Goal: Task Accomplishment & Management: Manage account settings

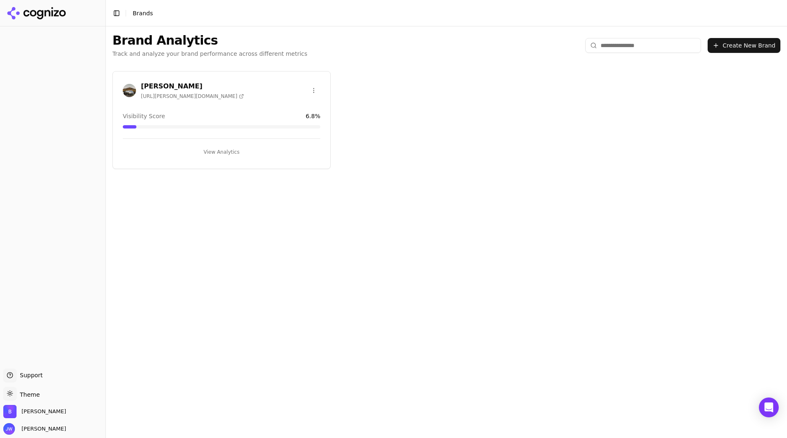
click at [177, 103] on div "Bowlus https://bowlus.com Visibility Score 6.8 % View Analytics" at bounding box center [221, 120] width 218 height 98
click at [157, 89] on h3 "[PERSON_NAME]" at bounding box center [192, 86] width 103 height 10
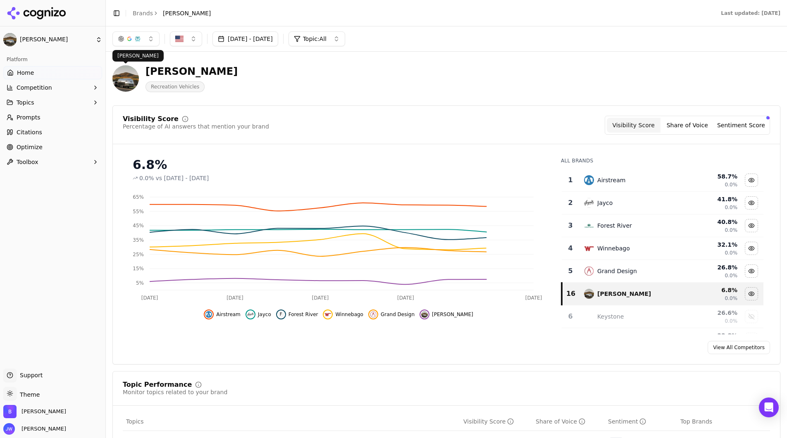
click at [57, 40] on html "Bowlus Platform Home Competition Topics Prompts Citations Optimize Toolbox Supp…" at bounding box center [393, 219] width 787 height 438
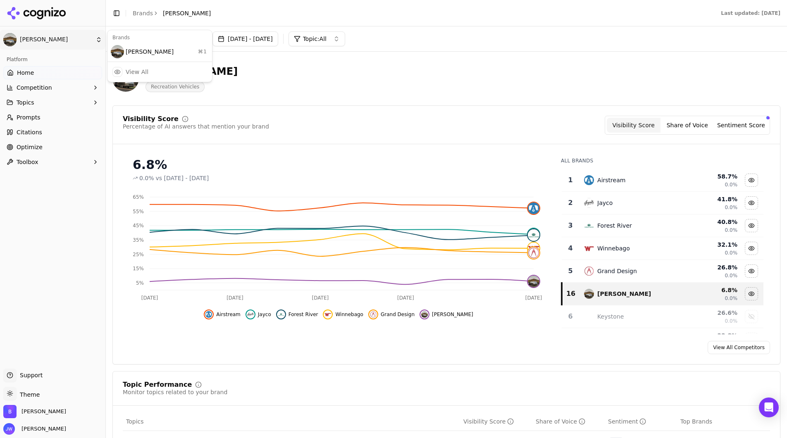
click at [106, 351] on html "Bowlus Platform Home Competition Topics Prompts Citations Optimize Toolbox Supp…" at bounding box center [393, 219] width 787 height 438
click at [37, 403] on span "[PERSON_NAME]" at bounding box center [43, 411] width 45 height 7
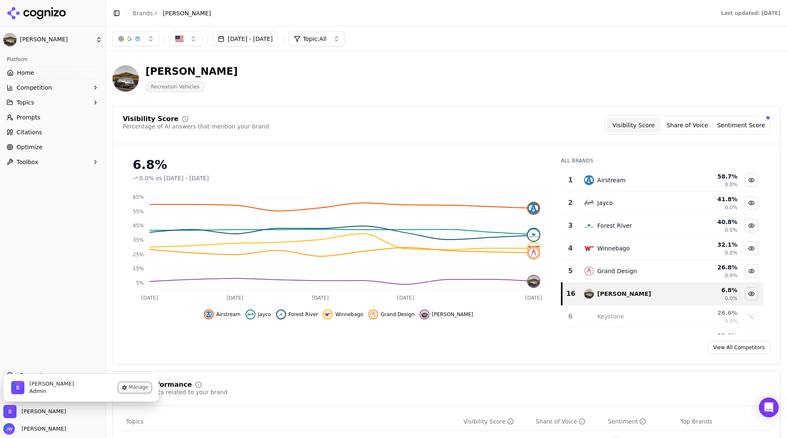
click at [129, 387] on button "Manage" at bounding box center [135, 388] width 32 height 10
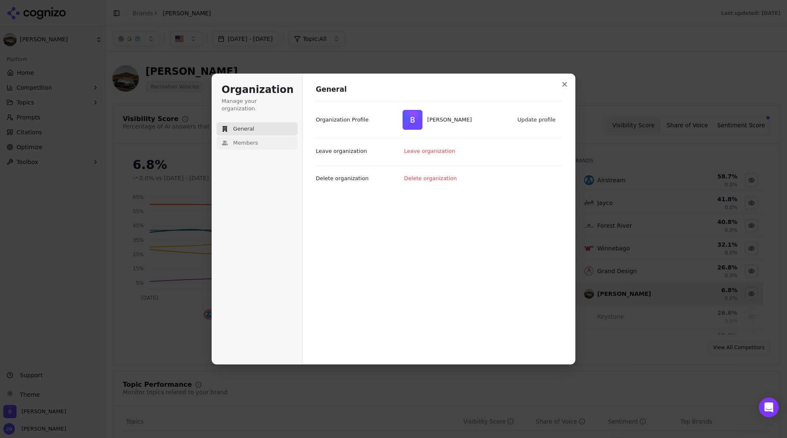
click at [250, 139] on span "Members" at bounding box center [245, 142] width 25 height 7
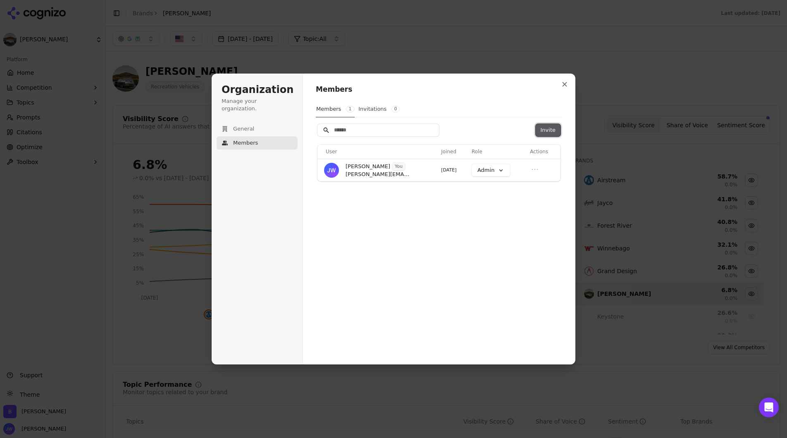
click at [551, 126] on button "Invite" at bounding box center [548, 130] width 25 height 12
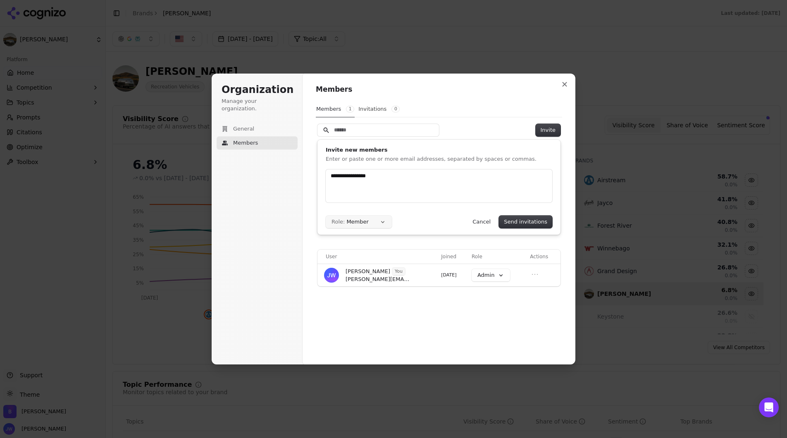
type input "**********"
click at [367, 224] on button "Role: Member" at bounding box center [359, 222] width 66 height 12
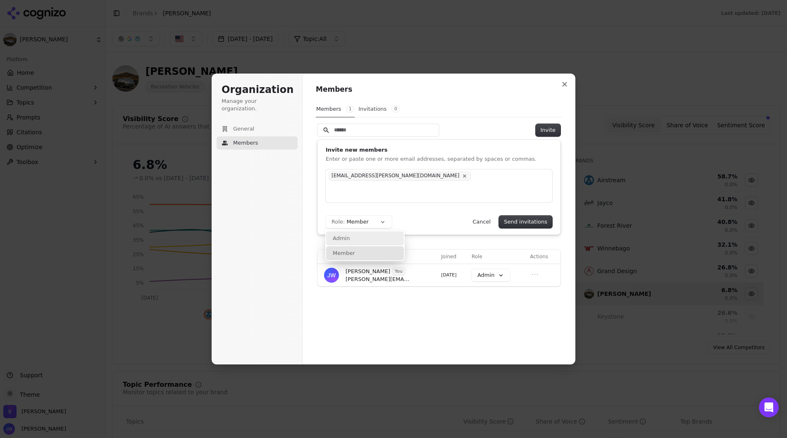
click at [353, 235] on div "Admin" at bounding box center [365, 238] width 78 height 14
click at [547, 221] on button "Send invitations" at bounding box center [525, 222] width 53 height 12
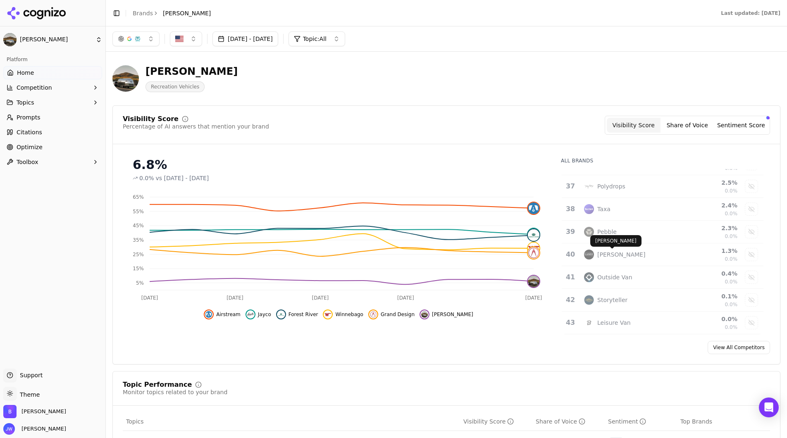
scroll to position [44, 0]
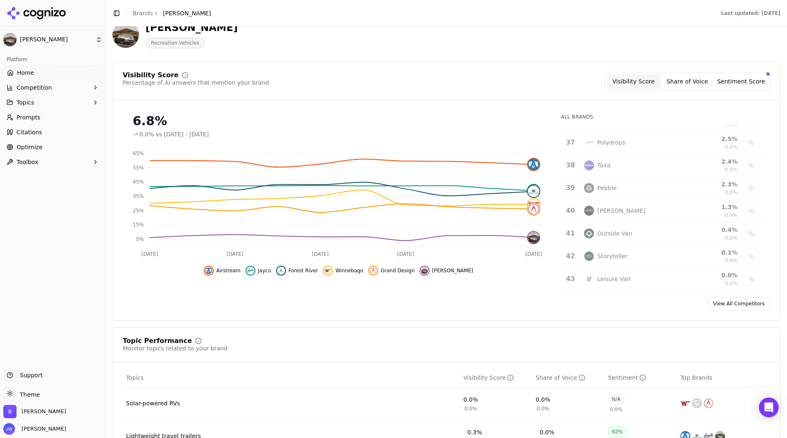
click at [689, 315] on div "Visibility Score Percentage of AI answers that mention your brand Visibility Sc…" at bounding box center [446, 191] width 668 height 259
click at [689, 303] on link "View All Competitors" at bounding box center [739, 303] width 62 height 13
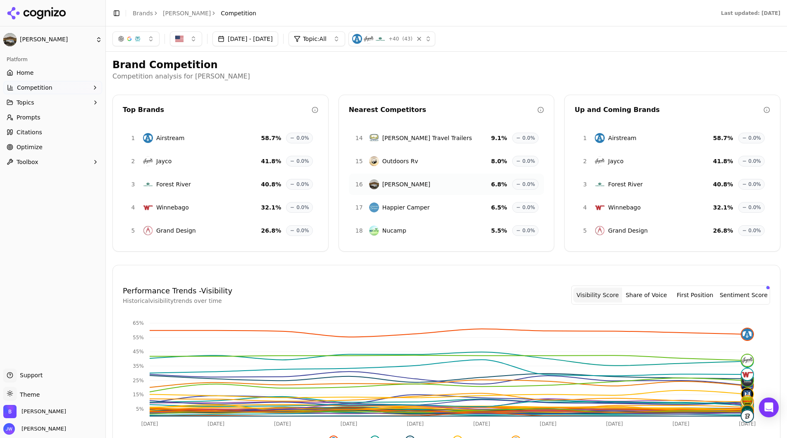
scroll to position [207, 0]
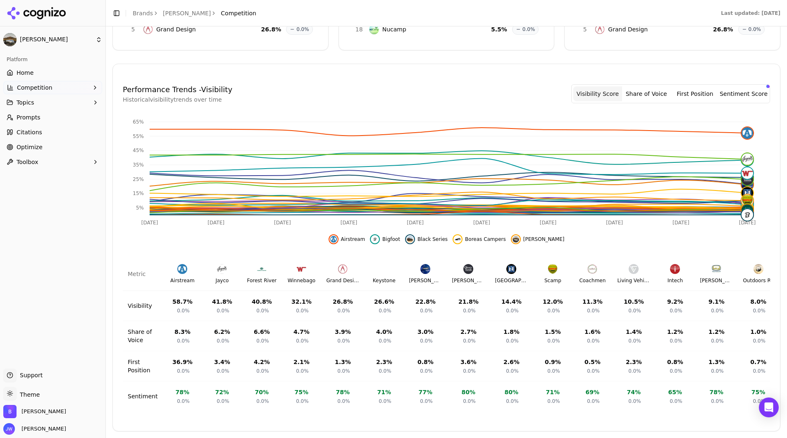
click at [689, 92] on button "First Position" at bounding box center [695, 93] width 49 height 15
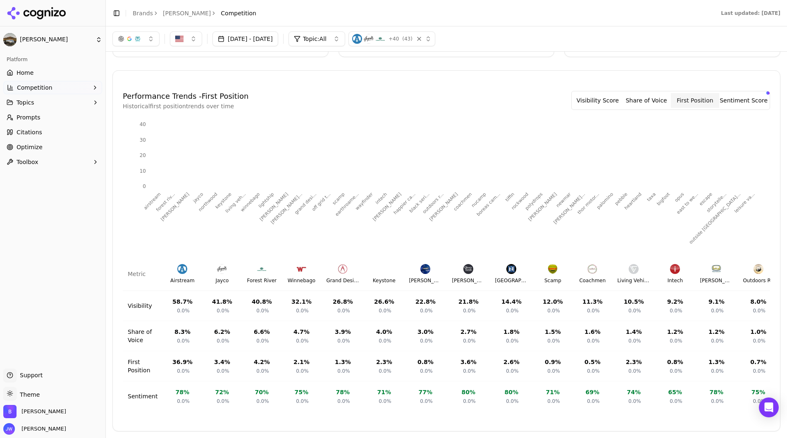
scroll to position [201, 0]
click at [689, 93] on button "Sentiment Score" at bounding box center [743, 100] width 49 height 15
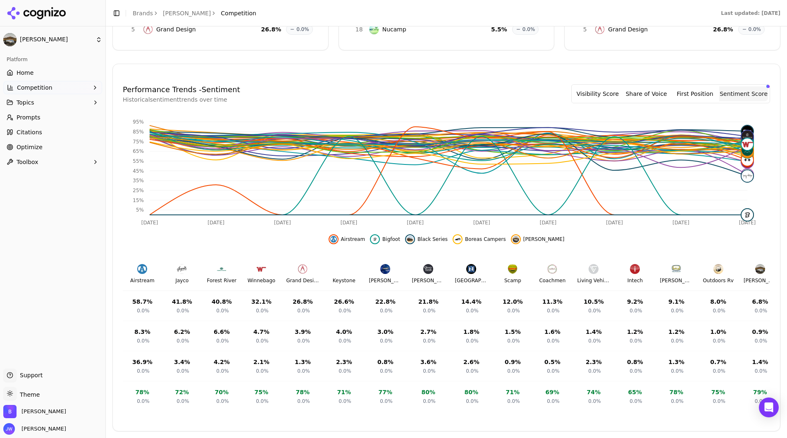
scroll to position [0, 0]
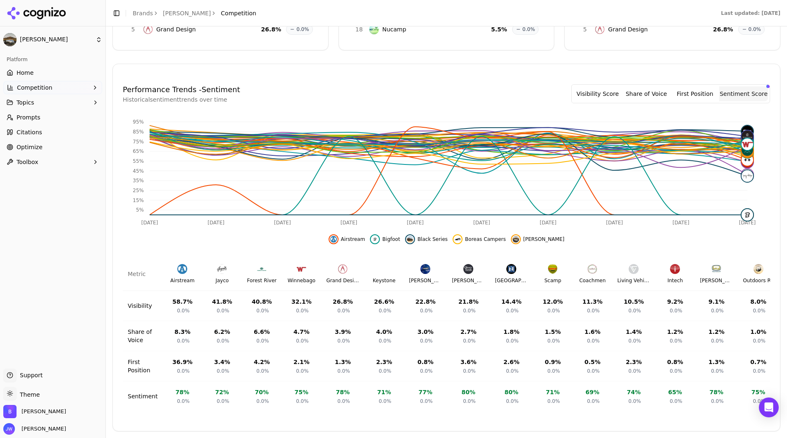
click at [576, 86] on button "Visibility Score" at bounding box center [597, 93] width 49 height 15
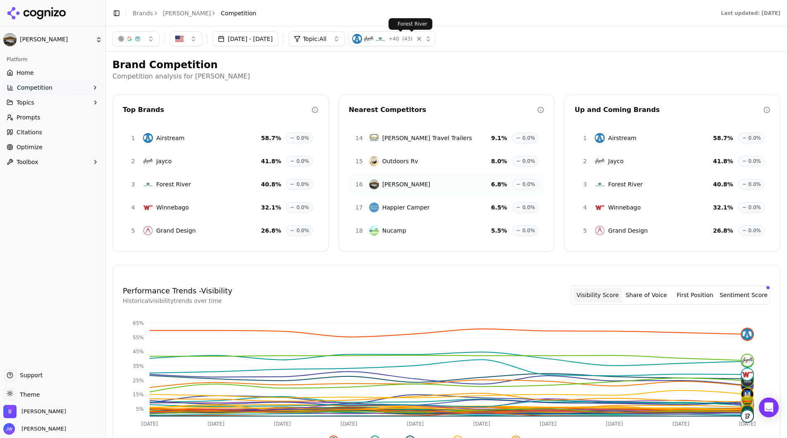
click at [385, 41] on img "button" at bounding box center [380, 39] width 10 height 10
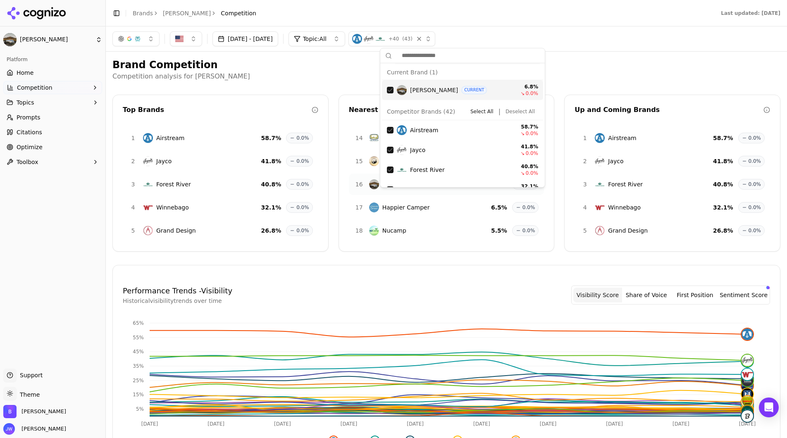
click at [629, 72] on p "Competition analysis for Bowlus" at bounding box center [446, 77] width 668 height 10
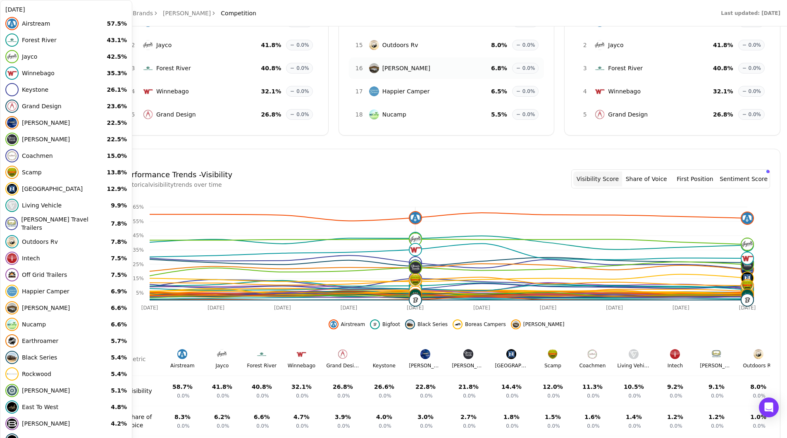
scroll to position [207, 0]
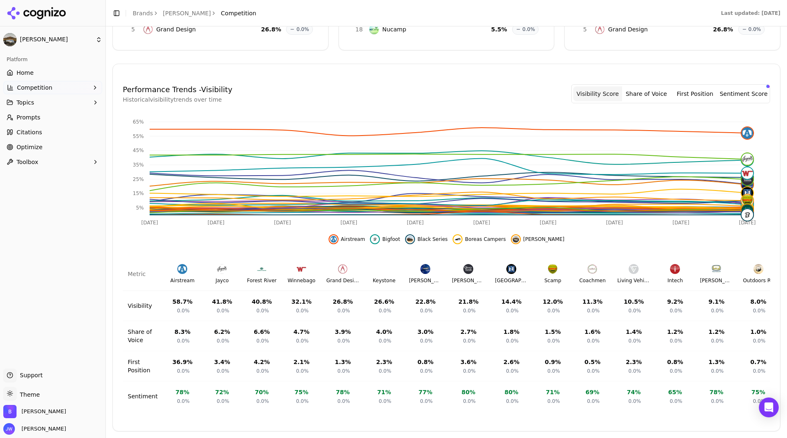
click at [60, 86] on button "Competition" at bounding box center [52, 87] width 99 height 13
click at [35, 102] on span "Metrics" at bounding box center [53, 101] width 72 height 8
click at [28, 117] on span "X-Ray" at bounding box center [53, 114] width 72 height 8
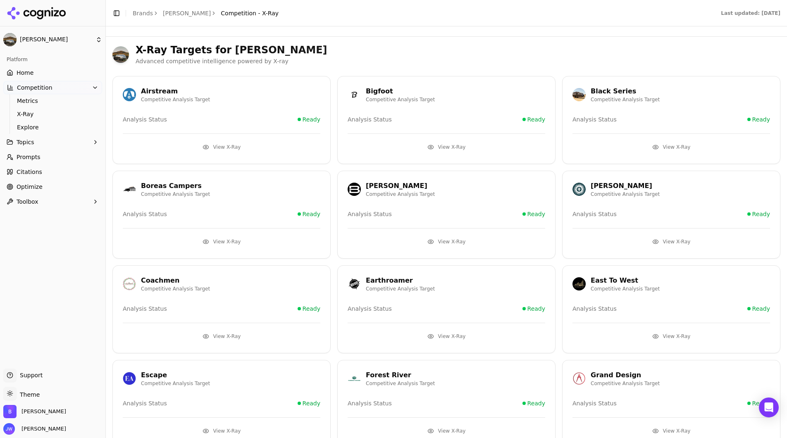
click at [217, 144] on button "View X-Ray" at bounding box center [222, 147] width 198 height 13
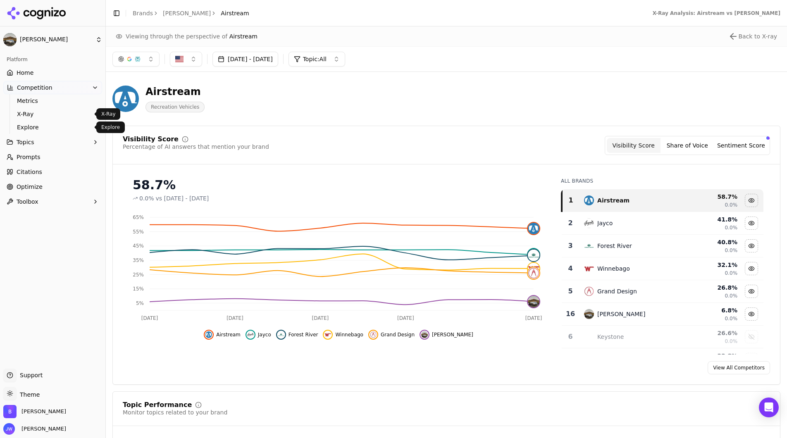
click at [39, 128] on span "Explore" at bounding box center [53, 127] width 72 height 8
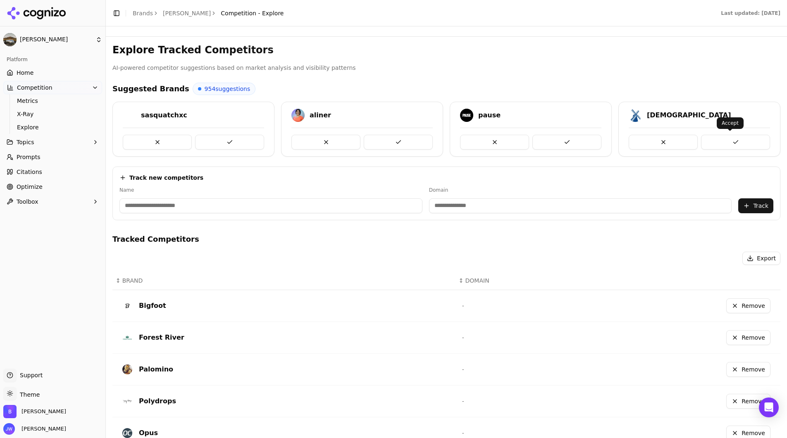
click at [689, 136] on button at bounding box center [735, 142] width 69 height 15
click at [159, 139] on button at bounding box center [157, 142] width 69 height 15
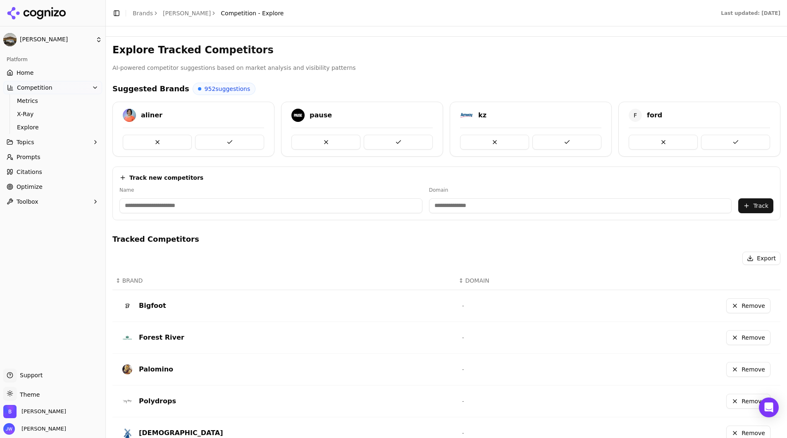
click at [159, 139] on button at bounding box center [157, 142] width 69 height 15
click at [159, 140] on button at bounding box center [157, 142] width 69 height 15
click at [228, 142] on button at bounding box center [229, 142] width 69 height 15
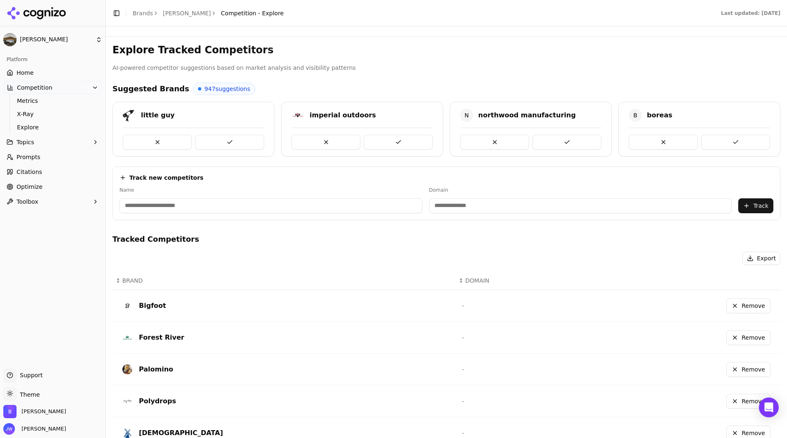
click at [228, 142] on button at bounding box center [229, 142] width 69 height 15
click at [558, 137] on button at bounding box center [566, 142] width 69 height 15
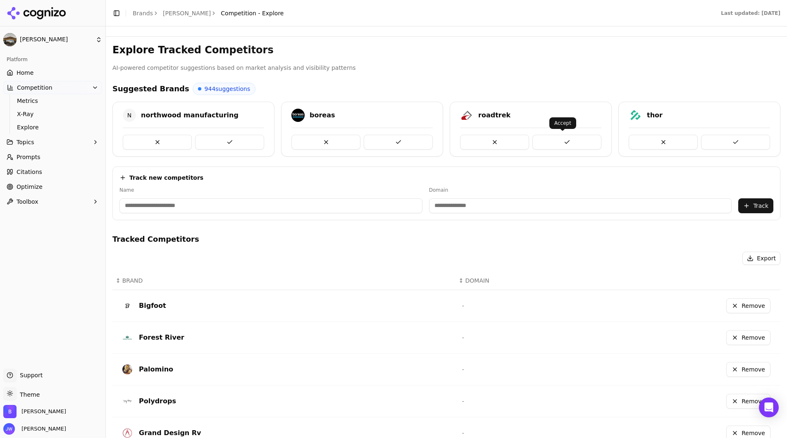
click at [558, 141] on button at bounding box center [566, 142] width 69 height 15
click at [560, 141] on button at bounding box center [566, 142] width 69 height 15
click at [384, 142] on button at bounding box center [398, 142] width 69 height 15
click at [171, 142] on button at bounding box center [157, 142] width 69 height 15
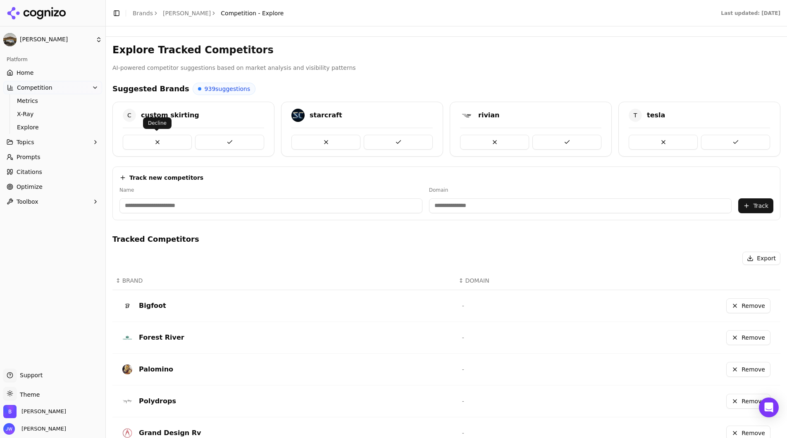
click at [171, 141] on button at bounding box center [157, 142] width 69 height 15
click at [237, 138] on button at bounding box center [229, 142] width 69 height 15
click at [149, 145] on button at bounding box center [157, 142] width 69 height 15
click at [152, 143] on button at bounding box center [157, 142] width 69 height 15
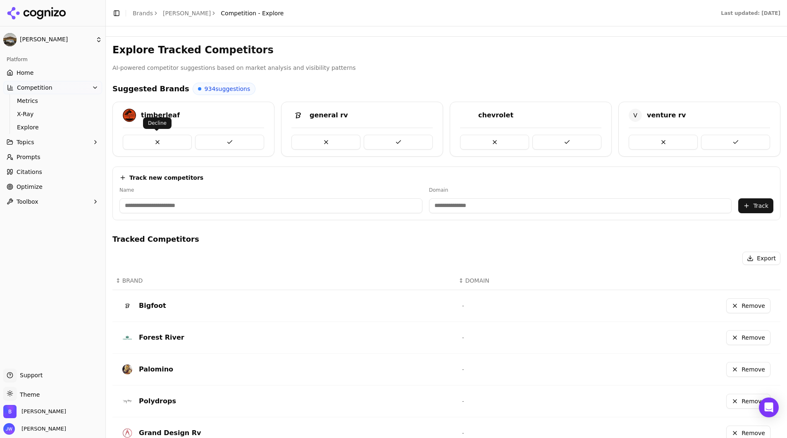
click at [152, 142] on button at bounding box center [157, 142] width 69 height 15
click at [152, 141] on button at bounding box center [157, 142] width 69 height 15
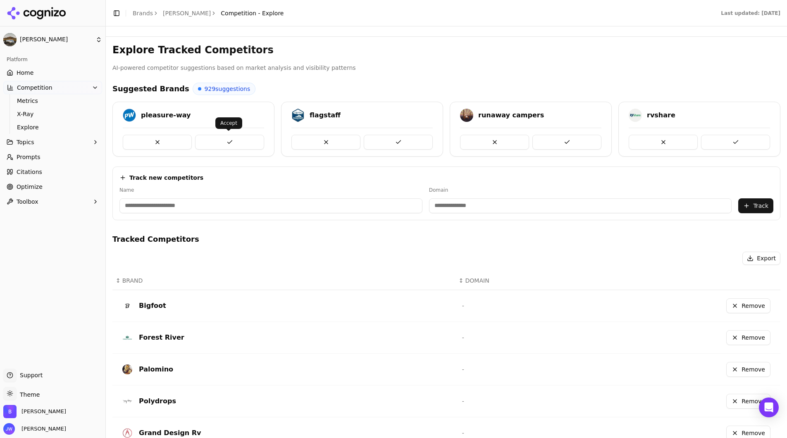
click at [223, 141] on button at bounding box center [229, 142] width 69 height 15
click at [646, 137] on button at bounding box center [663, 142] width 69 height 15
click at [689, 132] on div at bounding box center [699, 139] width 141 height 22
click at [689, 135] on button at bounding box center [735, 142] width 69 height 15
click at [239, 140] on button at bounding box center [229, 142] width 69 height 15
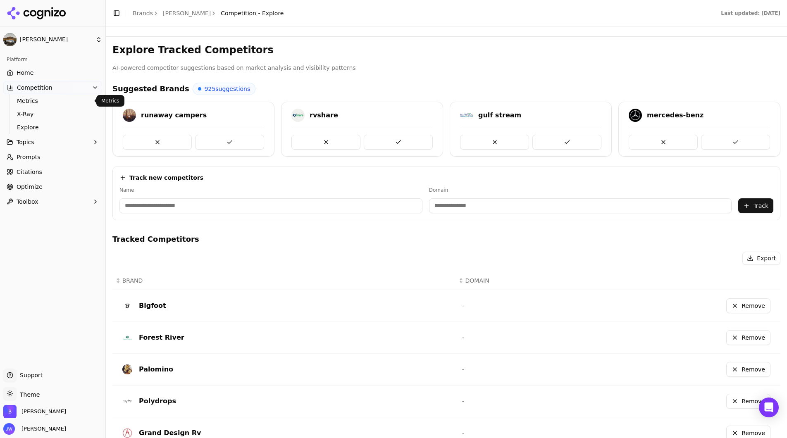
click at [43, 106] on link "Metrics" at bounding box center [53, 101] width 79 height 12
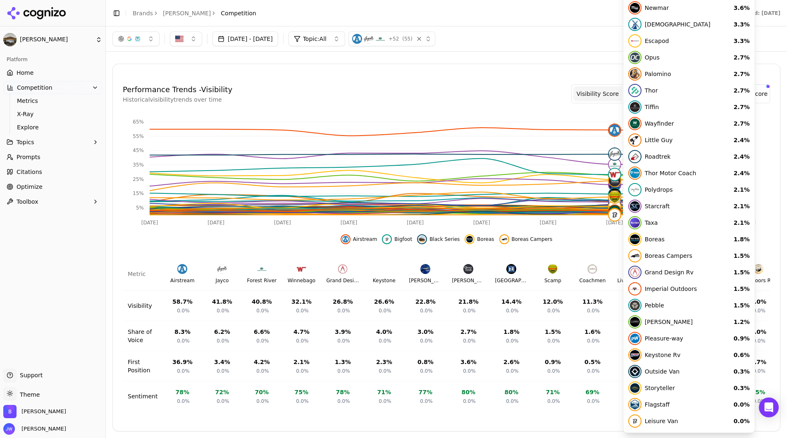
scroll to position [203, 0]
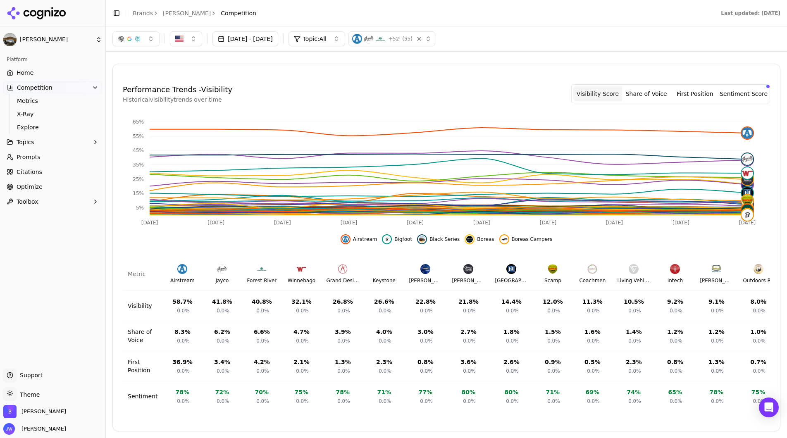
click at [689, 92] on button "First Position" at bounding box center [695, 93] width 49 height 15
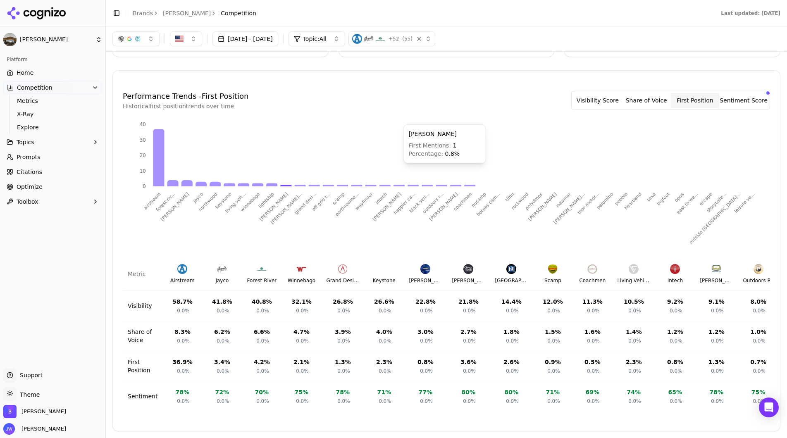
scroll to position [0, 0]
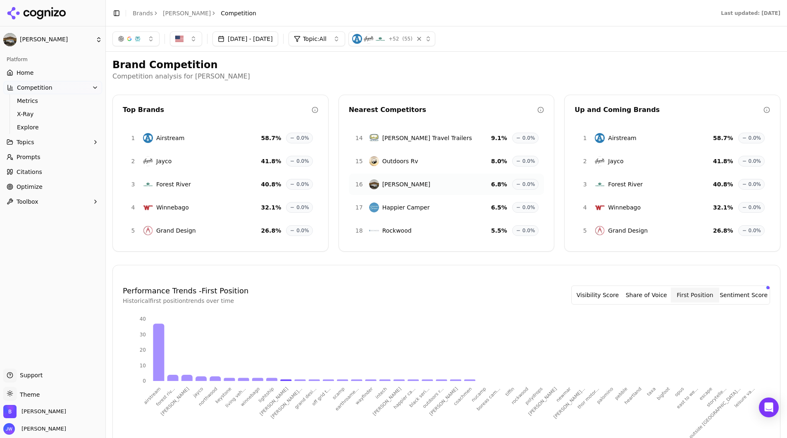
click at [55, 143] on button "Topics" at bounding box center [52, 142] width 99 height 13
click at [55, 142] on button "Topics" at bounding box center [52, 142] width 99 height 13
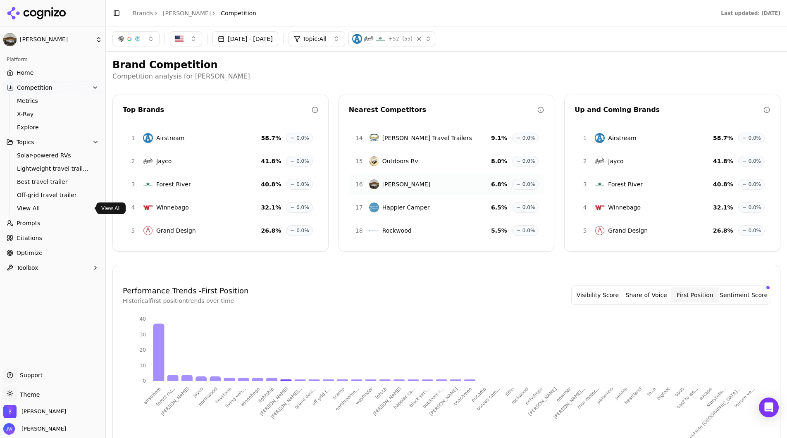
click at [38, 208] on span "View All" at bounding box center [53, 208] width 72 height 8
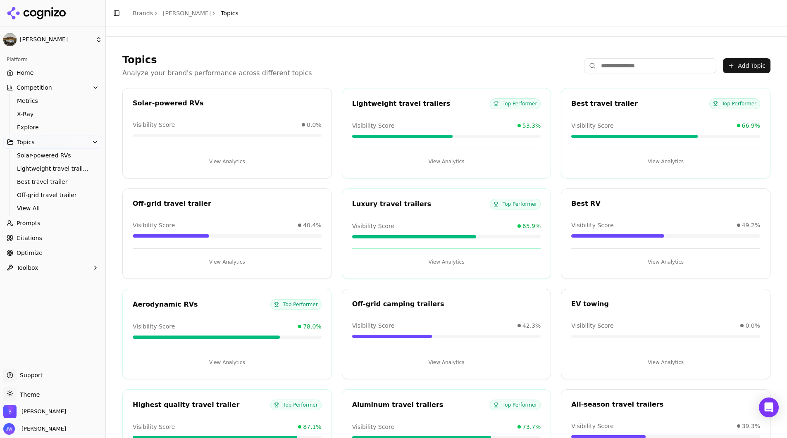
click at [296, 89] on div "Solar-powered RVs Visibility Score 0.0% View Analytics" at bounding box center [227, 133] width 210 height 91
click at [230, 157] on button "View Analytics" at bounding box center [227, 161] width 189 height 13
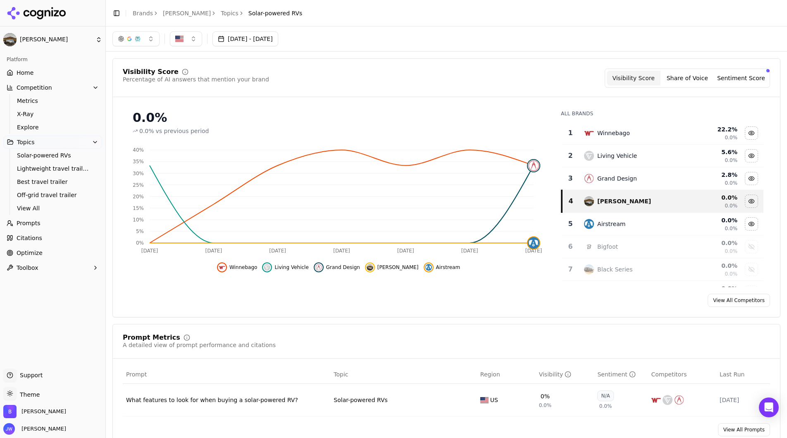
click at [221, 12] on link "Topics" at bounding box center [230, 13] width 18 height 8
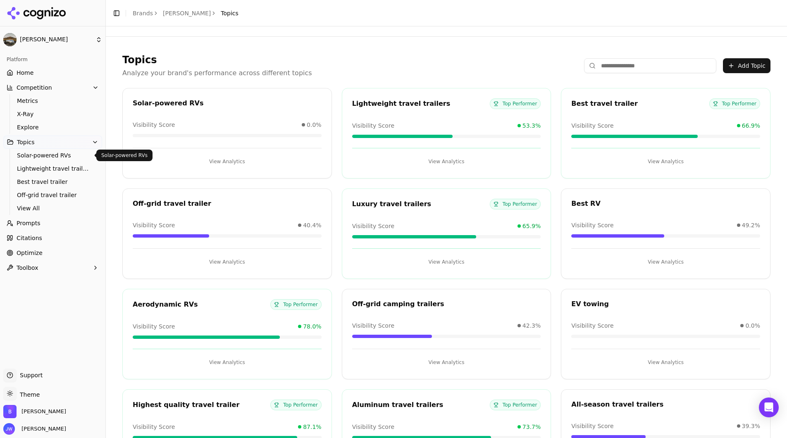
click at [31, 152] on span "Solar-powered RVs" at bounding box center [53, 155] width 72 height 8
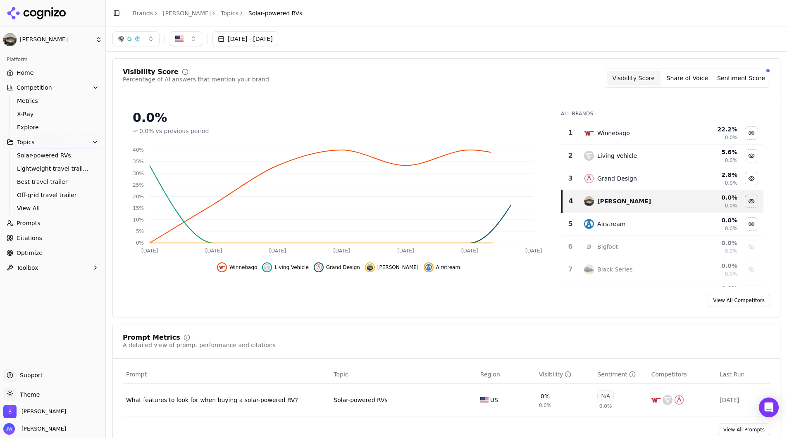
click at [33, 140] on span "Topics" at bounding box center [26, 142] width 18 height 8
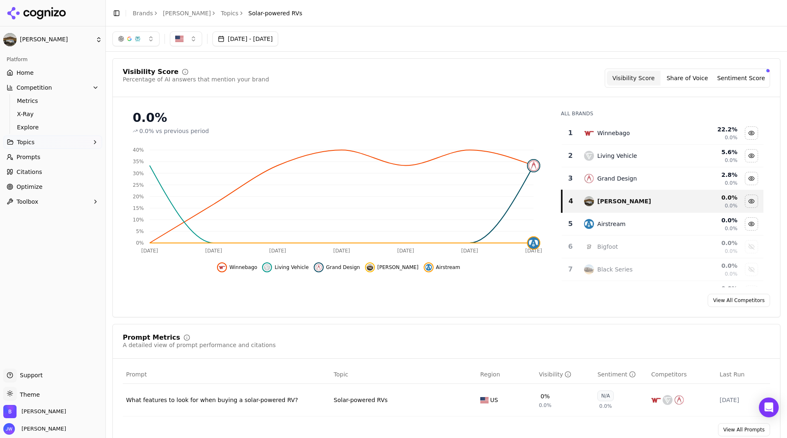
click at [38, 145] on button "Topics" at bounding box center [52, 142] width 99 height 13
click at [38, 144] on button "Topics" at bounding box center [52, 142] width 99 height 13
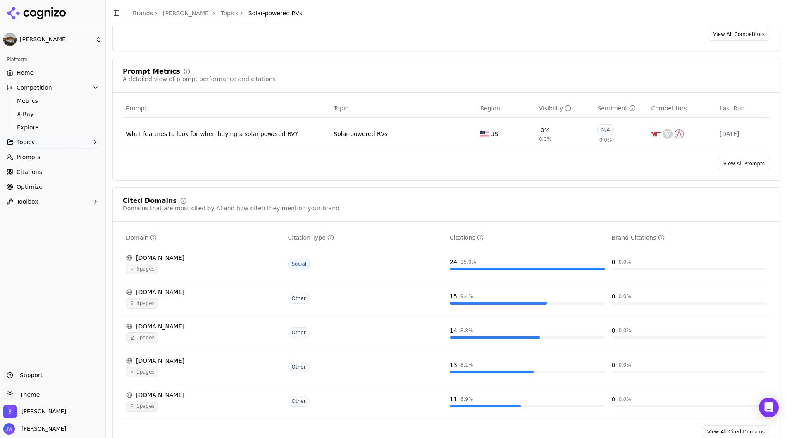
scroll to position [323, 0]
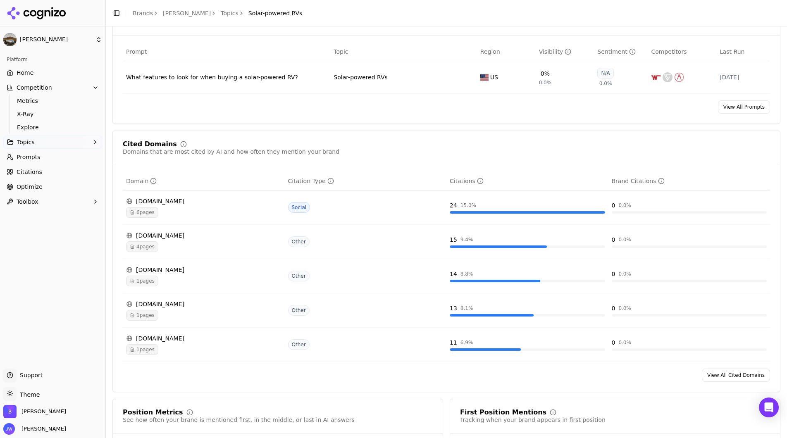
click at [689, 109] on link "View All Prompts" at bounding box center [744, 106] width 52 height 13
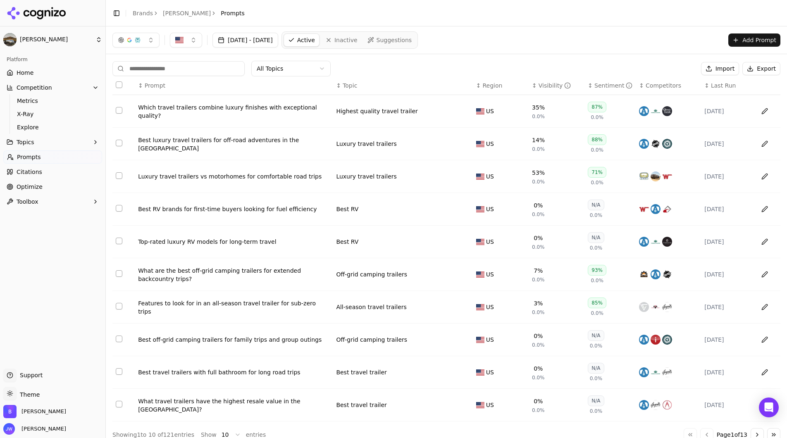
click at [689, 43] on button "Add Prompt" at bounding box center [754, 39] width 52 height 13
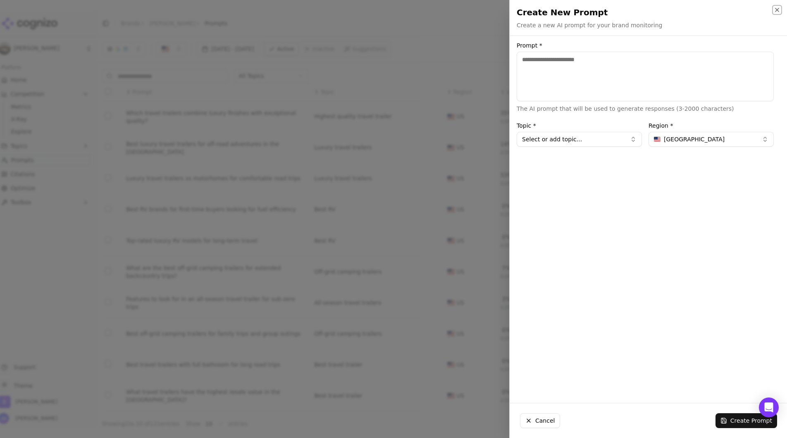
click at [689, 9] on icon "button" at bounding box center [776, 9] width 3 height 3
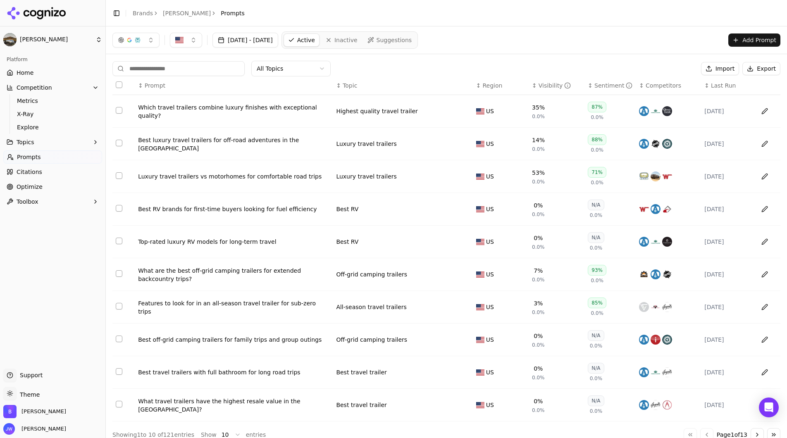
click at [171, 11] on link "[PERSON_NAME]" at bounding box center [187, 13] width 48 height 8
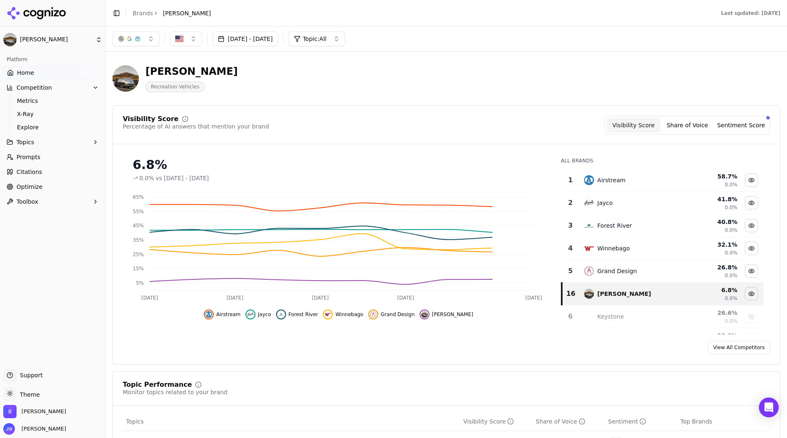
click at [53, 144] on button "Topics" at bounding box center [52, 142] width 99 height 13
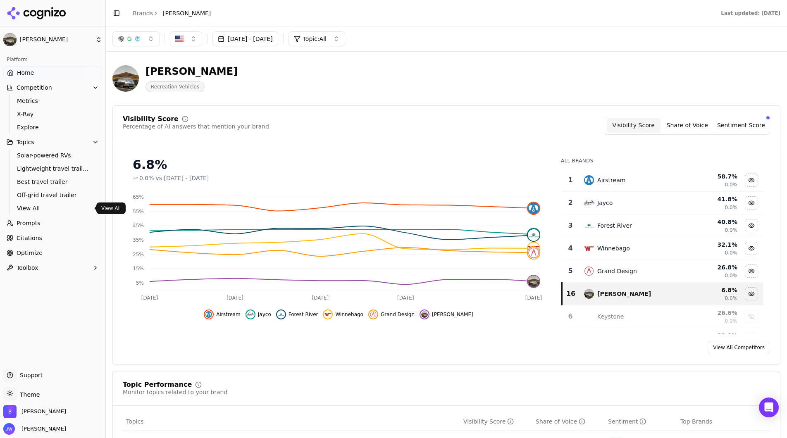
click at [42, 207] on span "View All" at bounding box center [53, 208] width 72 height 8
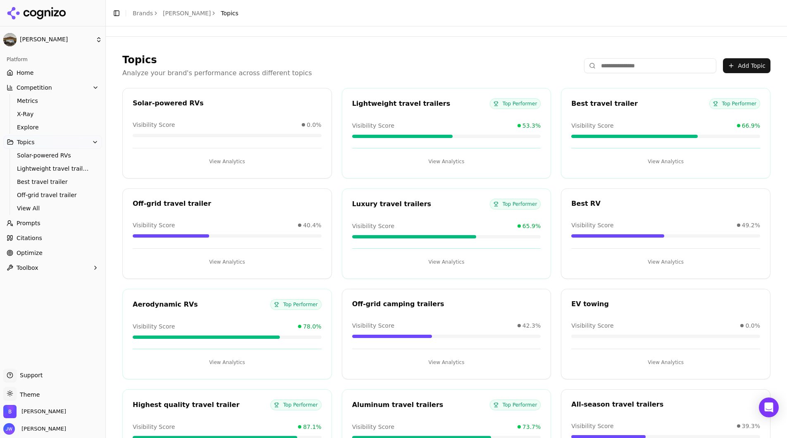
click at [246, 57] on h1 "Topics" at bounding box center [217, 59] width 190 height 13
click at [229, 160] on button "View Analytics" at bounding box center [227, 161] width 189 height 13
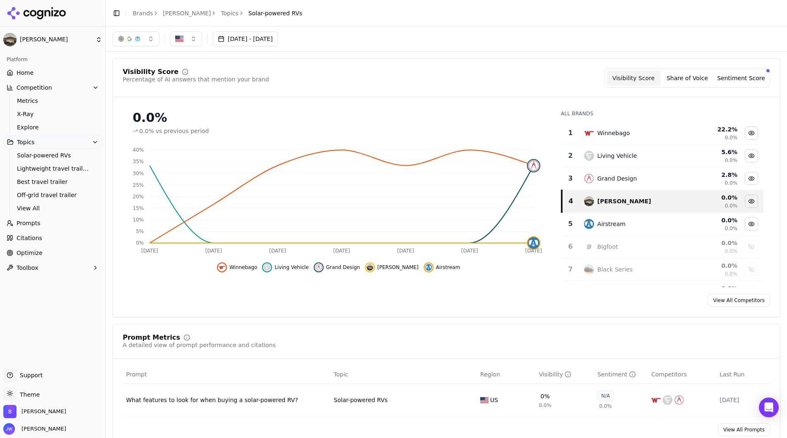
click at [142, 39] on button "button" at bounding box center [135, 38] width 47 height 15
click at [185, 40] on button "button" at bounding box center [186, 38] width 32 height 15
click at [246, 38] on button "Jul 29, 2025 - Aug 28, 2025" at bounding box center [245, 38] width 66 height 15
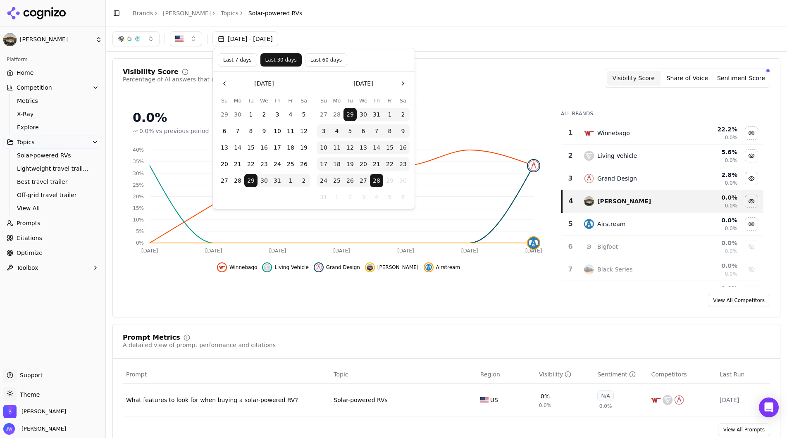
click at [246, 38] on button "Jul 29, 2025 - Aug 28, 2025" at bounding box center [245, 38] width 66 height 15
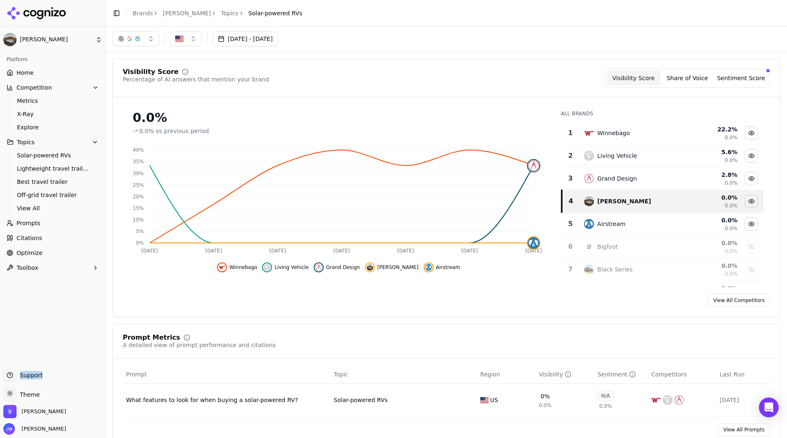
click at [29, 373] on span "Support" at bounding box center [30, 375] width 26 height 8
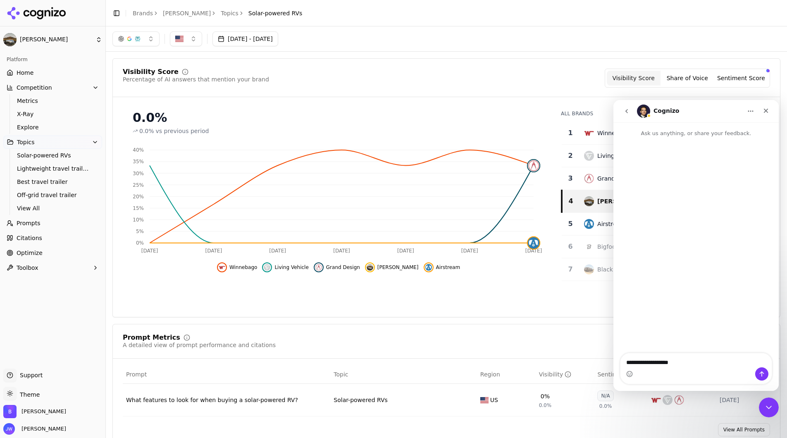
type textarea "**********"
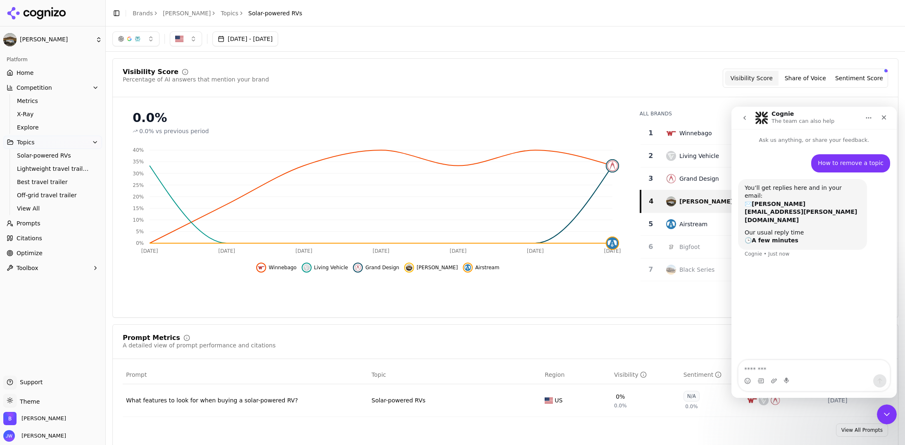
click at [689, 116] on button "Home" at bounding box center [869, 118] width 16 height 16
click at [689, 115] on icon "Home" at bounding box center [868, 117] width 7 height 7
click at [689, 117] on button "go back" at bounding box center [745, 118] width 16 height 16
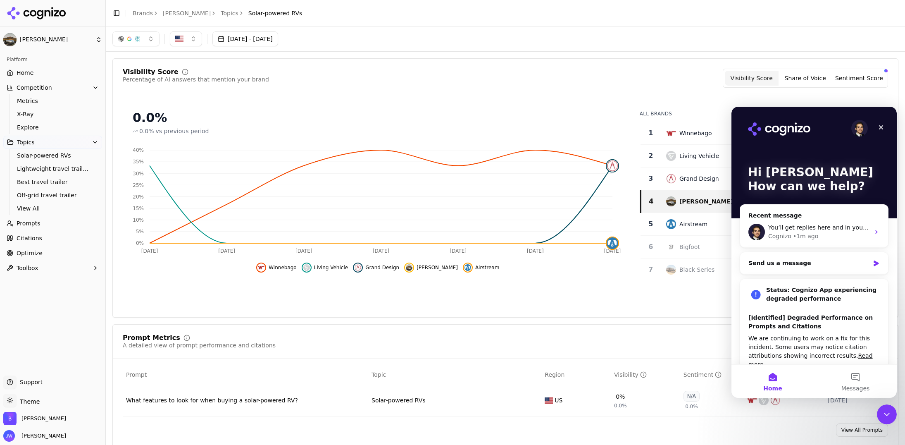
scroll to position [10, 0]
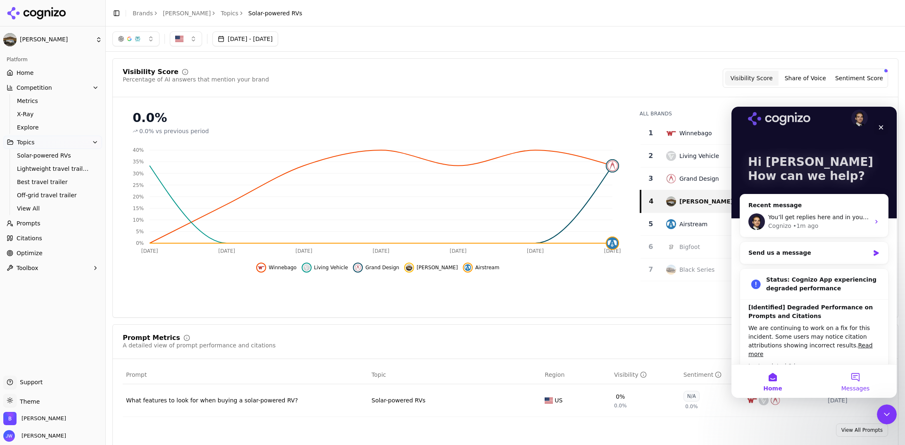
click at [689, 376] on button "Messages" at bounding box center [855, 381] width 83 height 33
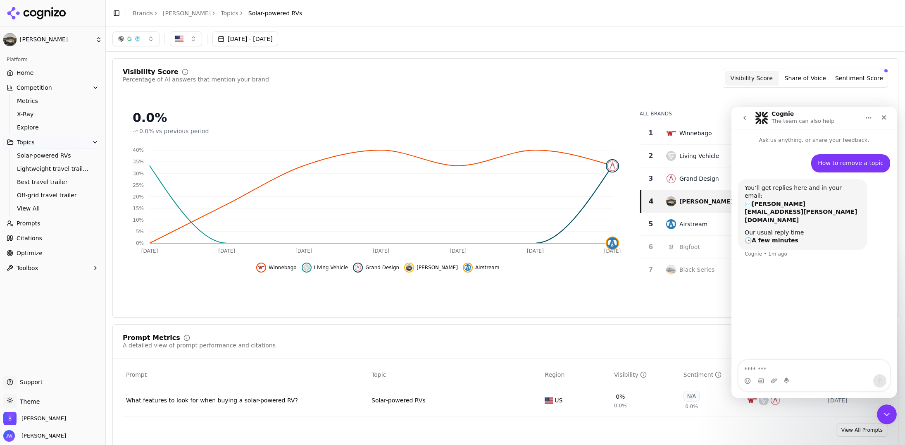
click at [668, 85] on div "Visibility Score Percentage of AI answers that mention your brand Visibility Sc…" at bounding box center [505, 78] width 765 height 19
click at [689, 115] on icon "Close" at bounding box center [884, 117] width 7 height 7
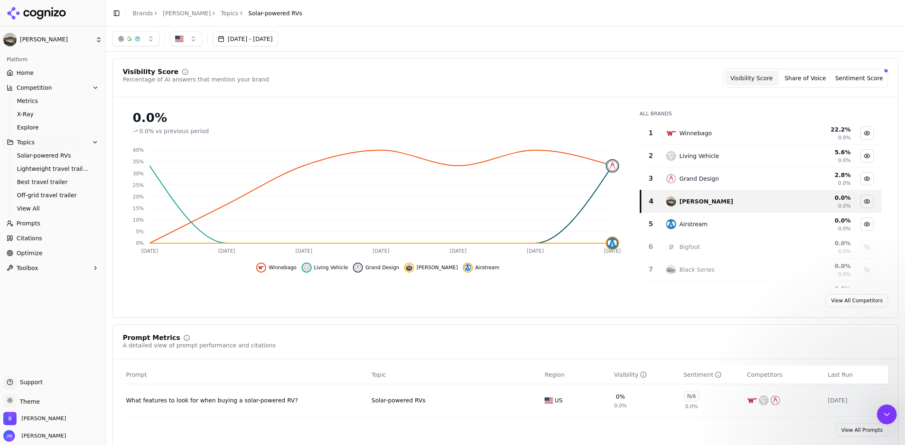
scroll to position [0, 0]
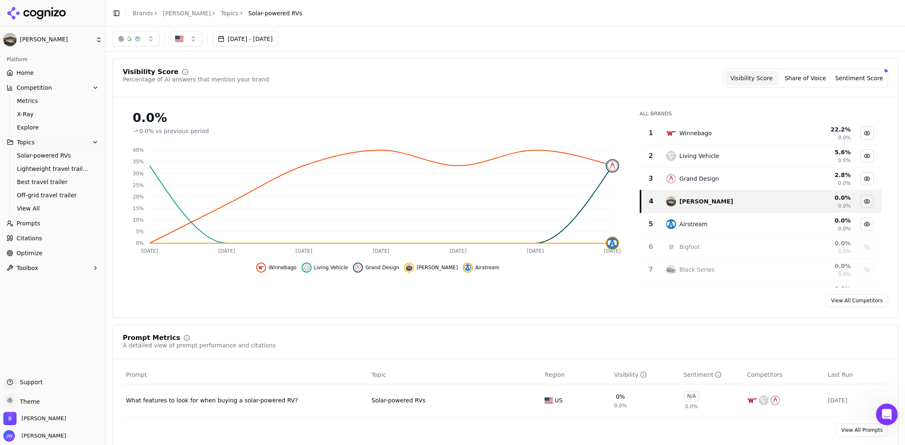
click at [689, 403] on icon "Open Intercom Messenger" at bounding box center [886, 413] width 14 height 14
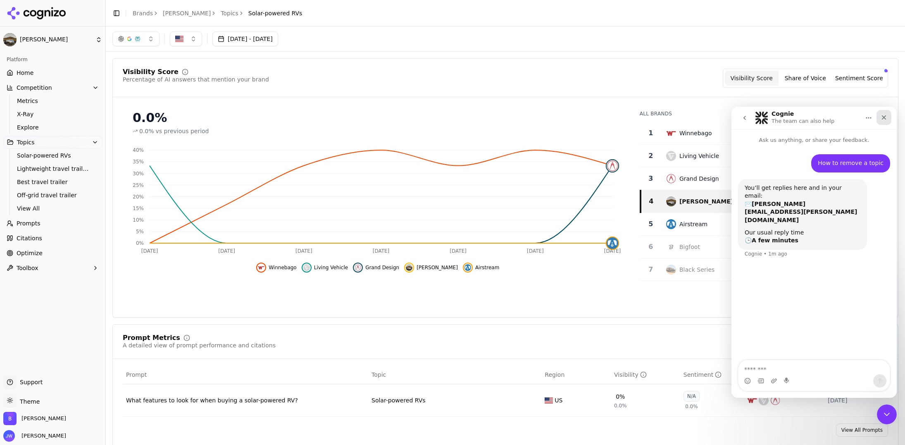
click at [689, 114] on div "Close" at bounding box center [884, 117] width 15 height 15
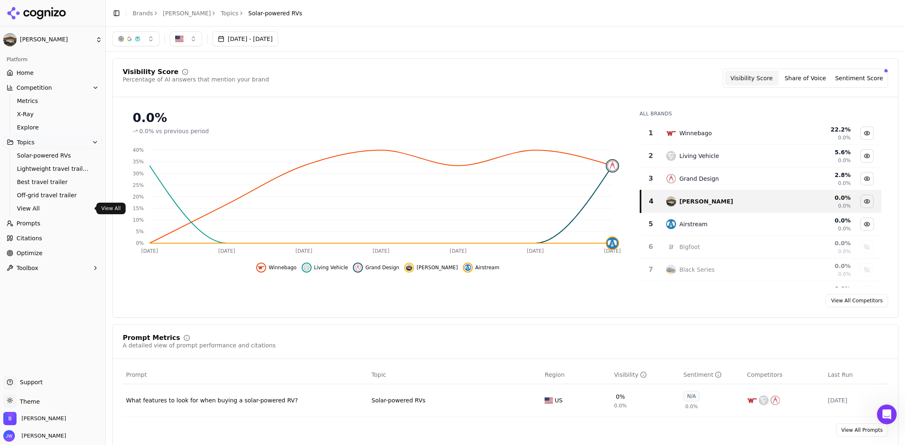
click at [16, 211] on link "View All" at bounding box center [53, 209] width 79 height 12
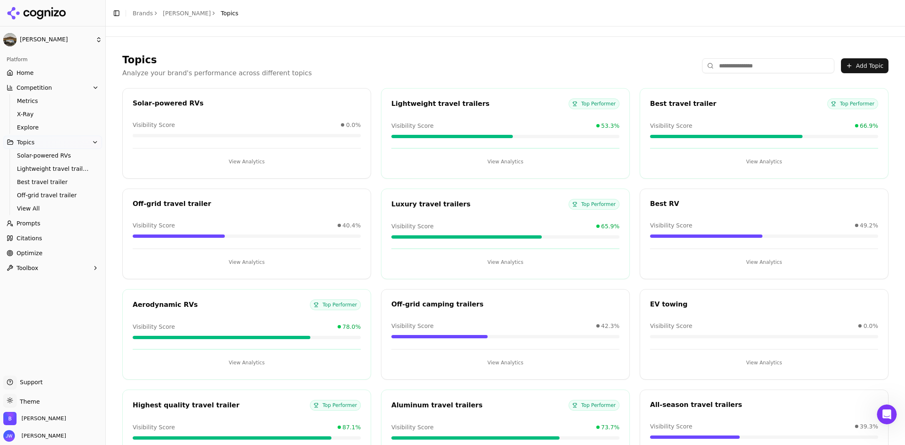
click at [689, 64] on button "Add Topic" at bounding box center [865, 65] width 48 height 15
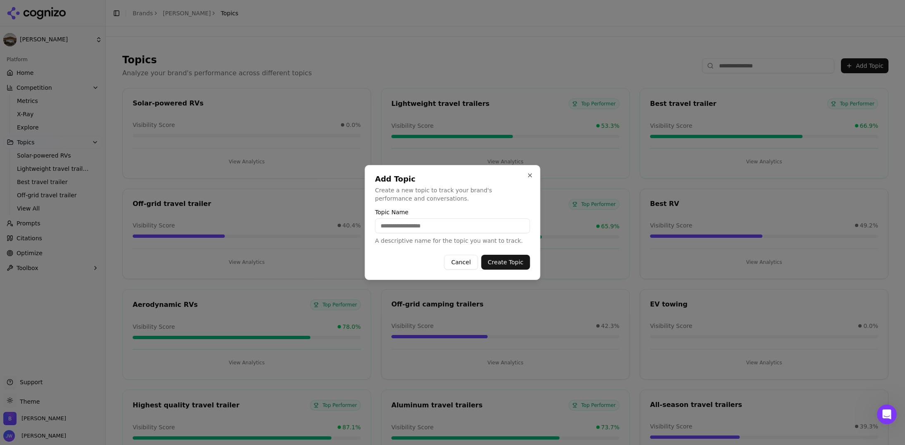
click at [528, 170] on div "Add Topic Create a new topic to track your brand's performance and conversation…" at bounding box center [453, 222] width 176 height 115
click at [530, 175] on button "Close" at bounding box center [530, 175] width 7 height 7
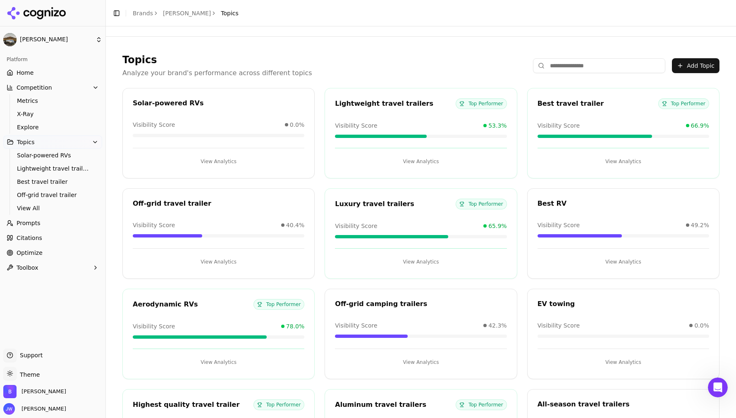
click at [238, 262] on button "View Analytics" at bounding box center [219, 261] width 172 height 13
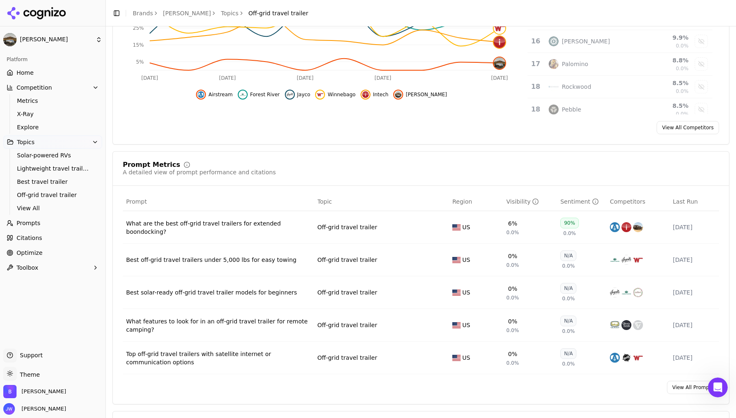
scroll to position [183, 0]
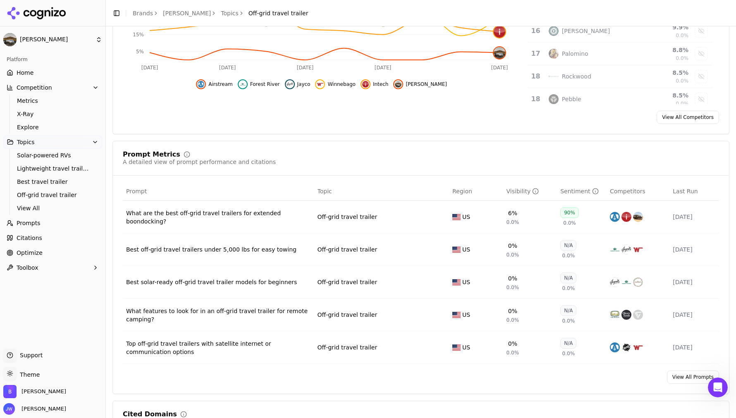
click at [260, 247] on div "Best off-grid travel trailers under 5,000 lbs for easy towing" at bounding box center [218, 250] width 185 height 8
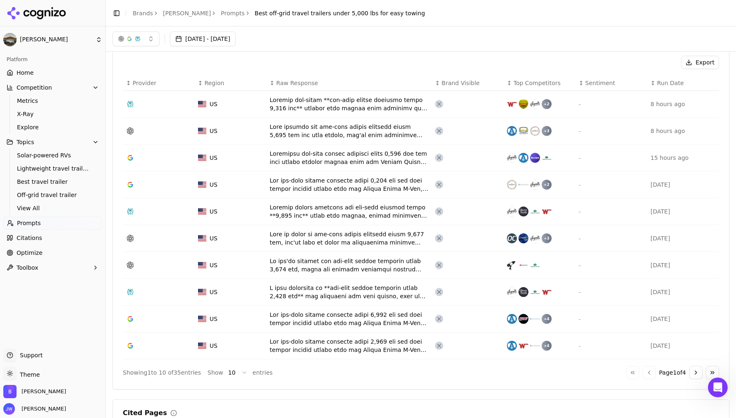
scroll to position [242, 0]
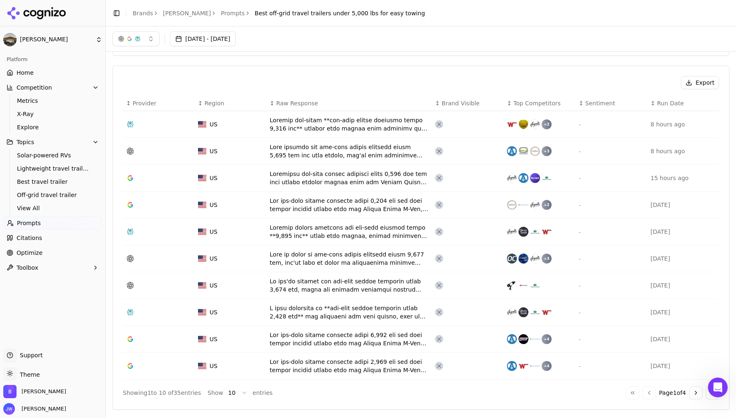
click at [356, 334] on div "Data table" at bounding box center [348, 339] width 159 height 17
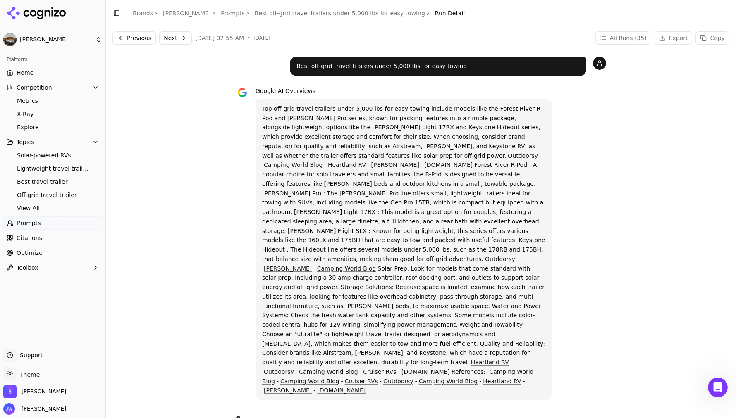
click at [508, 156] on link "Outdoorsy" at bounding box center [523, 156] width 30 height 7
click at [419, 162] on link "Bish's RV" at bounding box center [395, 165] width 48 height 7
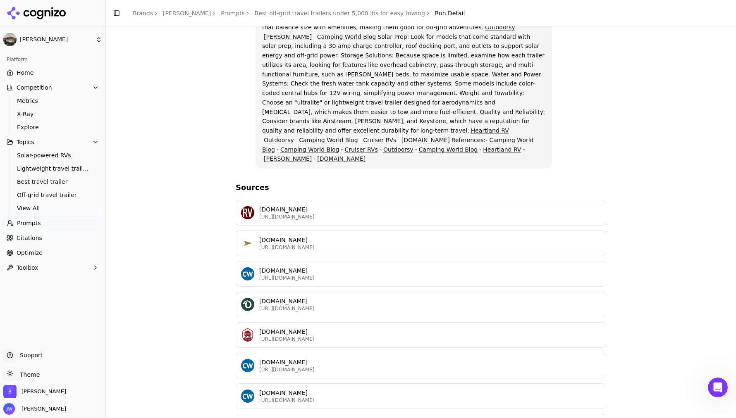
click at [318, 297] on p "outdoorsy.com" at bounding box center [429, 301] width 341 height 8
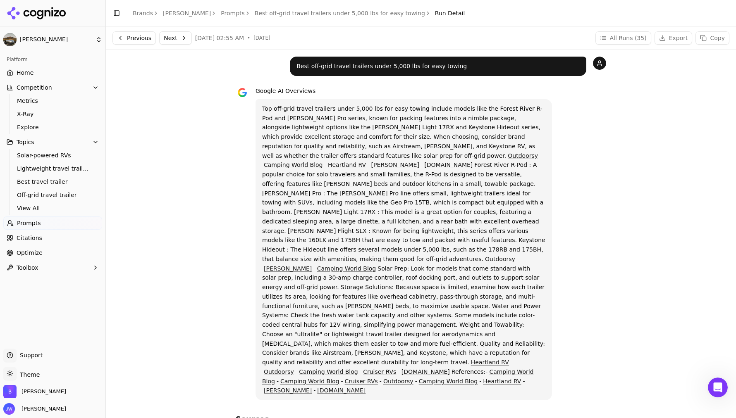
click at [221, 10] on link "Prompts" at bounding box center [233, 13] width 24 height 8
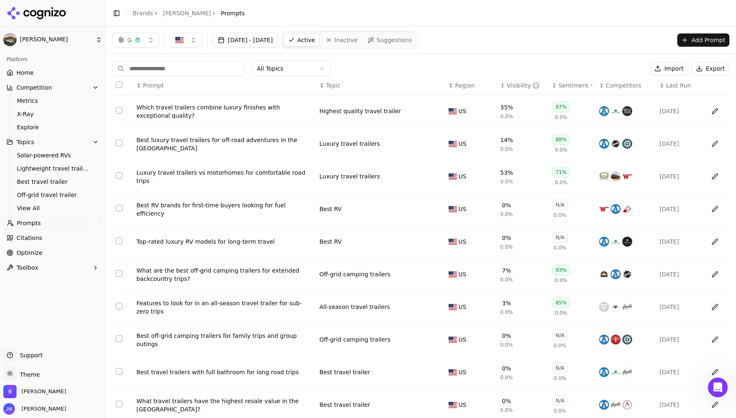
click at [173, 14] on link "[PERSON_NAME]" at bounding box center [187, 13] width 48 height 8
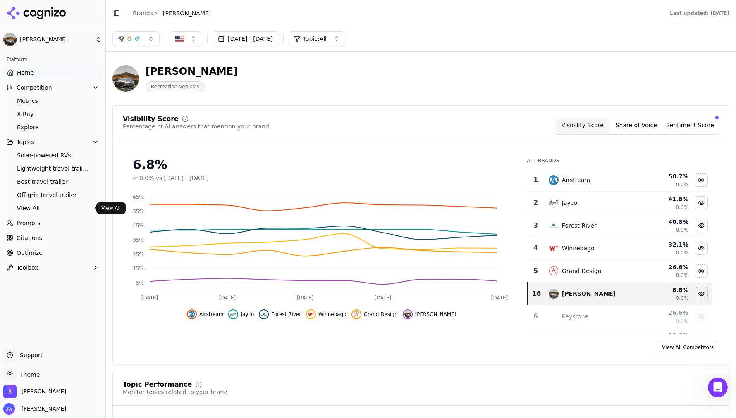
click at [23, 208] on span "View All" at bounding box center [53, 208] width 72 height 8
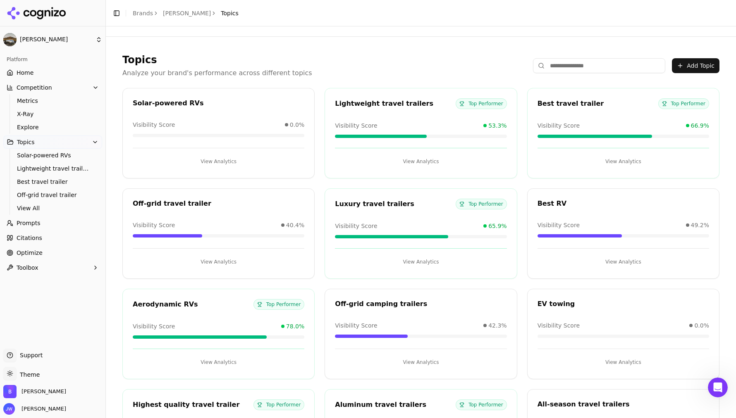
scroll to position [78, 0]
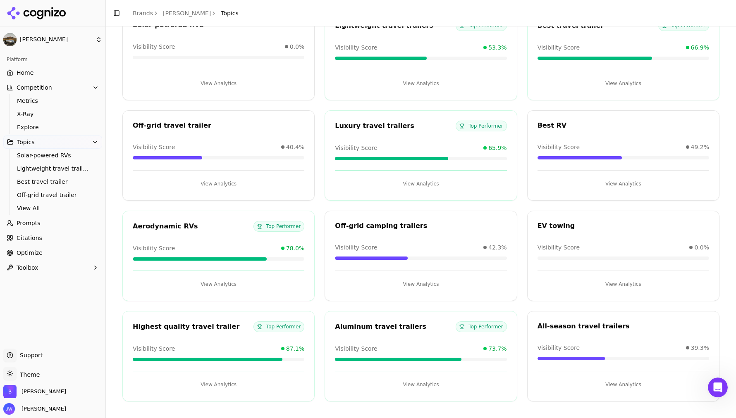
click at [617, 222] on div "EV towing" at bounding box center [623, 226] width 172 height 10
click at [629, 286] on button "View Analytics" at bounding box center [623, 284] width 172 height 13
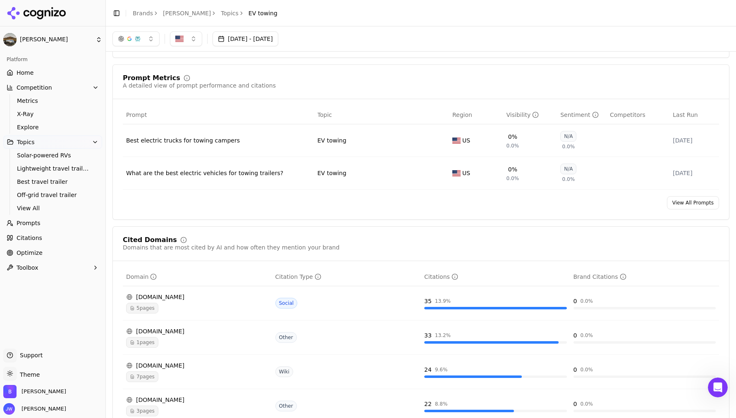
scroll to position [203, 0]
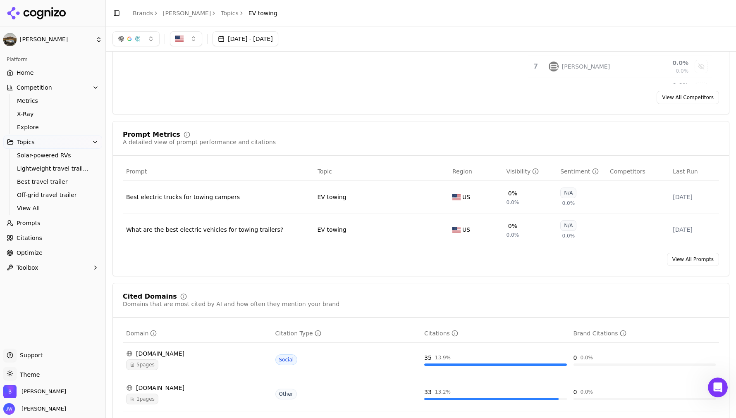
click at [669, 261] on link "View All Prompts" at bounding box center [693, 259] width 52 height 13
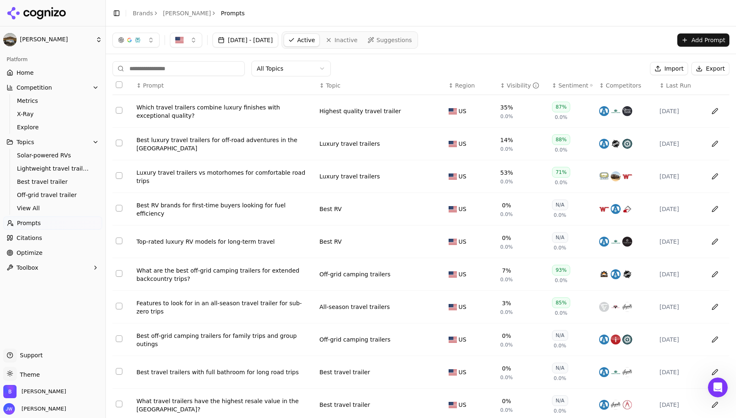
click at [689, 38] on button "Add Prompt" at bounding box center [703, 39] width 52 height 13
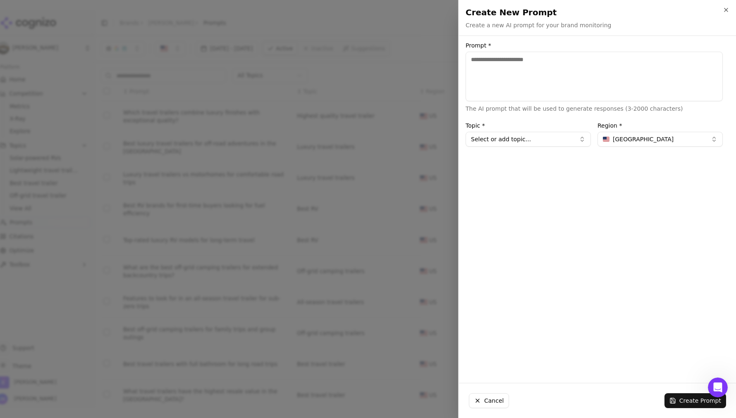
click at [507, 140] on button "Select or add topic..." at bounding box center [527, 139] width 125 height 15
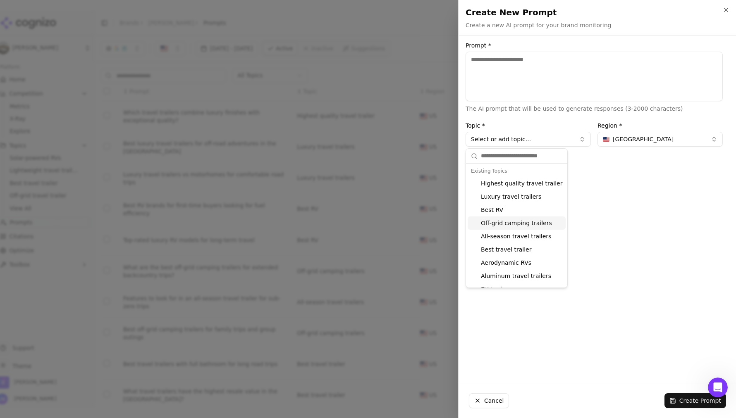
click at [662, 212] on div "Prompt * The AI prompt that will be used to generate responses (3-2000 characte…" at bounding box center [594, 210] width 270 height 334
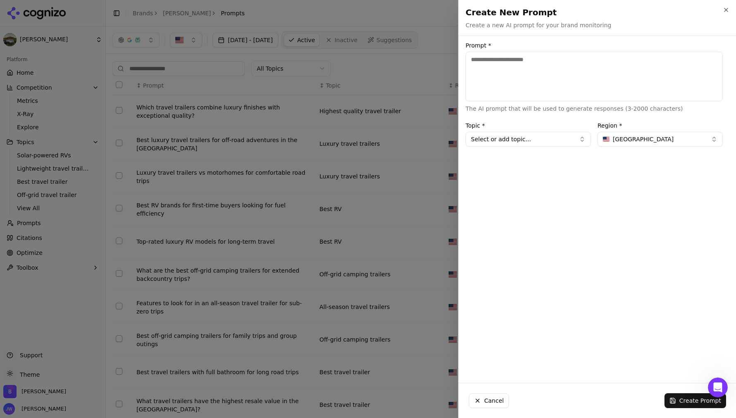
click at [404, 41] on div at bounding box center [368, 209] width 736 height 418
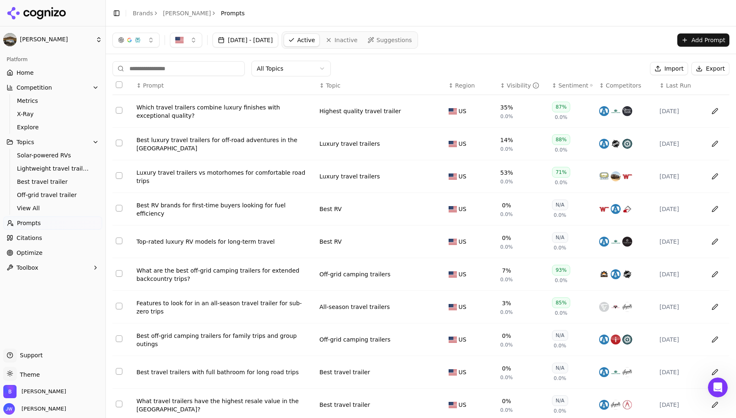
scroll to position [34, 0]
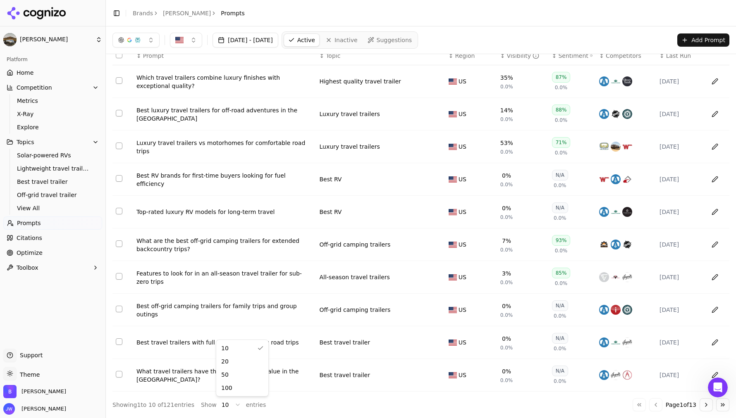
click at [229, 403] on html "Bowlus Platform Home Competition Metrics X-Ray Explore Topics Solar-powered RVs…" at bounding box center [368, 209] width 736 height 418
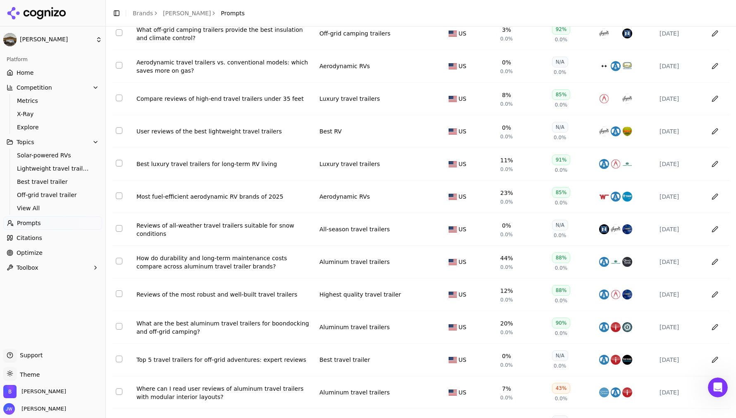
scroll to position [415, 0]
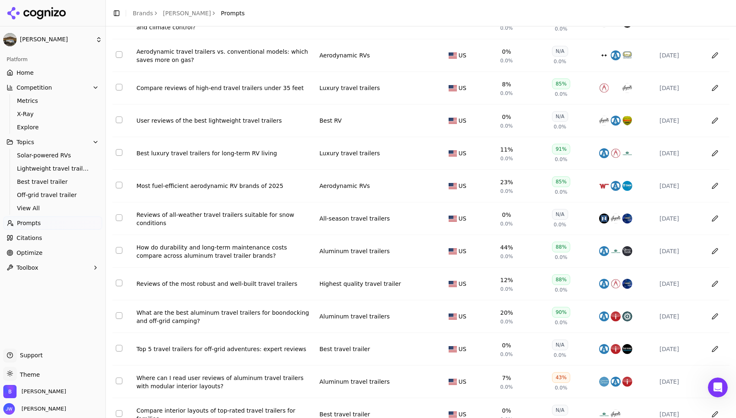
click at [215, 288] on div "Reviews of the most robust and well-built travel trailers" at bounding box center [224, 284] width 176 height 8
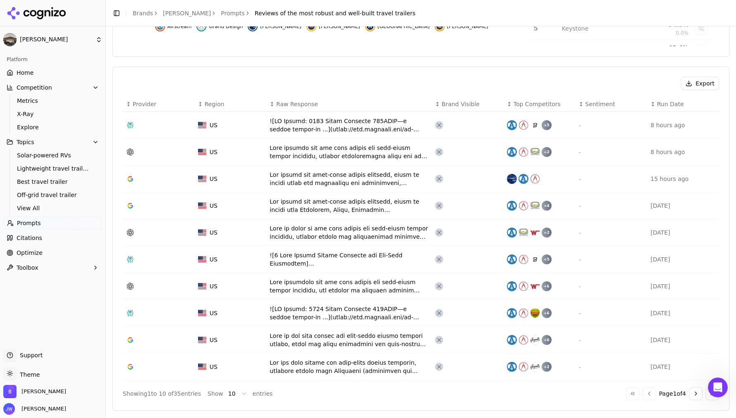
scroll to position [355, 0]
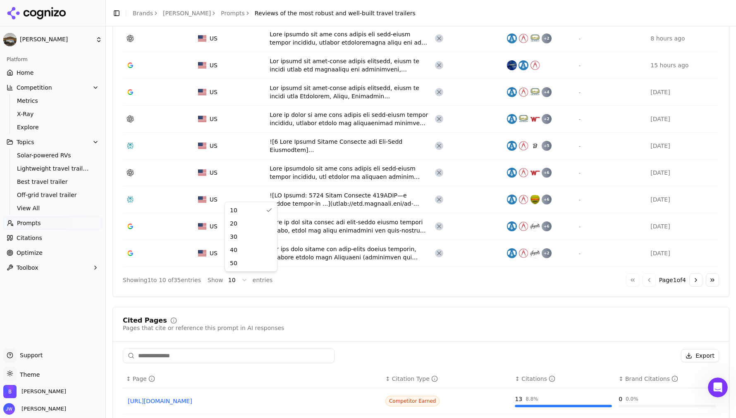
click at [237, 281] on html "Bowlus Platform Home Competition Metrics X-Ray Explore Topics Solar-powered RVs…" at bounding box center [368, 209] width 736 height 418
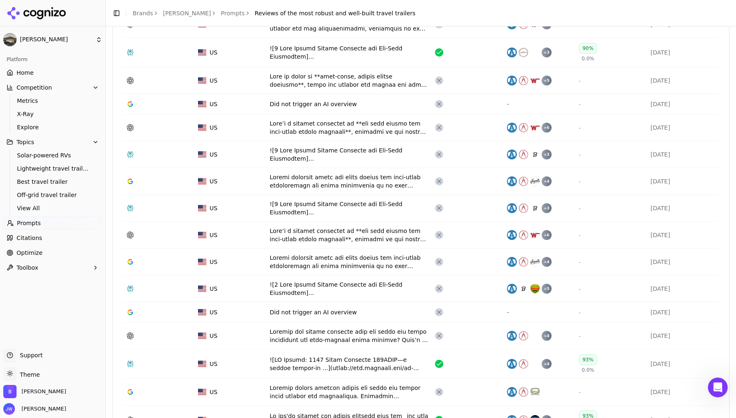
scroll to position [804, 0]
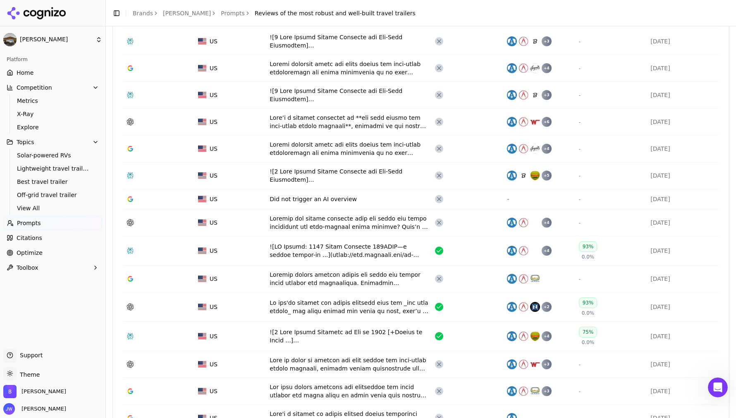
click at [335, 306] on div "Data table" at bounding box center [348, 307] width 159 height 17
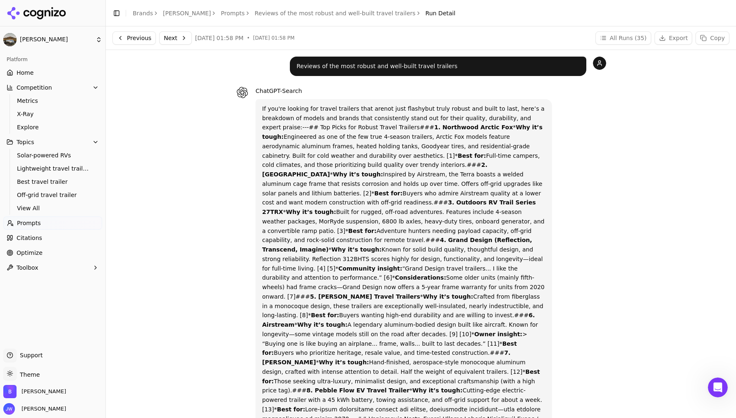
click at [407, 332] on p "If you're looking for travel trailers that are not just flashy but truly robust…" at bounding box center [403, 348] width 283 height 489
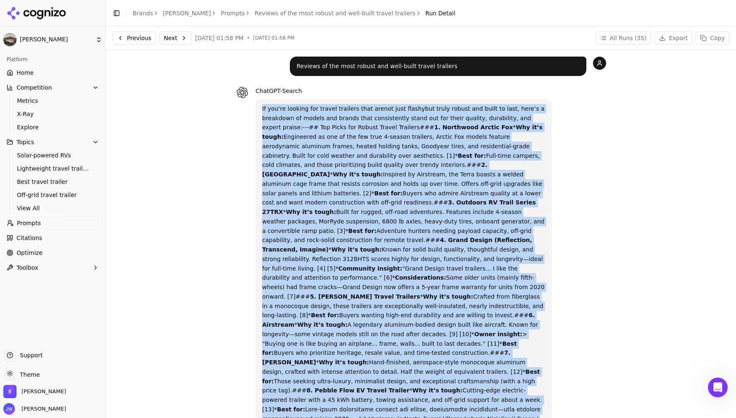
click at [454, 182] on p "If you're looking for travel trailers that are not just flashy but truly robust…" at bounding box center [403, 348] width 283 height 489
click at [417, 237] on strong "4. Grand Design (Reflection, Transcend, Imagine)" at bounding box center [397, 245] width 270 height 16
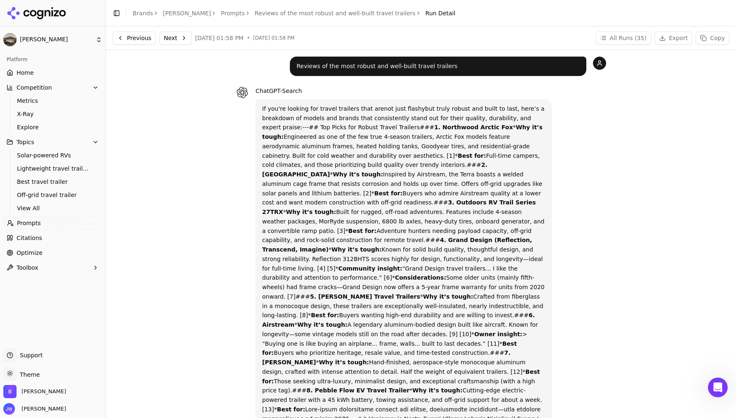
click at [540, 210] on p "If you're looking for travel trailers that are not just flashy but truly robust…" at bounding box center [403, 348] width 283 height 489
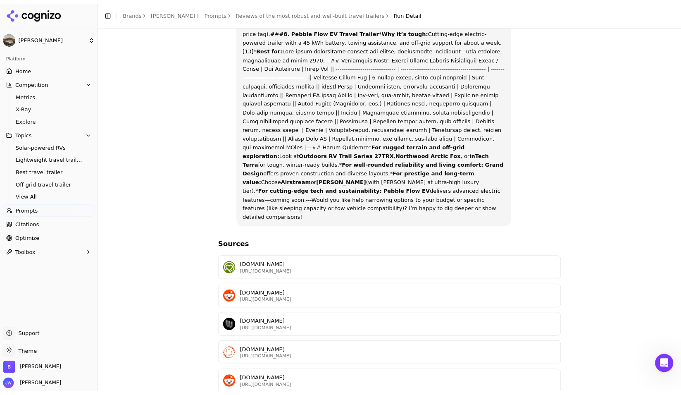
scroll to position [369, 0]
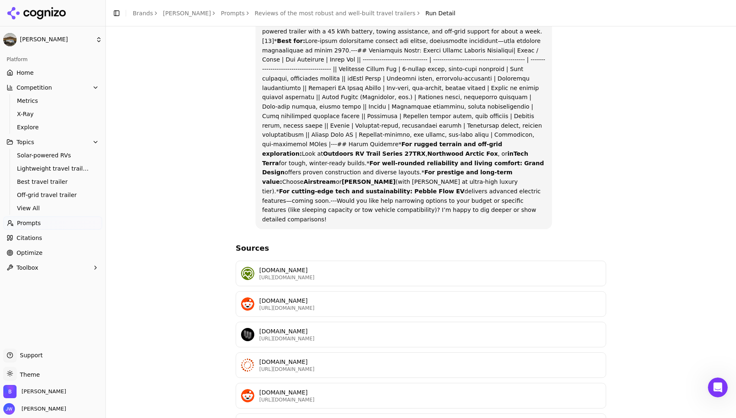
click at [336, 297] on p "reddit.com" at bounding box center [429, 301] width 341 height 8
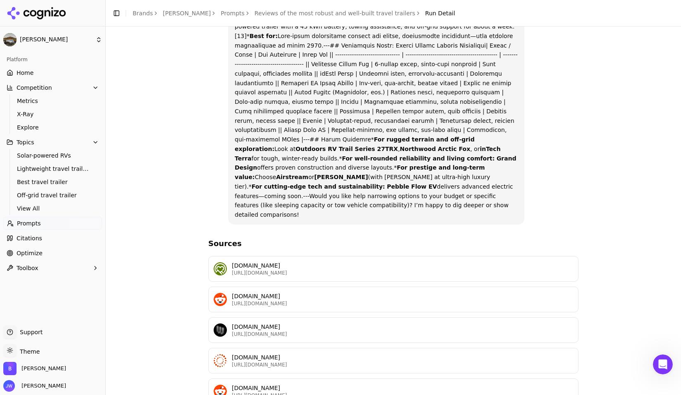
scroll to position [673, 0]
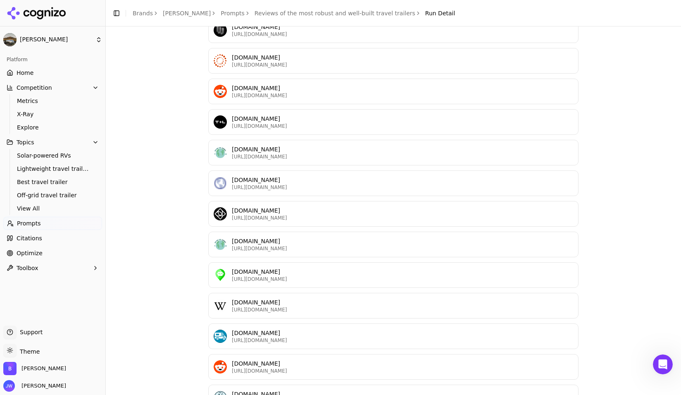
click at [334, 306] on p "https://en.wikipedia.org/wiki/Airstream" at bounding box center [402, 309] width 341 height 7
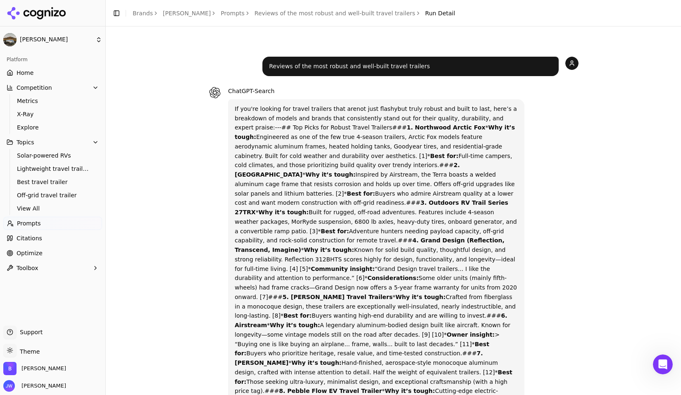
scroll to position [598, 0]
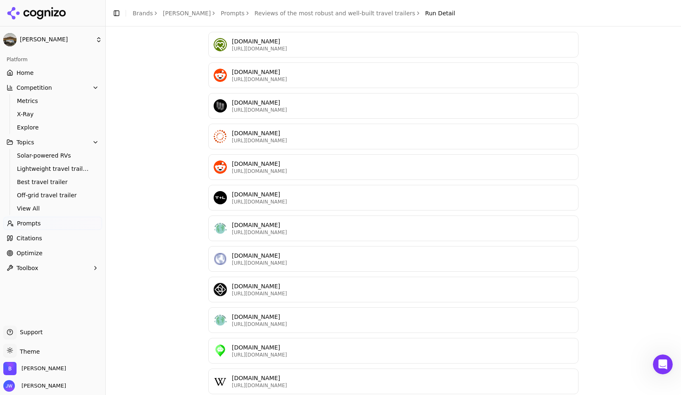
click at [328, 282] on p "luxe.digital" at bounding box center [402, 286] width 341 height 8
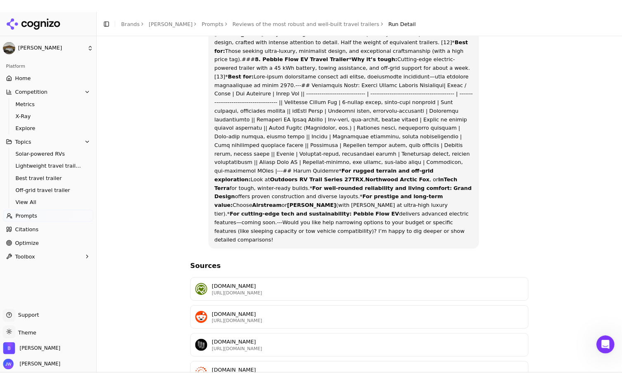
scroll to position [0, 0]
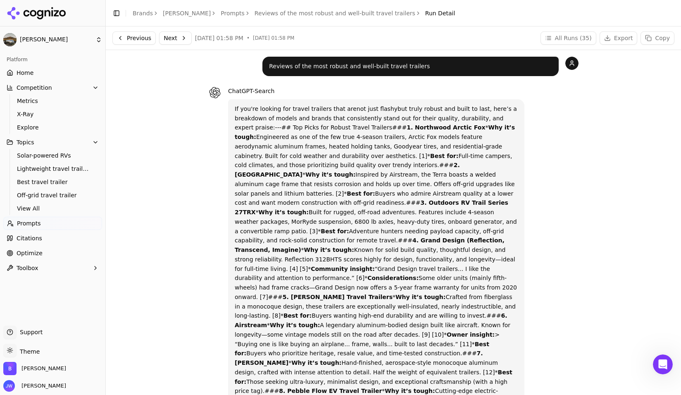
click at [221, 10] on link "Prompts" at bounding box center [233, 13] width 24 height 8
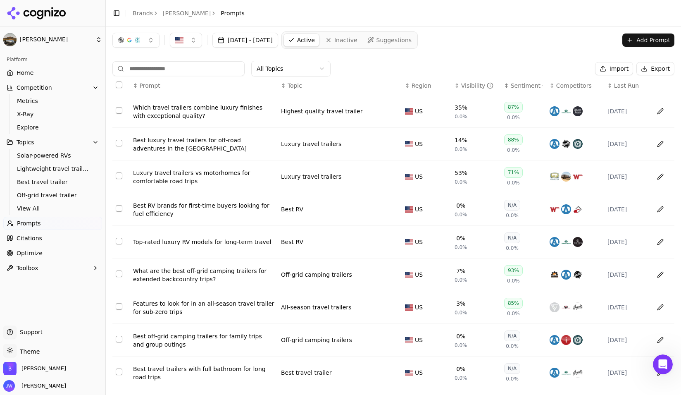
click at [469, 79] on th "↕ Visibility" at bounding box center [476, 85] width 50 height 19
click at [470, 83] on div "Visibility" at bounding box center [477, 85] width 33 height 8
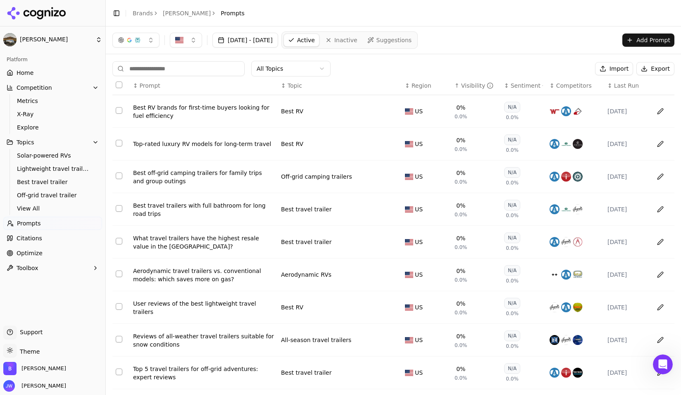
click at [659, 111] on button "Data table" at bounding box center [660, 111] width 13 height 13
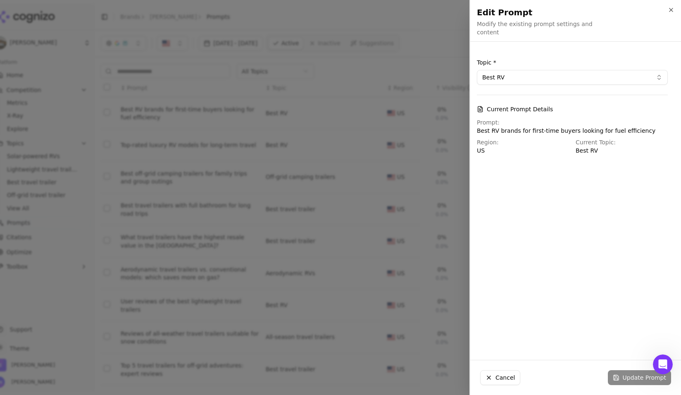
click at [545, 126] on p "Best RV brands for first-time buyers looking for fuel efficiency" at bounding box center [572, 130] width 191 height 8
click at [642, 377] on div "Cancel Update Prompt" at bounding box center [575, 377] width 211 height 35
click at [588, 146] on p "Best RV" at bounding box center [622, 150] width 92 height 8
click at [539, 126] on p "Best RV brands for first-time buyers looking for fuel efficiency" at bounding box center [572, 130] width 191 height 8
click at [555, 72] on button "Best RV" at bounding box center [572, 77] width 191 height 15
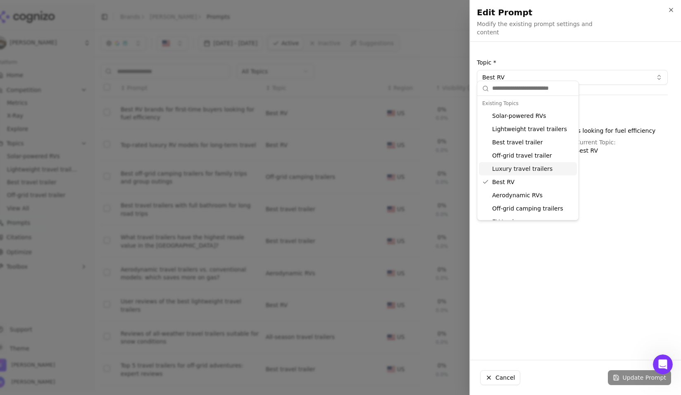
click at [517, 168] on div "Luxury travel trailers" at bounding box center [528, 168] width 98 height 13
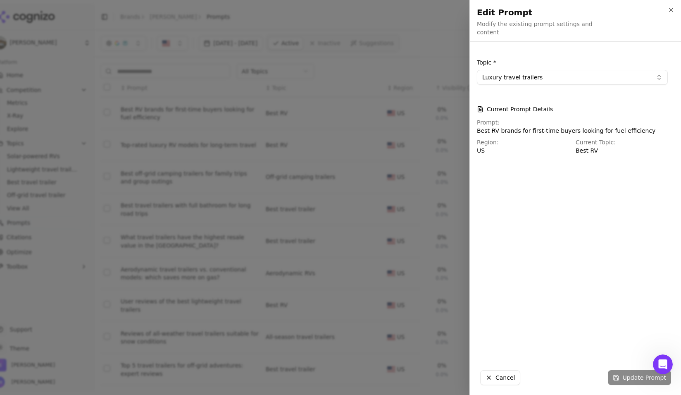
click at [516, 70] on button "Luxury travel trailers" at bounding box center [572, 77] width 191 height 15
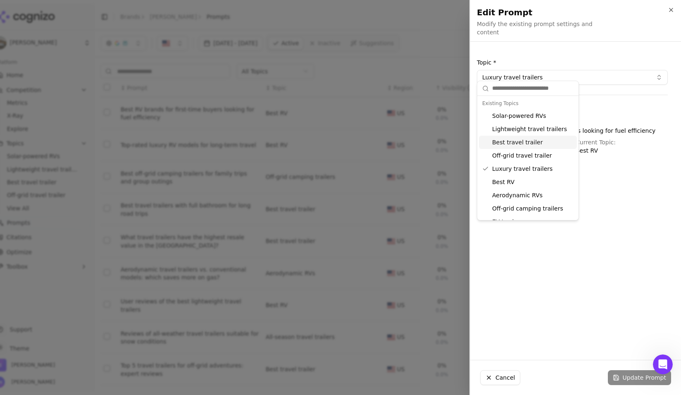
click at [513, 141] on div "Best travel trailer" at bounding box center [528, 142] width 98 height 13
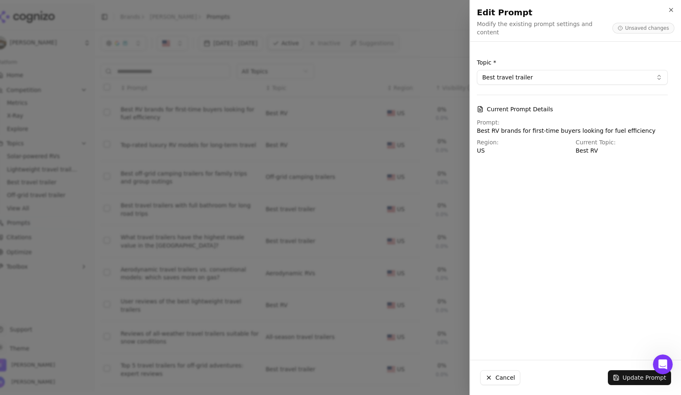
click at [579, 165] on div "Topic * Best travel trailer Current Prompt Details Prompt: Best RV brands for f…" at bounding box center [572, 200] width 204 height 305
click at [563, 126] on p "Best RV brands for first-time buyers looking for fuel efficiency" at bounding box center [572, 130] width 191 height 8
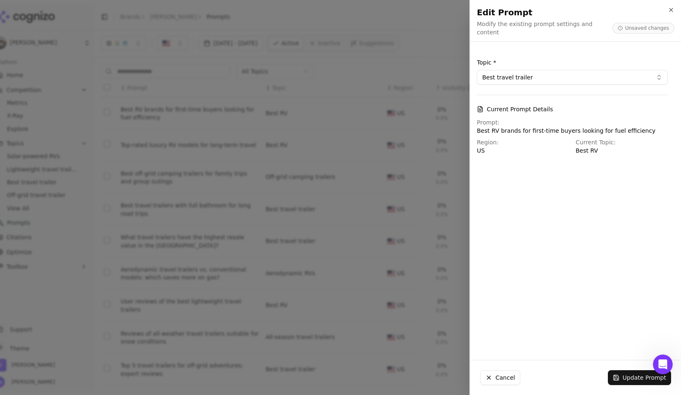
click at [574, 165] on div "Topic * Best travel trailer Current Prompt Details Prompt: Best RV brands for f…" at bounding box center [572, 200] width 204 height 305
click at [501, 369] on div "Cancel Update Prompt" at bounding box center [575, 377] width 211 height 35
click at [508, 380] on button "Cancel" at bounding box center [500, 377] width 40 height 15
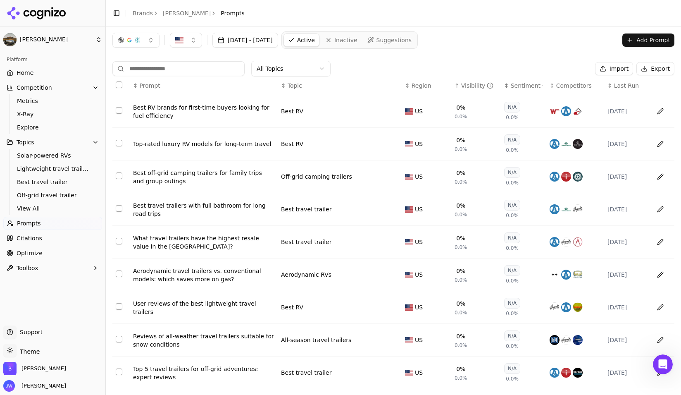
click at [654, 179] on button "Data table" at bounding box center [660, 176] width 13 height 13
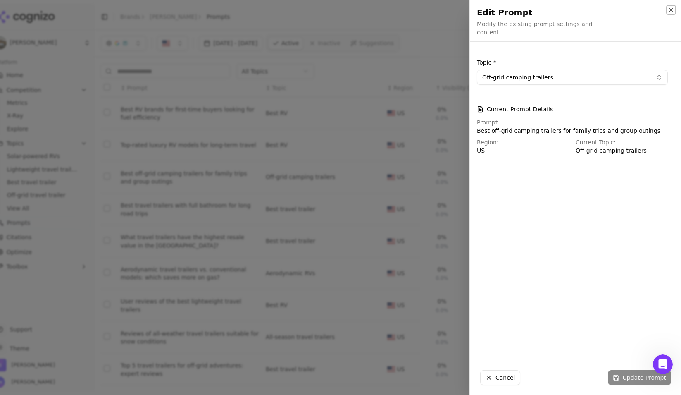
click at [672, 10] on icon "button" at bounding box center [671, 10] width 7 height 7
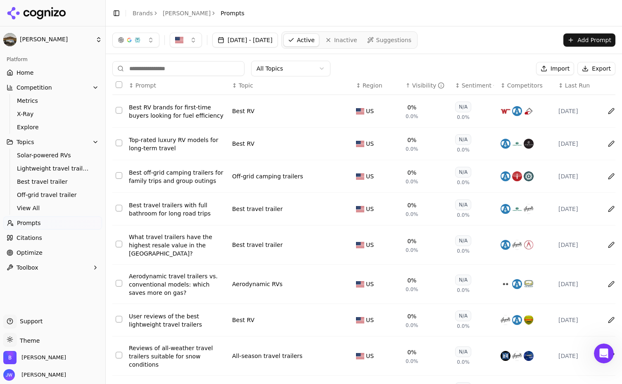
click at [176, 254] on td "What travel trailers have the highest resale value in the US?" at bounding box center [177, 245] width 103 height 39
click at [175, 248] on div "What travel trailers have the highest resale value in the US?" at bounding box center [177, 245] width 97 height 25
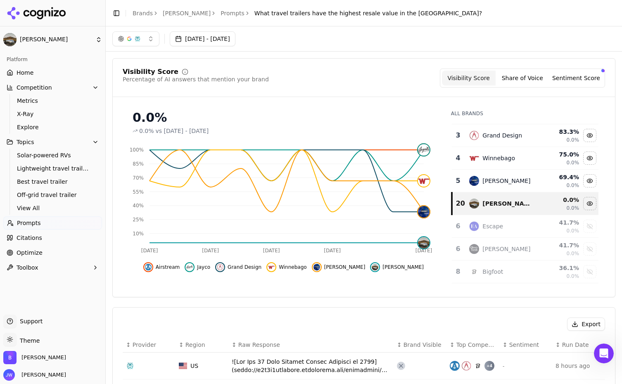
click at [147, 41] on button "button" at bounding box center [135, 38] width 47 height 15
click at [167, 85] on div "Google AI Overviews" at bounding box center [136, 88] width 79 height 21
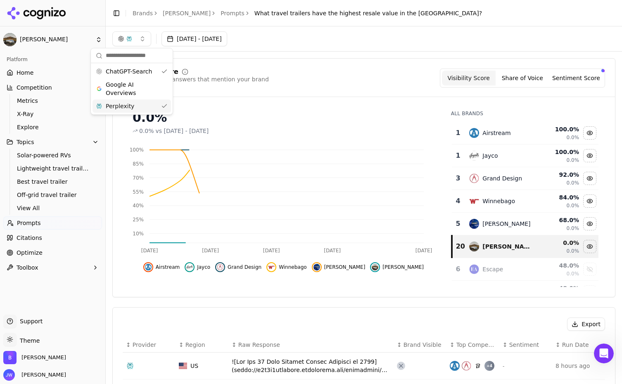
click at [164, 106] on div "Perplexity" at bounding box center [132, 106] width 79 height 13
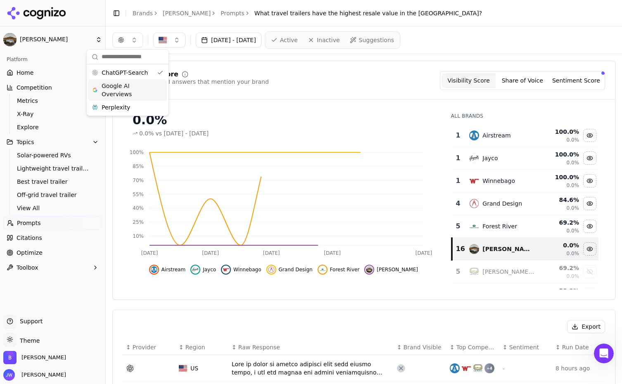
click at [149, 90] on span "Google AI Overviews" at bounding box center [128, 90] width 52 height 17
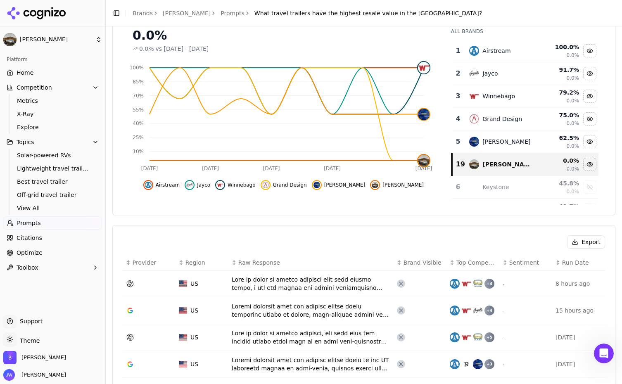
click at [267, 308] on div "Data table" at bounding box center [311, 311] width 159 height 17
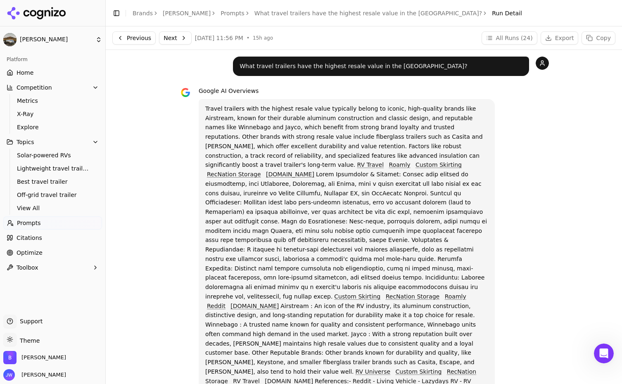
click at [384, 162] on link "RV Travel" at bounding box center [370, 165] width 27 height 7
click at [339, 64] on p "What travel trailers have the highest resale value in the US?" at bounding box center [381, 67] width 283 height 10
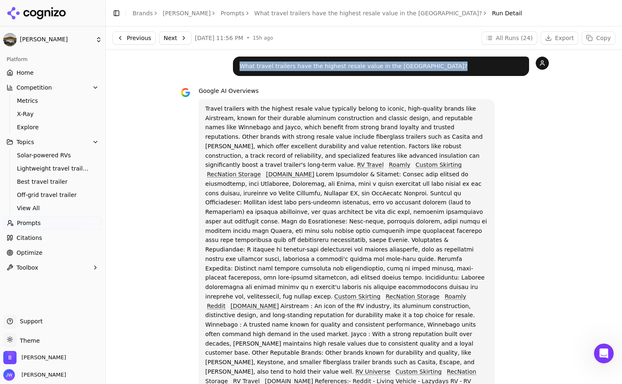
click at [339, 64] on p "What travel trailers have the highest resale value in the US?" at bounding box center [381, 67] width 283 height 10
copy div "What travel trailers have the highest resale value in the US?"
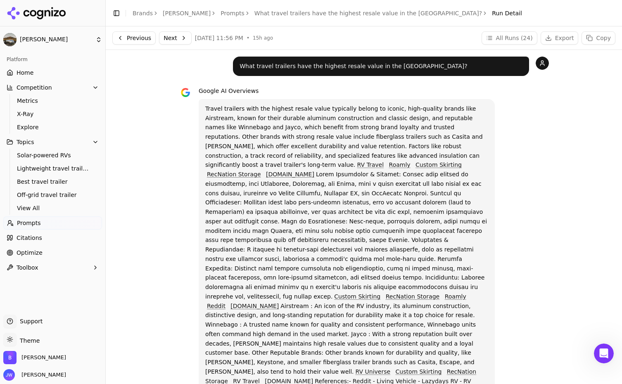
click at [288, 110] on p "Travel trailers with the highest resale value typically belong to iconic, high-…" at bounding box center [346, 249] width 283 height 291
click at [416, 165] on link "Custom Skirting" at bounding box center [439, 165] width 46 height 7
click at [221, 12] on link "Prompts" at bounding box center [233, 13] width 24 height 8
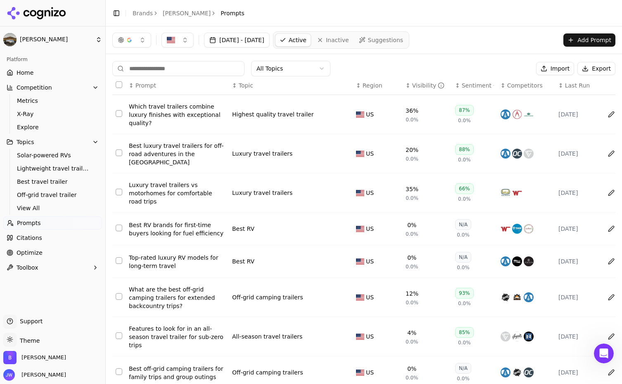
click at [177, 155] on div "Best luxury travel trailers for off-road adventures in the US" at bounding box center [177, 154] width 97 height 25
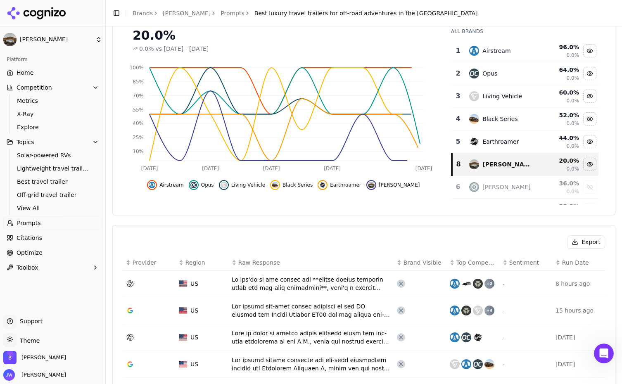
scroll to position [144, 0]
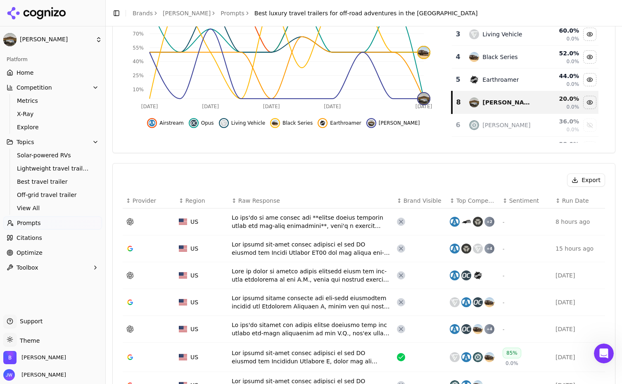
click at [275, 221] on div "Data table" at bounding box center [311, 222] width 159 height 17
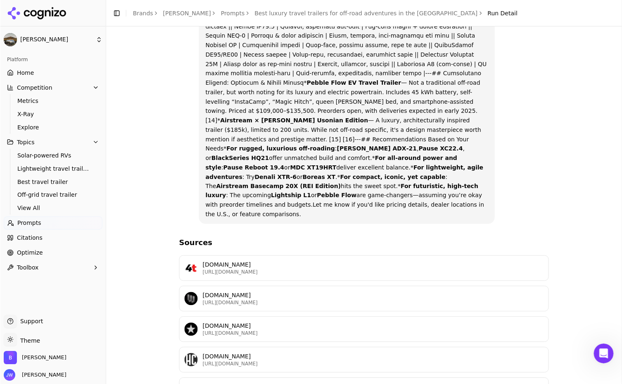
scroll to position [522, 0]
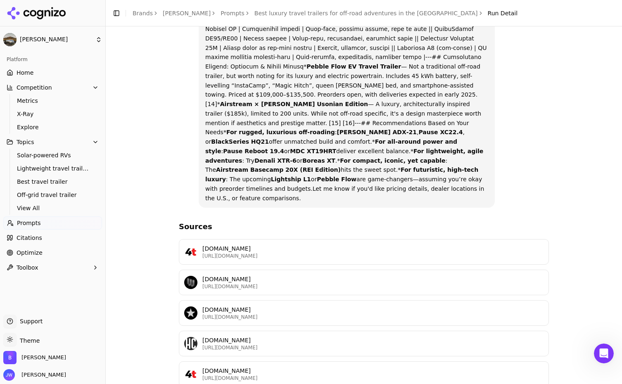
click at [305, 336] on p "hiconsumption.com" at bounding box center [373, 340] width 341 height 8
click at [262, 245] on p "4wdtalk.com" at bounding box center [373, 249] width 341 height 8
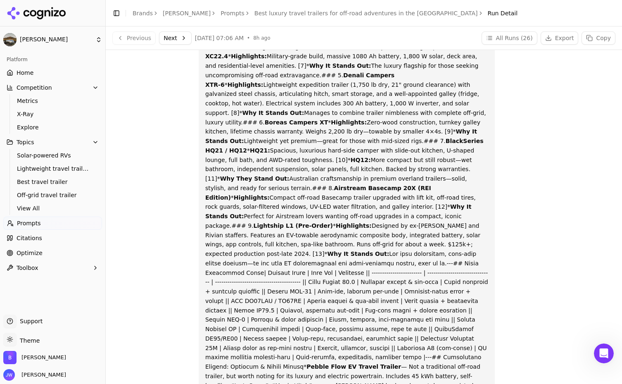
scroll to position [0, 0]
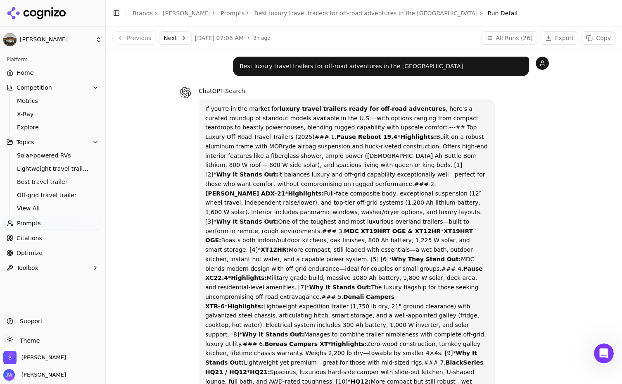
click at [297, 63] on p "Best luxury travel trailers for off-road adventures in the US" at bounding box center [381, 67] width 283 height 10
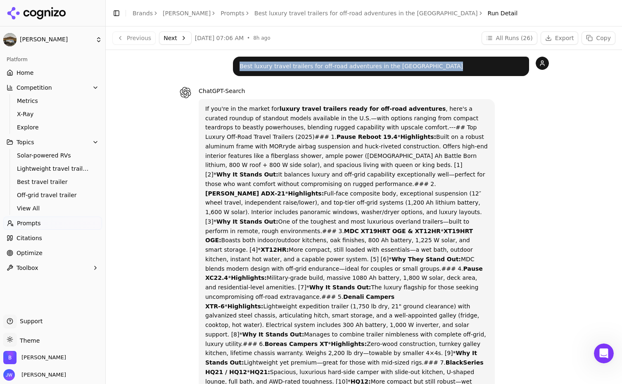
click at [297, 63] on p "Best luxury travel trailers for off-road adventures in the US" at bounding box center [381, 67] width 283 height 10
copy div "Best luxury travel trailers for off-road adventures in the US"
click at [221, 15] on link "Prompts" at bounding box center [233, 13] width 24 height 8
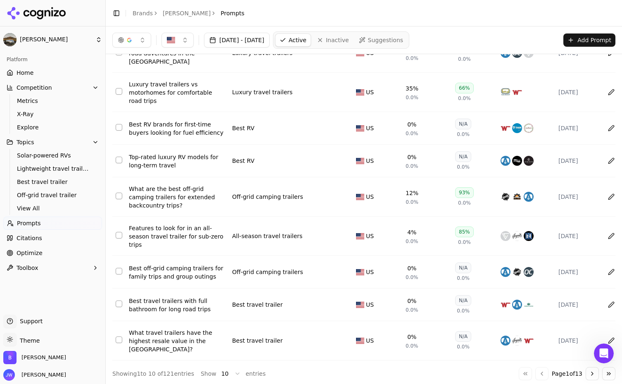
scroll to position [91, 0]
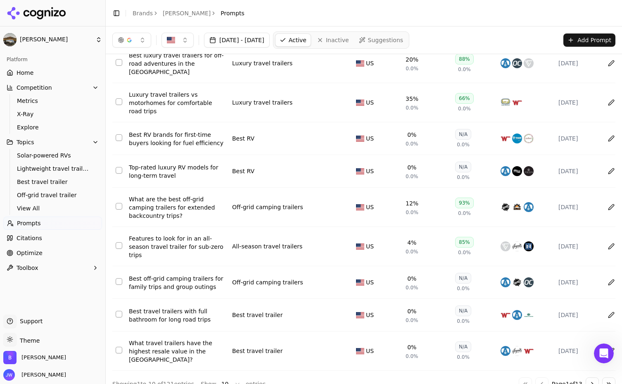
click at [156, 165] on div "Top-rated luxury RV models for long-term travel" at bounding box center [177, 171] width 97 height 17
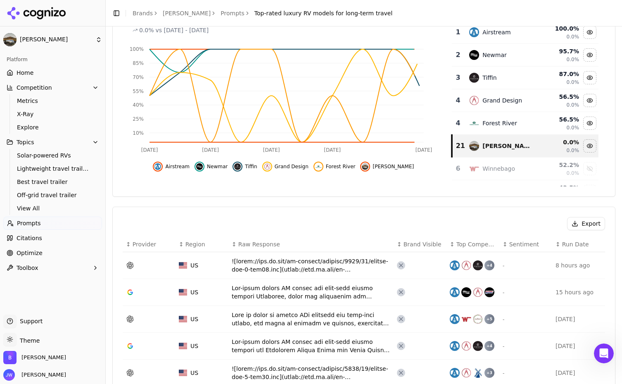
scroll to position [157, 0]
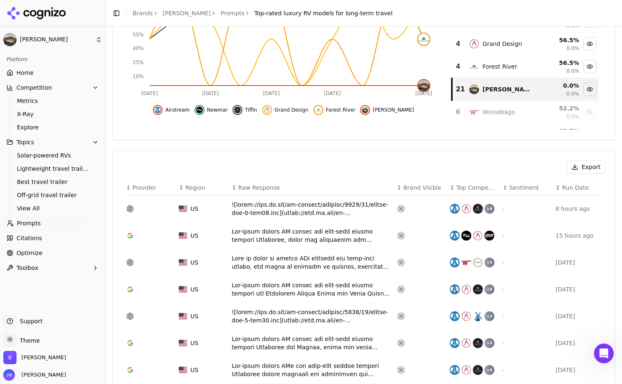
click at [297, 206] on div "Data table" at bounding box center [311, 208] width 159 height 17
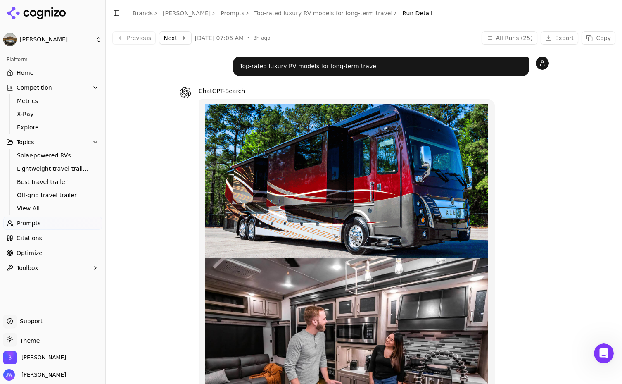
click at [291, 66] on p "Top-rated luxury RV models for long-term travel" at bounding box center [381, 67] width 283 height 10
copy div "Top-rated luxury RV models for long-term travel"
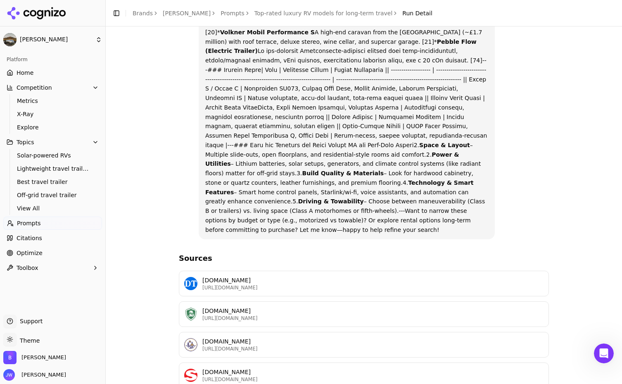
scroll to position [1093, 0]
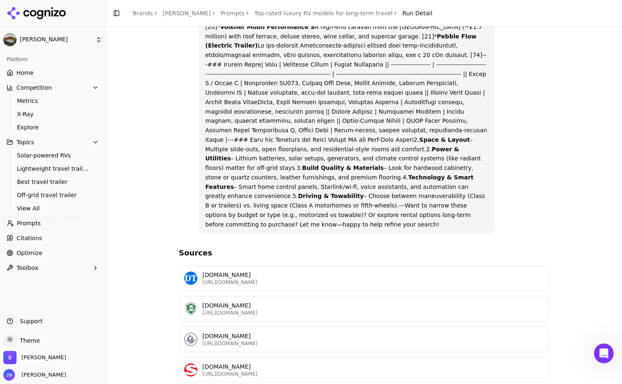
click at [278, 340] on p "https://camper101.com/luxury-travel-trailers" at bounding box center [373, 343] width 341 height 7
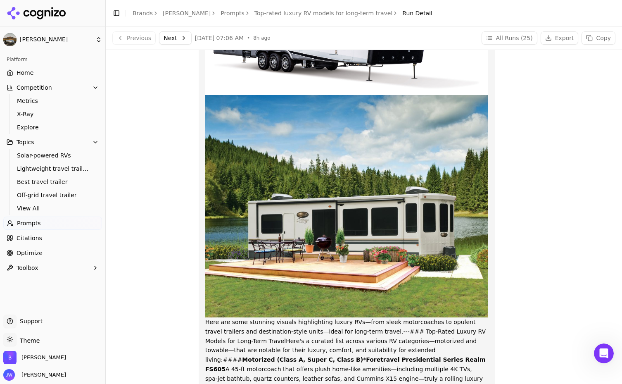
scroll to position [204, 0]
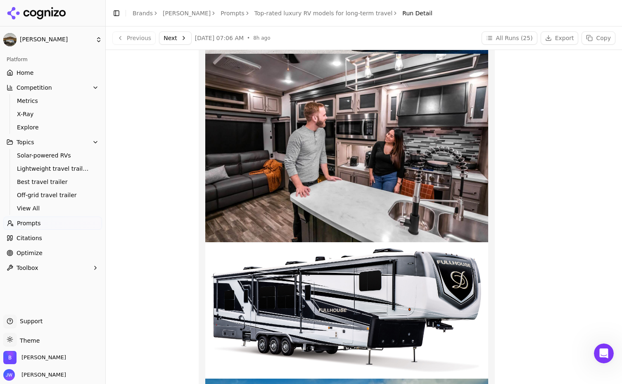
click at [221, 13] on link "Prompts" at bounding box center [233, 13] width 24 height 8
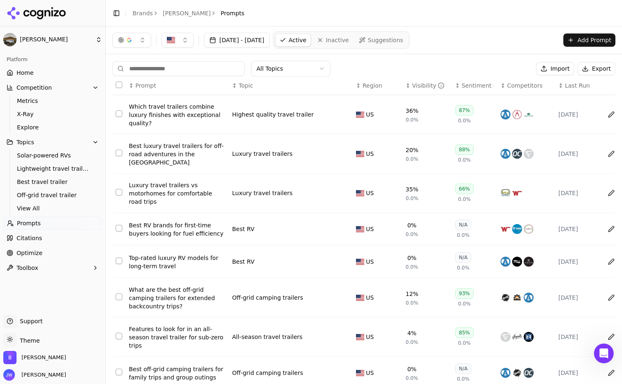
click at [180, 110] on div "Which travel trailers combine luxury finishes with exceptional quality?" at bounding box center [177, 115] width 97 height 25
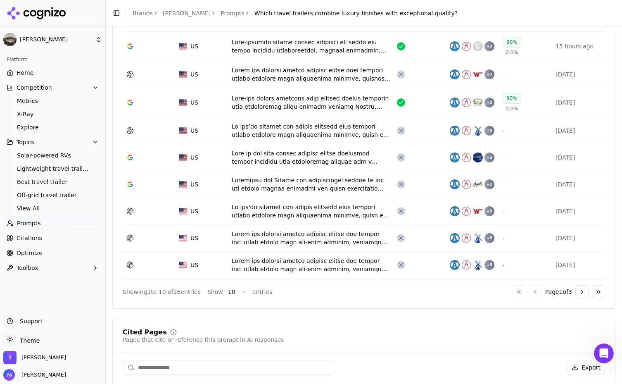
scroll to position [224, 0]
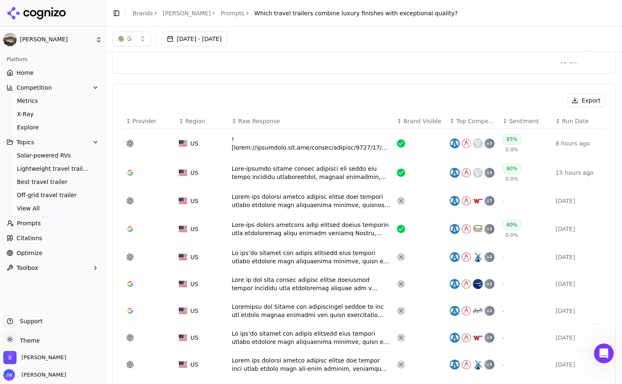
click at [326, 145] on div "Data table" at bounding box center [311, 143] width 159 height 17
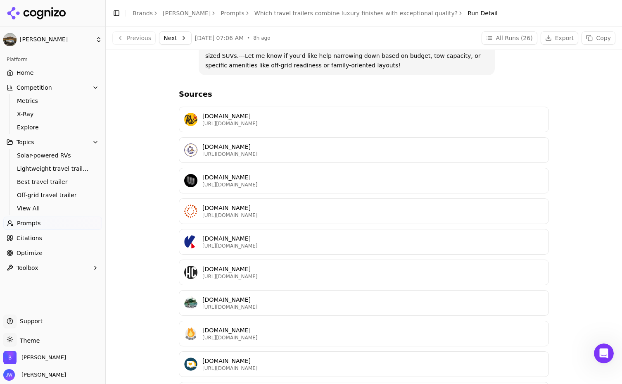
scroll to position [1437, 0]
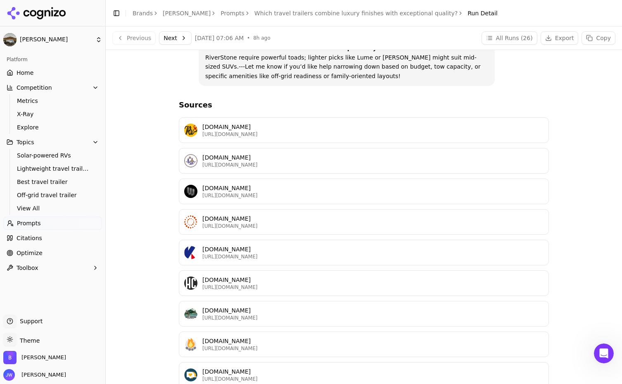
click at [351, 276] on p "hiconsumption.com" at bounding box center [373, 280] width 341 height 8
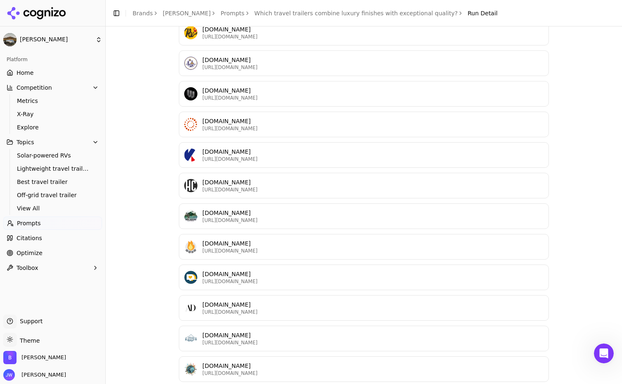
click at [221, 13] on link "Prompts" at bounding box center [233, 13] width 24 height 8
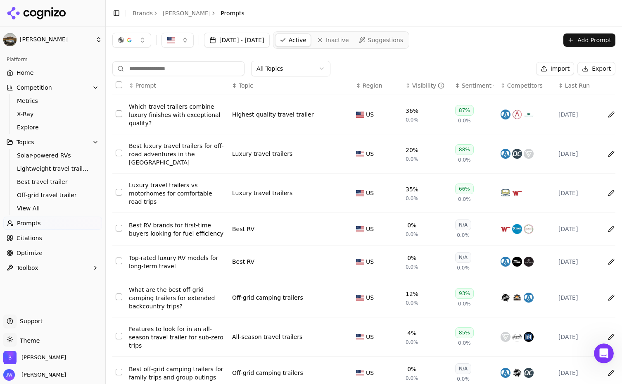
scroll to position [101, 0]
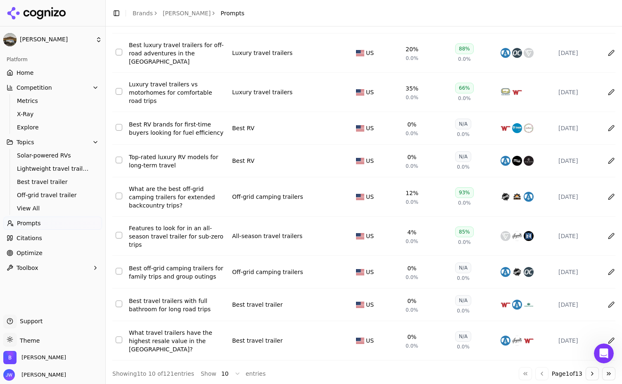
click at [182, 231] on div "Features to look for in an all-season travel trailer for sub-zero trips" at bounding box center [177, 236] width 97 height 25
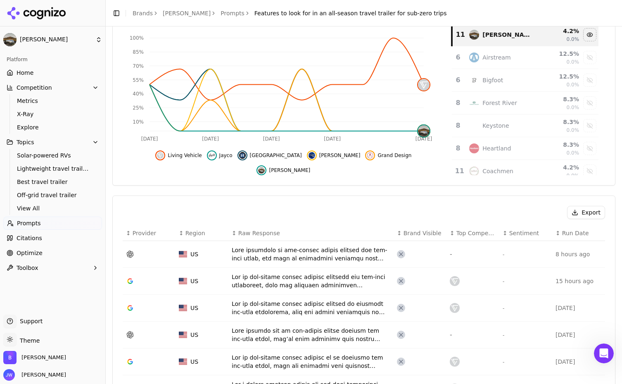
scroll to position [169, 0]
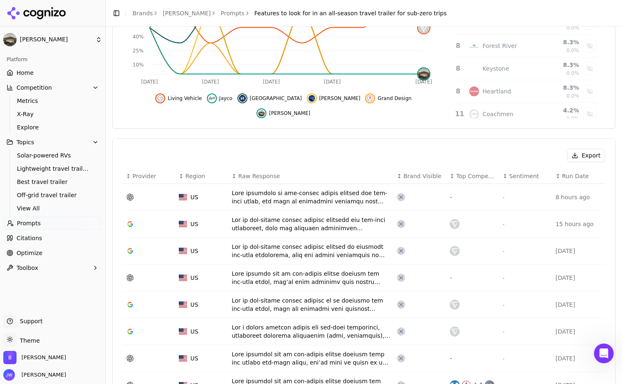
click at [415, 174] on span "Brand Visible" at bounding box center [423, 176] width 38 height 8
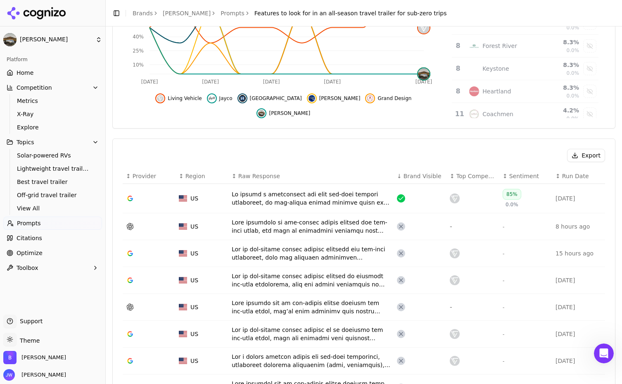
click at [258, 197] on div "Data table" at bounding box center [311, 198] width 159 height 17
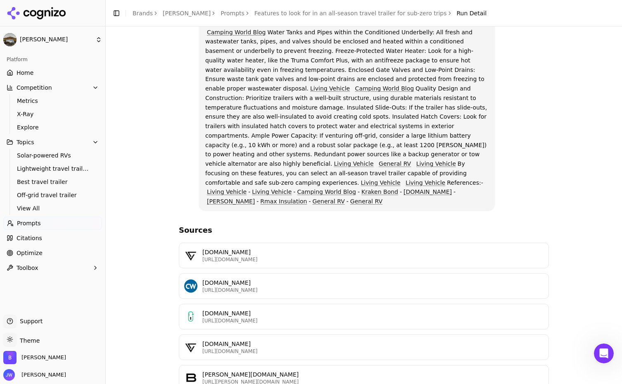
scroll to position [372, 0]
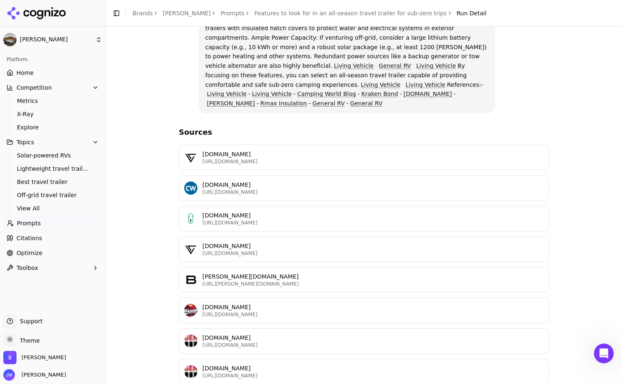
click at [350, 272] on p "bowlus.com" at bounding box center [373, 276] width 341 height 8
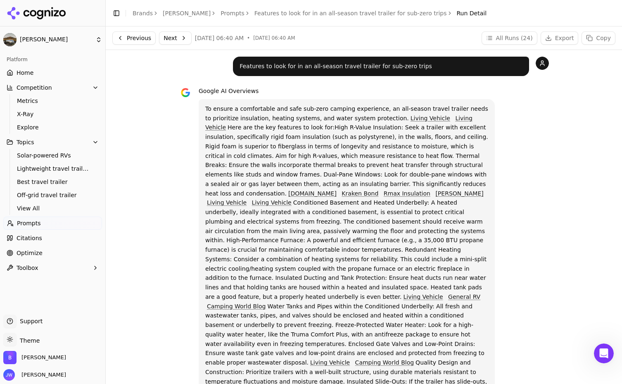
click at [260, 11] on link "Features to look for in an all-season travel trailer for sub-zero trips" at bounding box center [351, 13] width 193 height 8
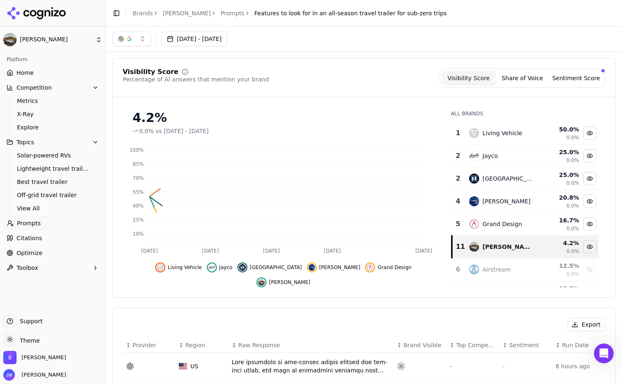
click at [221, 12] on link "Prompts" at bounding box center [233, 13] width 24 height 8
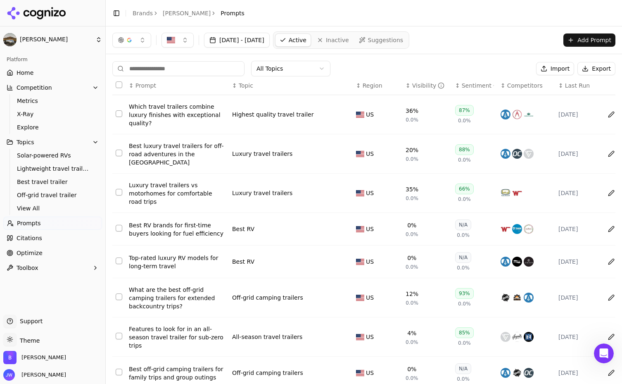
click at [204, 13] on html "Bowlus Platform Home Competition Metrics X-Ray Explore Topics Solar-powered RVs…" at bounding box center [311, 192] width 622 height 384
click at [213, 13] on div "Toggle Sidebar Brands Bowlus Prompts" at bounding box center [178, 13] width 145 height 12
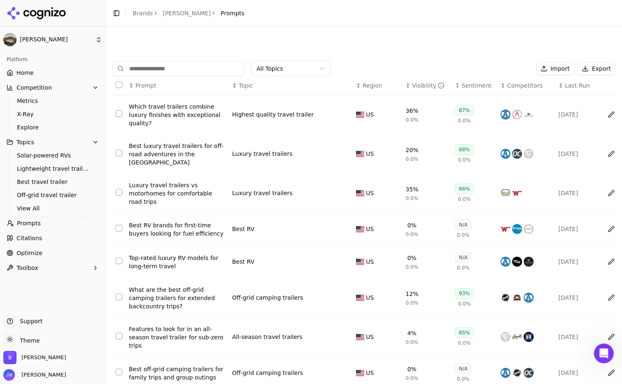
scroll to position [101, 0]
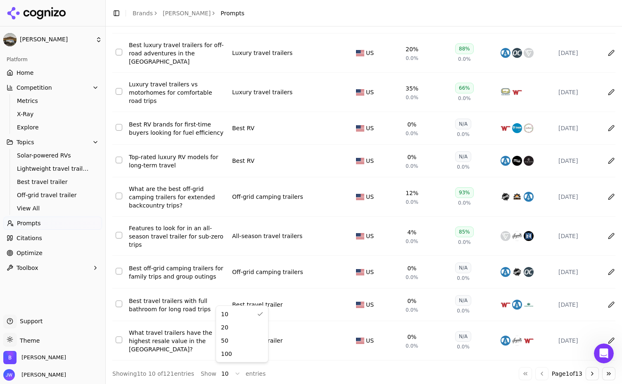
click at [232, 370] on html "Bowlus Platform Home Competition Metrics X-Ray Explore Topics Solar-powered RVs…" at bounding box center [311, 192] width 622 height 384
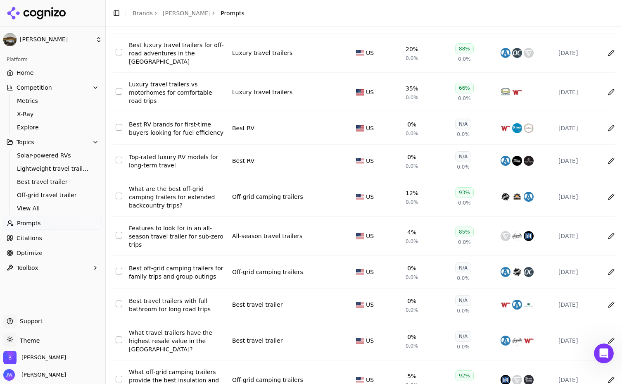
scroll to position [503, 0]
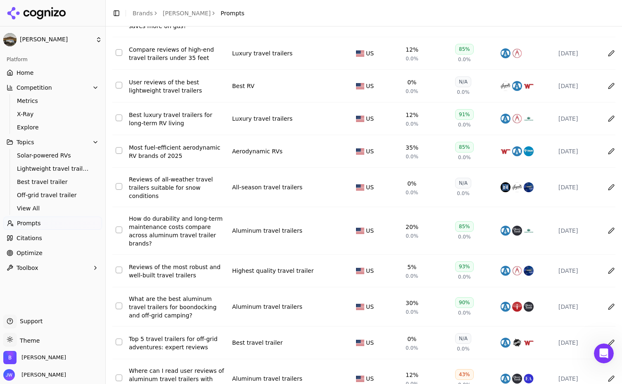
click at [200, 295] on div "What are the best aluminum travel trailers for boondocking and off-grid camping?" at bounding box center [177, 307] width 97 height 25
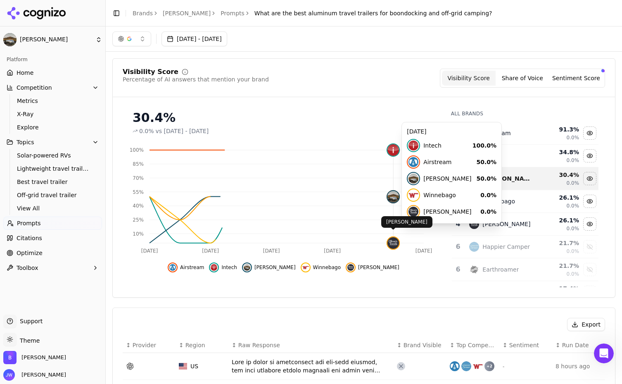
scroll to position [238, 0]
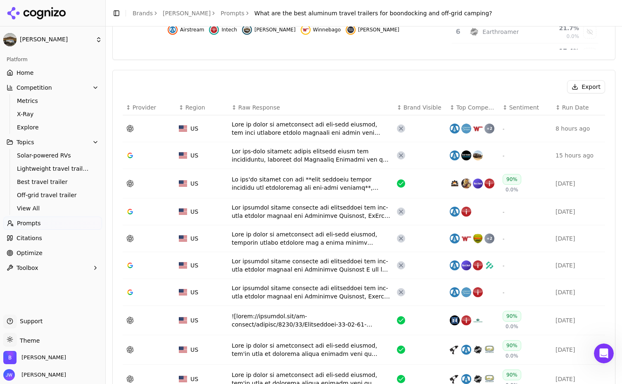
click at [418, 188] on td "Data table" at bounding box center [420, 183] width 53 height 29
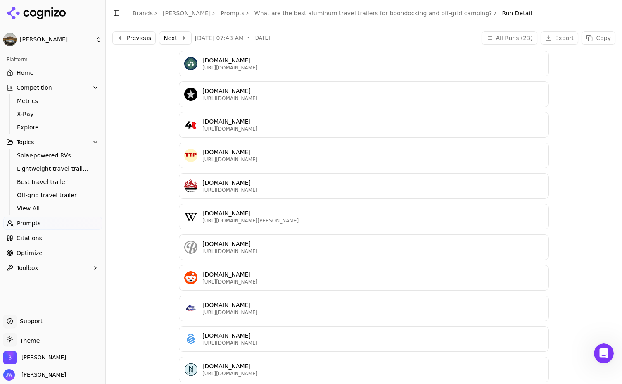
scroll to position [1027, 0]
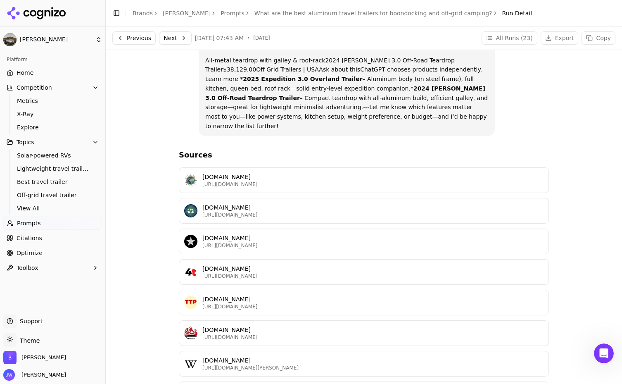
click at [329, 181] on p "https://jeffsetter.com/best-aluminum-travel-trailers" at bounding box center [373, 184] width 341 height 7
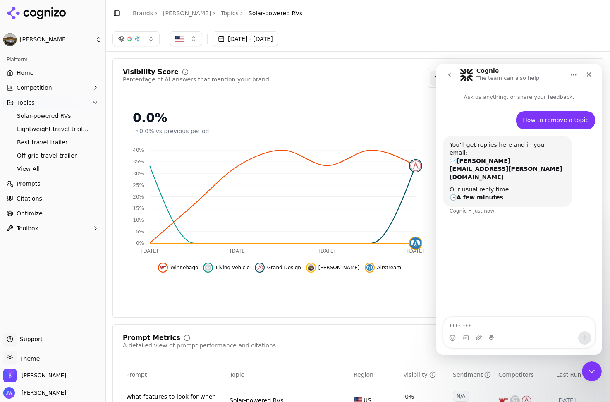
click at [114, 10] on button "Toggle Sidebar" at bounding box center [117, 13] width 12 height 12
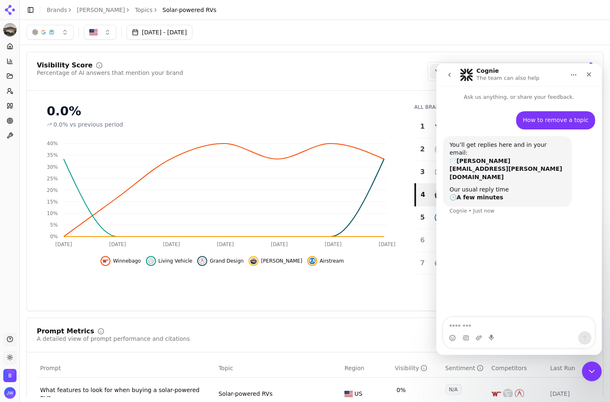
click at [25, 8] on button "Toggle Sidebar" at bounding box center [31, 10] width 12 height 12
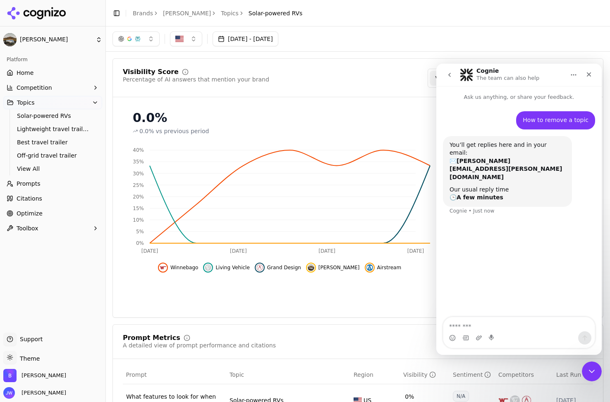
click at [16, 9] on icon at bounding box center [37, 13] width 60 height 12
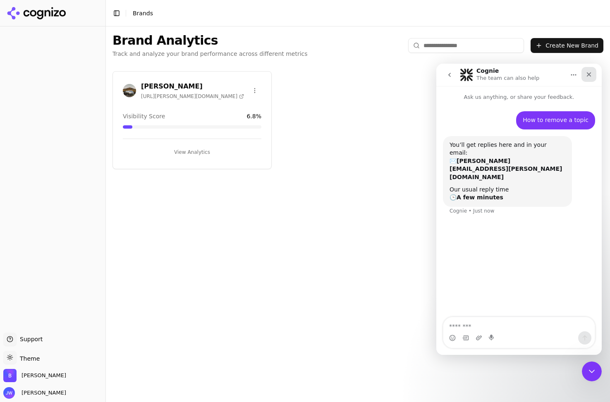
click at [588, 71] on icon "Close" at bounding box center [588, 74] width 7 height 7
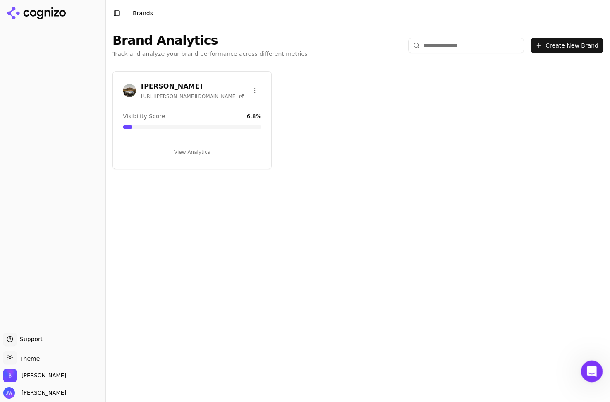
click at [585, 371] on icon "Open Intercom Messenger" at bounding box center [591, 370] width 14 height 14
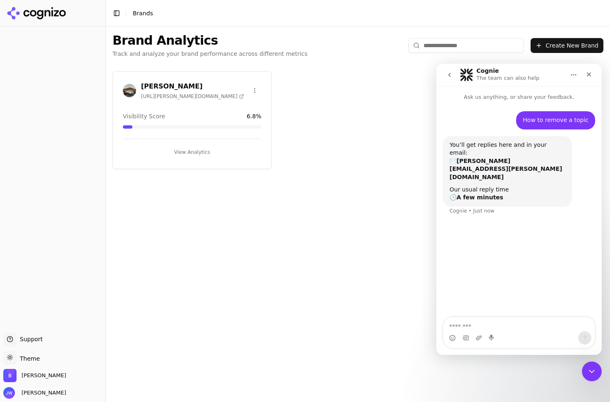
click at [576, 76] on icon "Home" at bounding box center [573, 75] width 7 height 7
click at [575, 75] on icon "Home" at bounding box center [573, 74] width 5 height 1
click at [472, 208] on div "Cognie • Just now" at bounding box center [471, 210] width 45 height 5
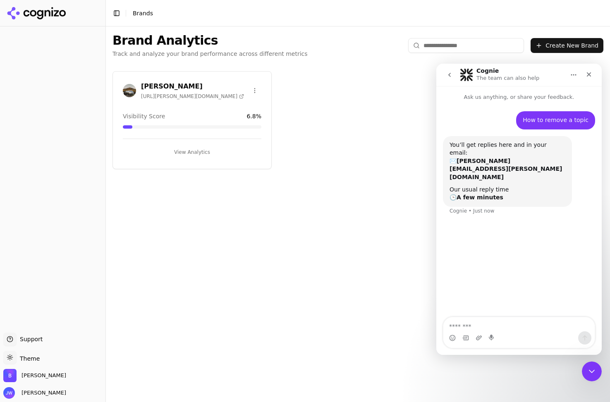
click at [485, 250] on div "How to remove a topic Jonathan • 1m ago You’ll get replies here and in your ema…" at bounding box center [518, 209] width 165 height 217
click at [189, 81] on h3 "[PERSON_NAME]" at bounding box center [192, 86] width 103 height 10
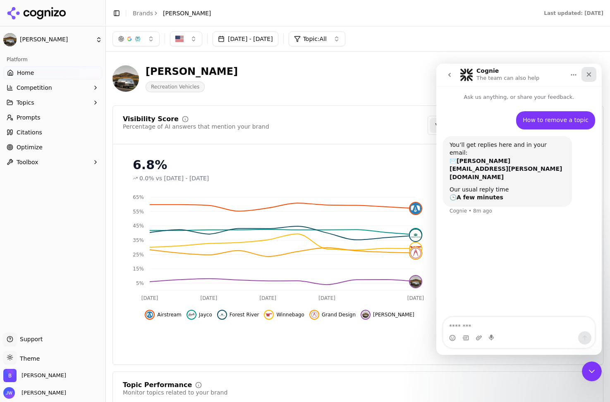
click at [586, 75] on icon "Close" at bounding box center [588, 74] width 7 height 7
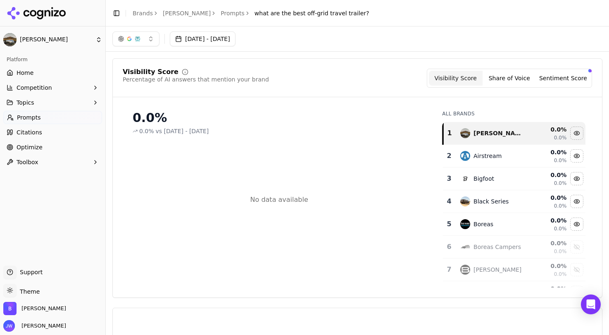
click at [221, 11] on link "Prompts" at bounding box center [233, 13] width 24 height 8
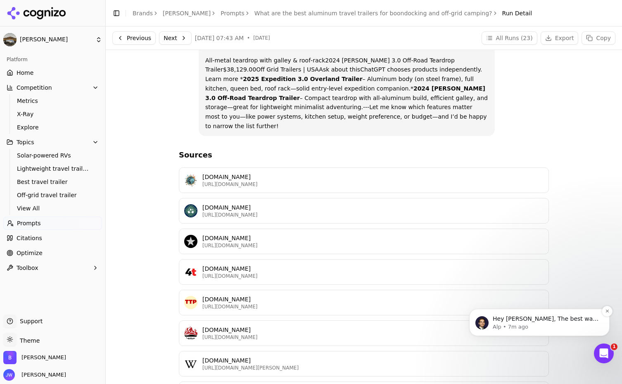
click at [569, 322] on p "Hey Jonathan, The best way to remove a topic is to remove all associated prompt…" at bounding box center [546, 319] width 107 height 8
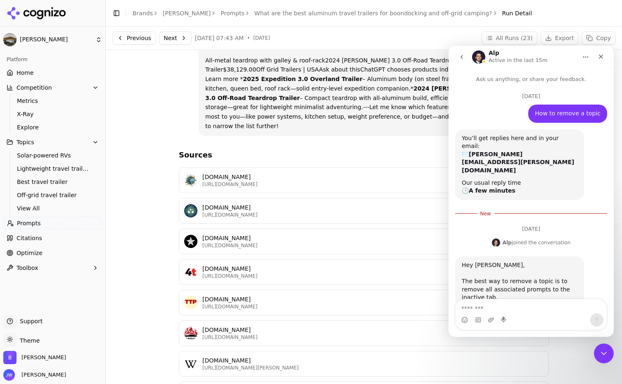
scroll to position [1, 0]
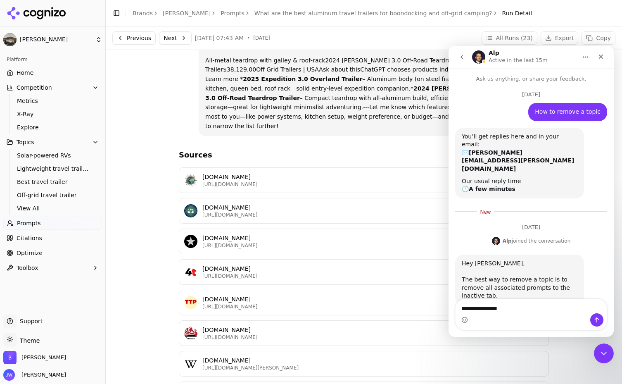
type textarea "**********"
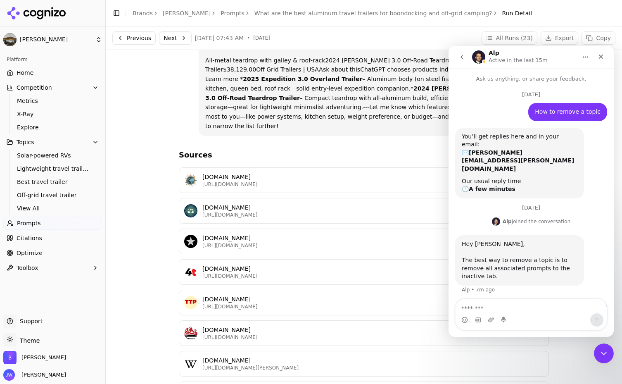
scroll to position [6, 0]
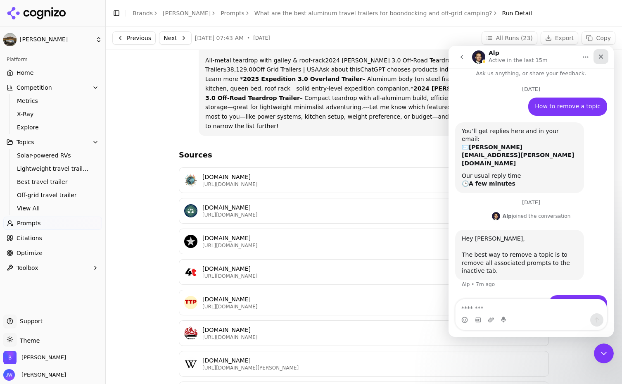
click at [608, 57] on div "Close" at bounding box center [601, 56] width 15 height 15
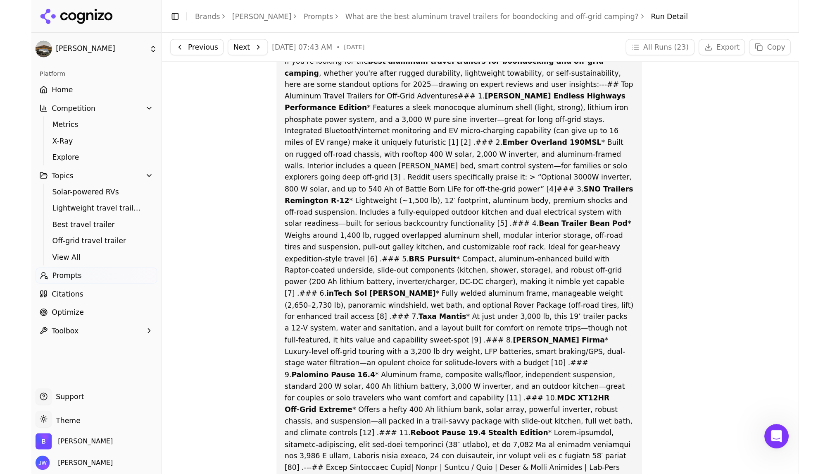
scroll to position [0, 0]
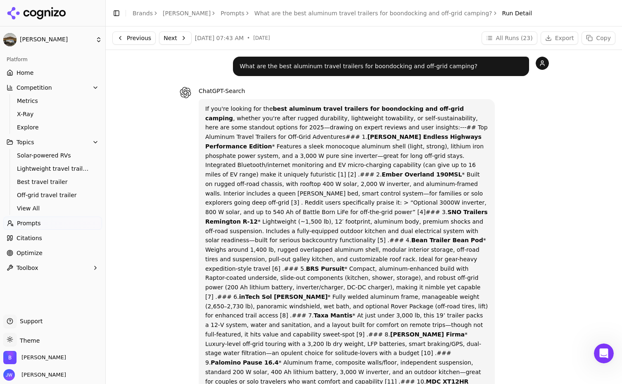
click at [43, 143] on button "Topics" at bounding box center [52, 142] width 99 height 13
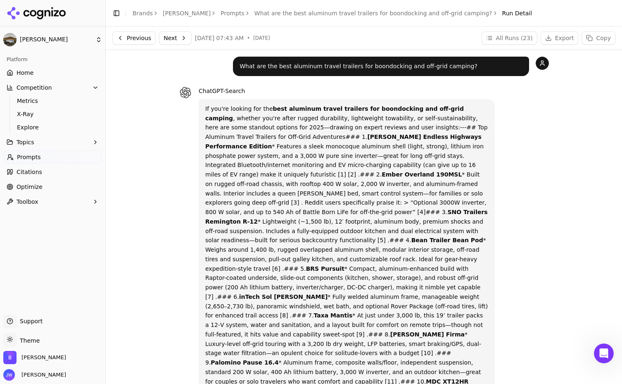
click at [43, 142] on button "Topics" at bounding box center [52, 142] width 99 height 13
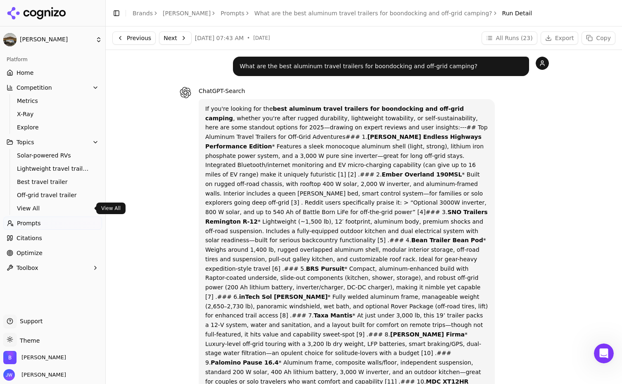
click at [54, 208] on span "View All" at bounding box center [53, 208] width 72 height 8
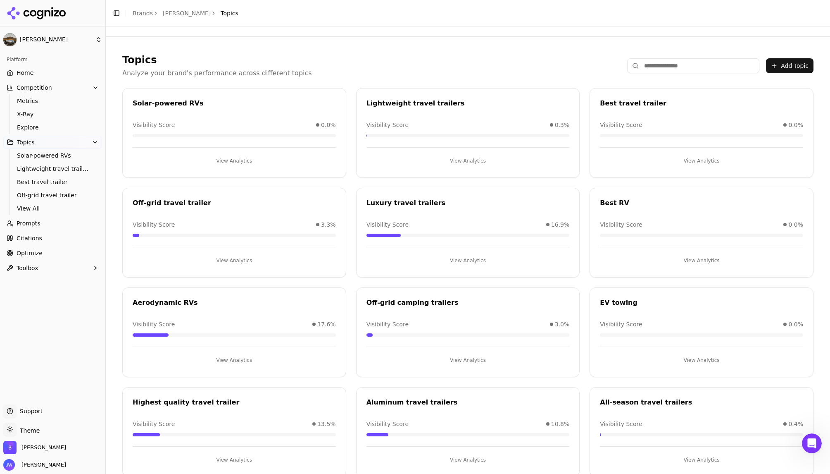
click at [243, 154] on button "View Analytics" at bounding box center [234, 160] width 203 height 13
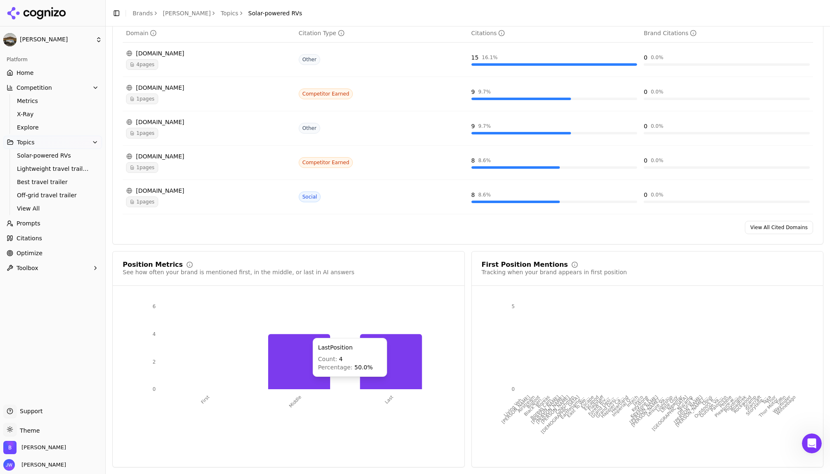
scroll to position [240, 0]
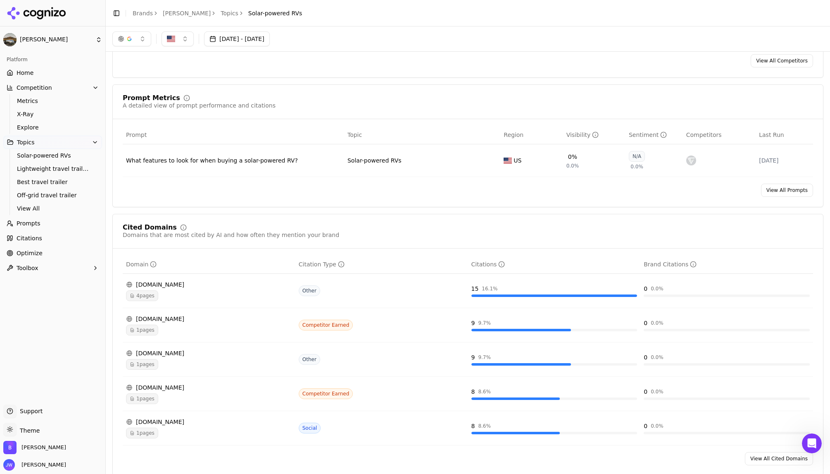
click at [622, 187] on link "View All Prompts" at bounding box center [787, 190] width 52 height 13
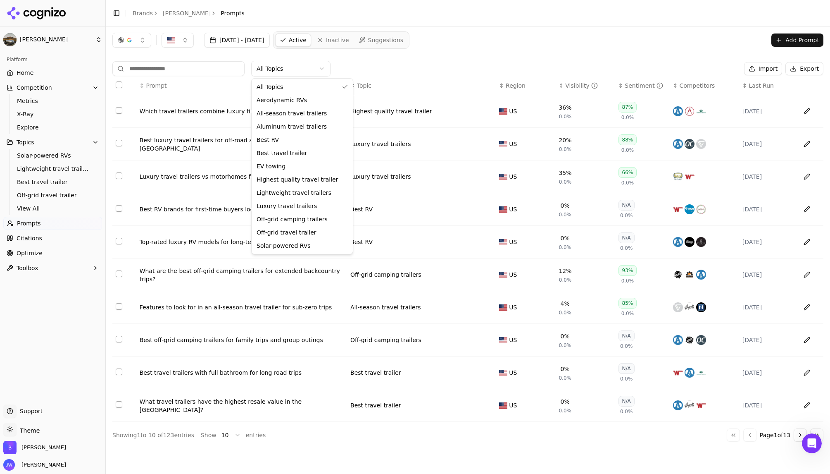
click at [312, 75] on html "Bowlus Platform Home Competition Metrics X-Ray Explore Topics Solar-powered RVs…" at bounding box center [415, 237] width 830 height 474
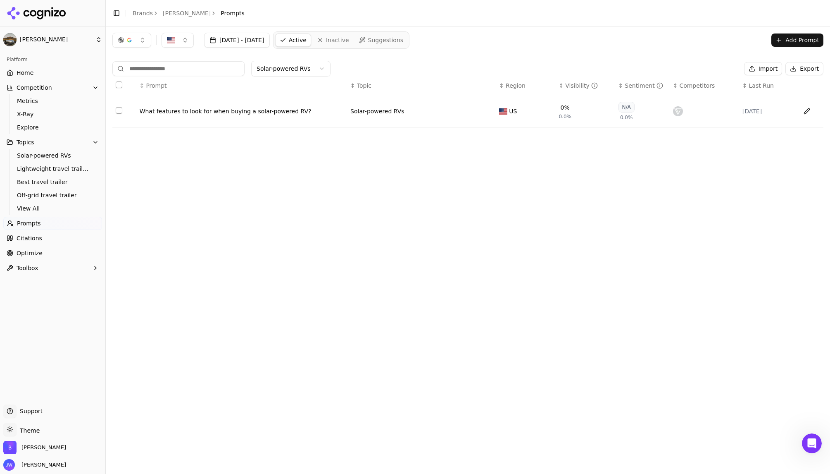
drag, startPoint x: 584, startPoint y: 219, endPoint x: 521, endPoint y: 184, distance: 72.3
click at [584, 220] on div "Jul 29, 2025 - Aug 28, 2025 Active Inactive Suggestions Add Prompt Solar-powere…" at bounding box center [468, 249] width 725 height 447
click at [119, 111] on button "Select row 1" at bounding box center [119, 110] width 7 height 7
click at [120, 113] on button "Select row 1" at bounding box center [119, 110] width 7 height 7
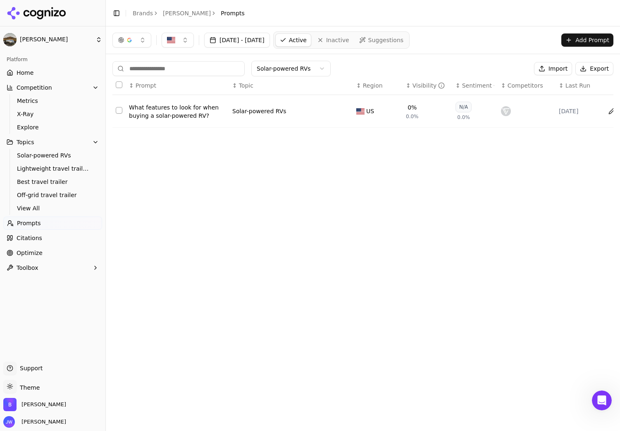
click at [120, 111] on button "Select row 1" at bounding box center [119, 110] width 7 height 7
click at [595, 69] on button "Export" at bounding box center [594, 68] width 38 height 13
click at [525, 172] on div "Jul 29, 2025 - Aug 28, 2025 Active Inactive Suggestions Add Prompt Solar-powere…" at bounding box center [363, 228] width 514 height 405
click at [526, 174] on div "Jul 29, 2025 - Aug 28, 2025 Active Inactive Suggestions Add Prompt Solar-powere…" at bounding box center [363, 228] width 514 height 405
click at [313, 64] on html "Bowlus Platform Home Competition Metrics X-Ray Explore Topics Solar-powered RVs…" at bounding box center [310, 215] width 620 height 431
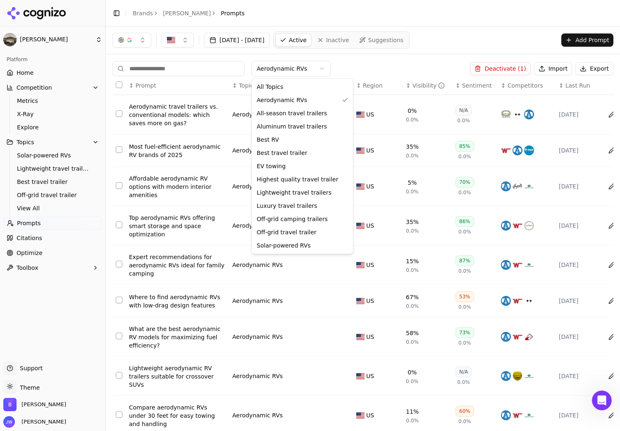
click at [298, 67] on html "Bowlus Platform Home Competition Metrics X-Ray Explore Topics Solar-powered RVs…" at bounding box center [310, 215] width 620 height 431
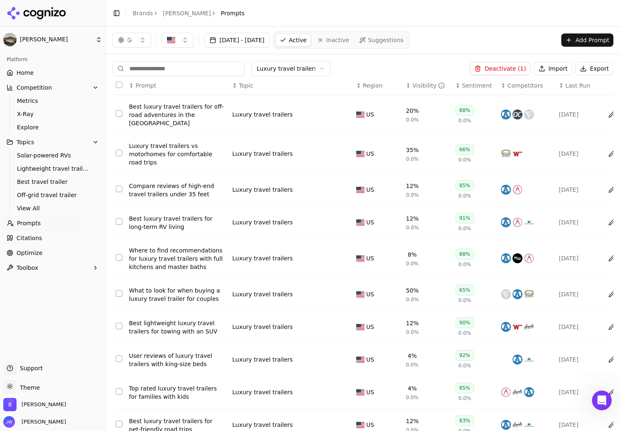
click at [48, 144] on button "Topics" at bounding box center [52, 142] width 99 height 13
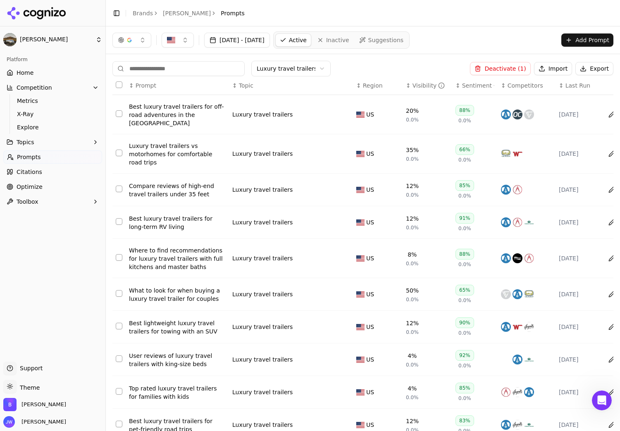
click at [48, 144] on button "Topics" at bounding box center [52, 142] width 99 height 13
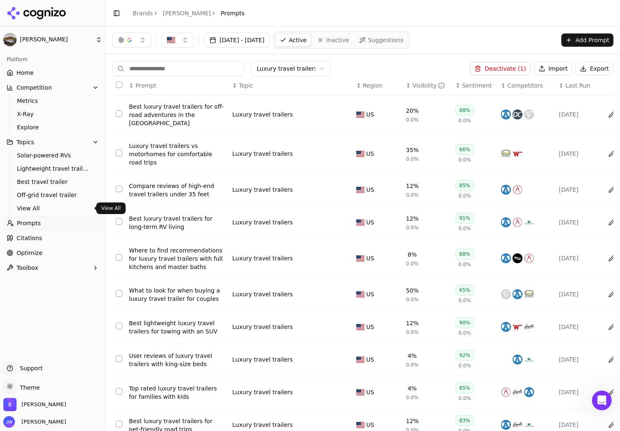
click at [42, 209] on span "View All" at bounding box center [53, 208] width 72 height 8
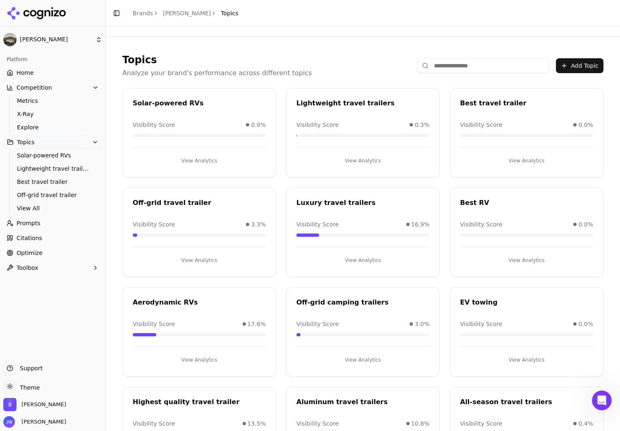
click at [73, 219] on link "Prompts" at bounding box center [52, 223] width 99 height 13
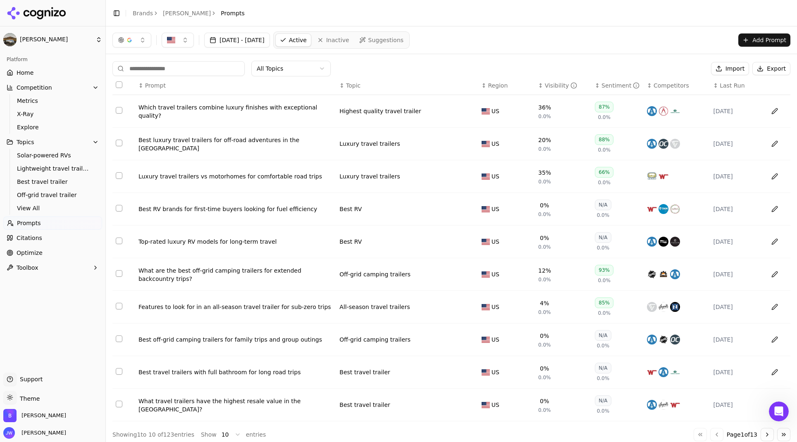
scroll to position [10, 0]
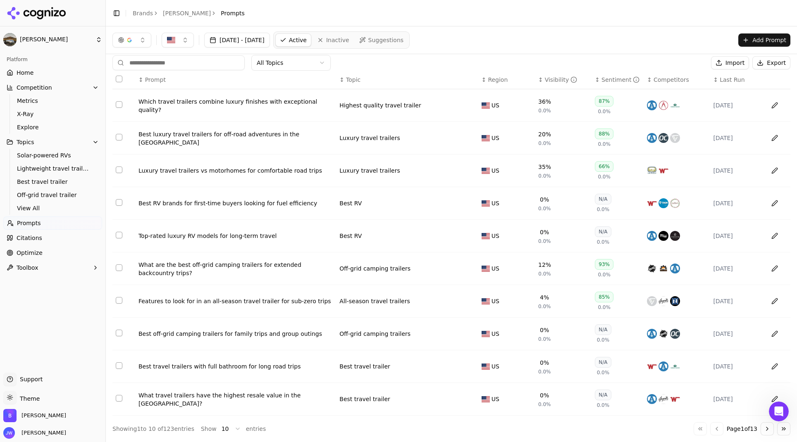
click at [229, 384] on html "Bowlus Platform Home Competition Metrics X-Ray Explore Topics Solar-powered RVs…" at bounding box center [398, 221] width 797 height 442
drag, startPoint x: 241, startPoint y: 413, endPoint x: 280, endPoint y: 397, distance: 42.4
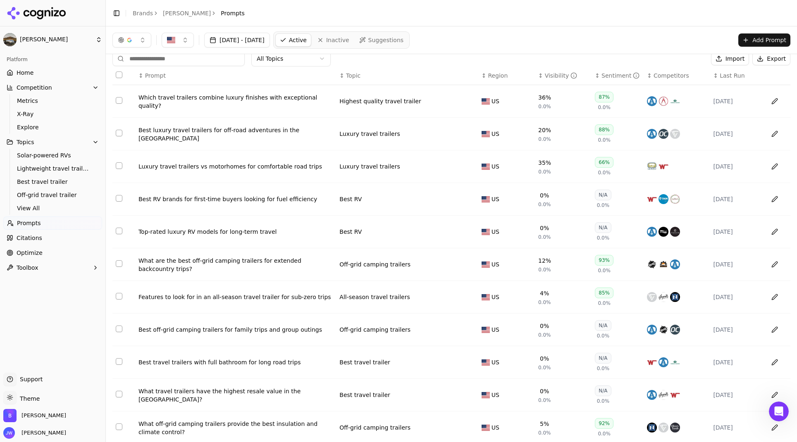
scroll to position [0, 0]
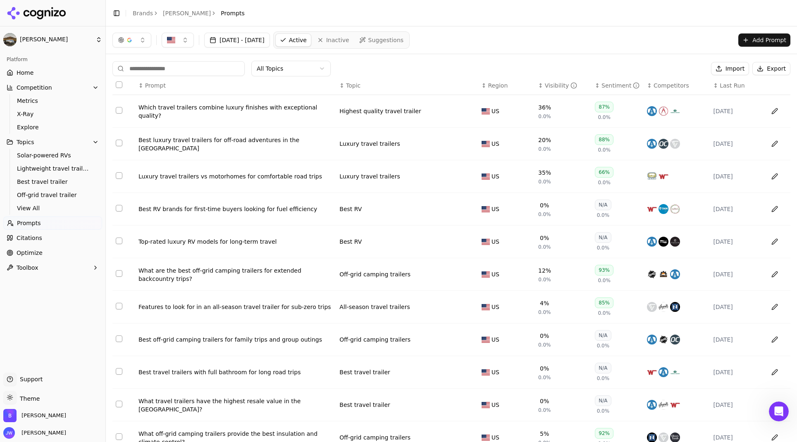
click at [622, 71] on button "Export" at bounding box center [771, 68] width 38 height 13
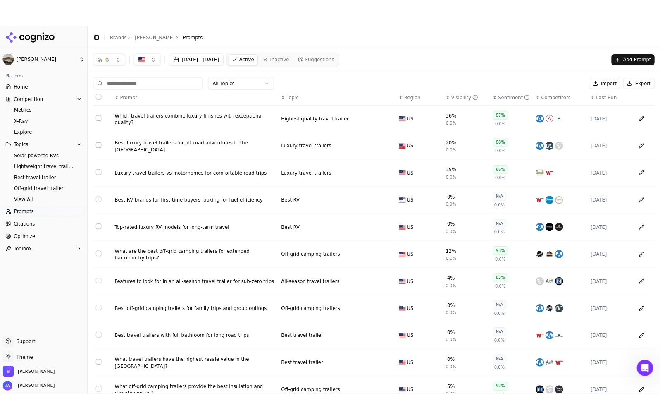
scroll to position [1, 0]
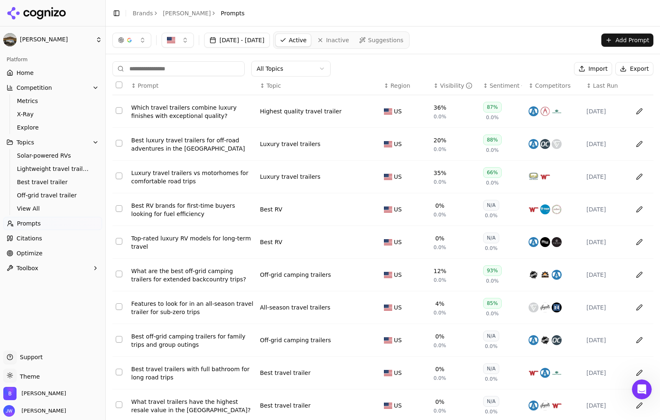
click at [122, 84] on button "Select all rows" at bounding box center [119, 84] width 7 height 7
click at [524, 67] on button "Deactivate ( 100 )" at bounding box center [537, 68] width 68 height 13
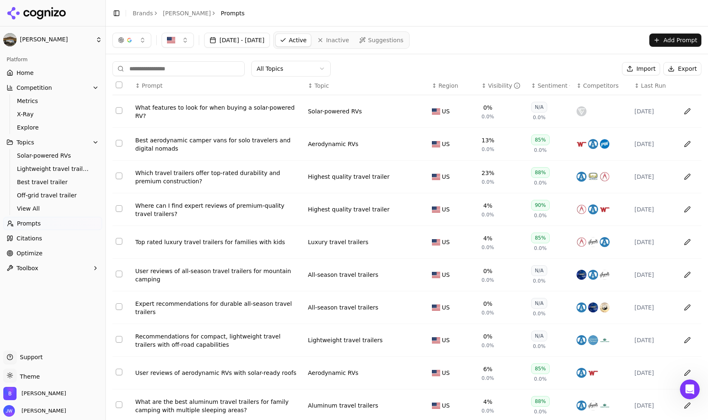
click at [118, 83] on button "Select all rows" at bounding box center [119, 84] width 7 height 7
click at [583, 67] on button "Deactivate ( 10 )" at bounding box center [586, 68] width 64 height 13
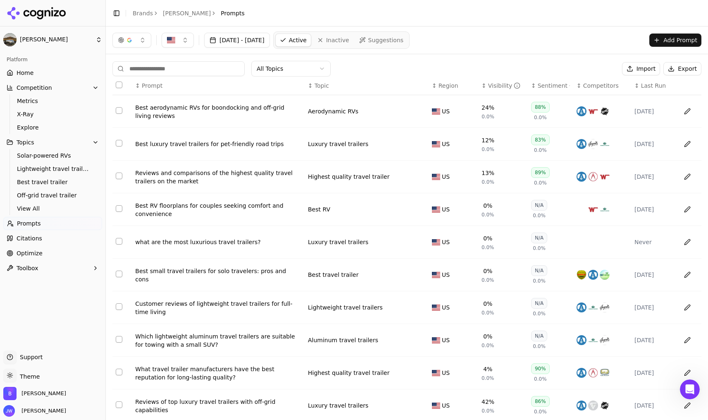
click at [120, 83] on button "Select all rows" at bounding box center [119, 84] width 7 height 7
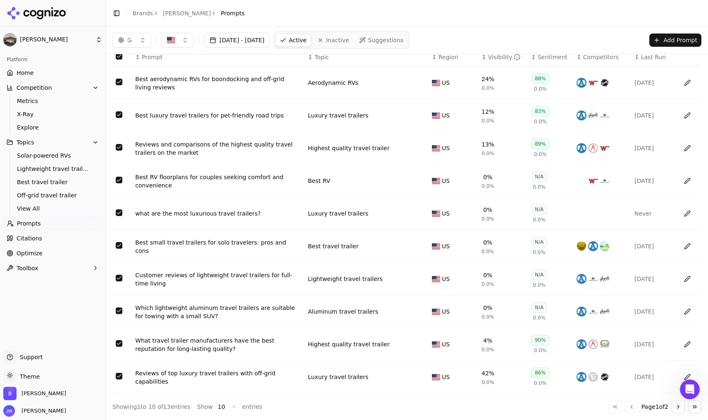
click at [230, 408] on html "Bowlus Platform Home Competition Metrics X-Ray Explore Topics Solar-powered RVs…" at bounding box center [354, 210] width 708 height 420
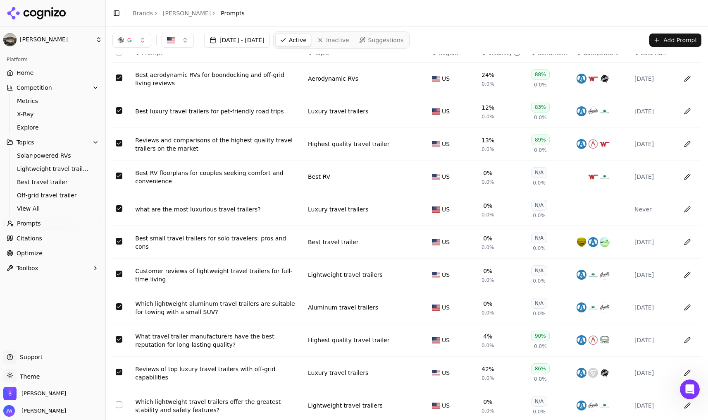
scroll to position [0, 0]
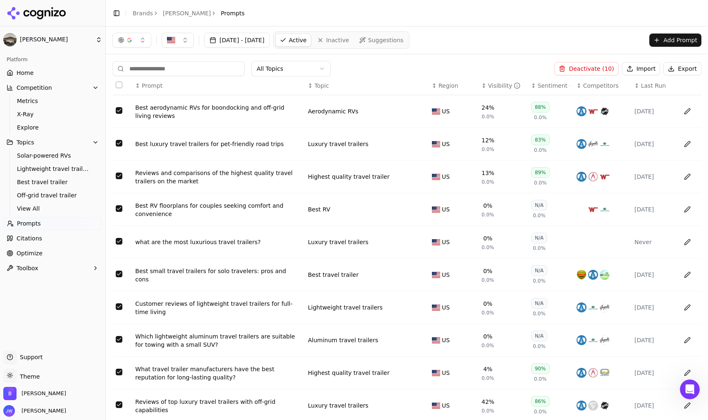
click at [121, 82] on button "Select all rows" at bounding box center [119, 84] width 7 height 7
click at [117, 84] on button "Select all rows" at bounding box center [119, 84] width 7 height 7
click at [119, 84] on button "Select all rows" at bounding box center [119, 84] width 7 height 7
click at [582, 67] on button "Deactivate ( 13 )" at bounding box center [586, 68] width 64 height 13
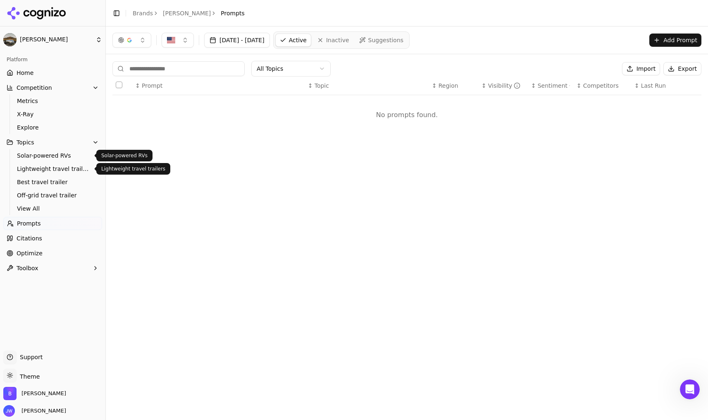
click at [53, 159] on span "Solar-powered RVs" at bounding box center [53, 155] width 72 height 8
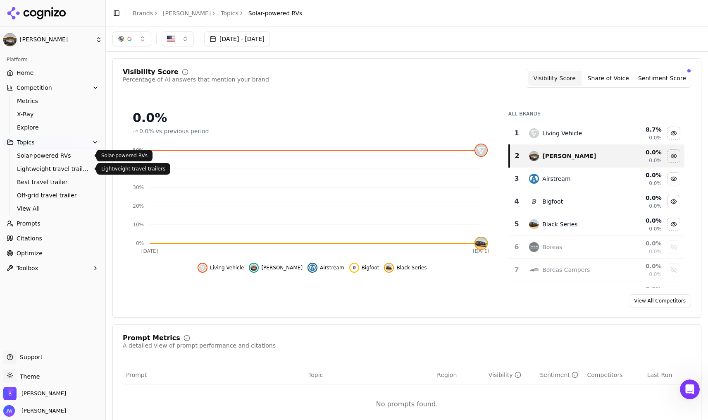
click at [59, 147] on button "Topics" at bounding box center [52, 142] width 99 height 13
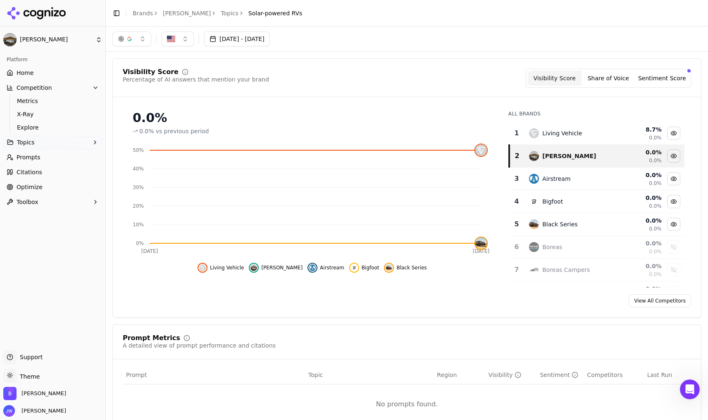
click at [60, 150] on link "Prompts" at bounding box center [52, 156] width 99 height 13
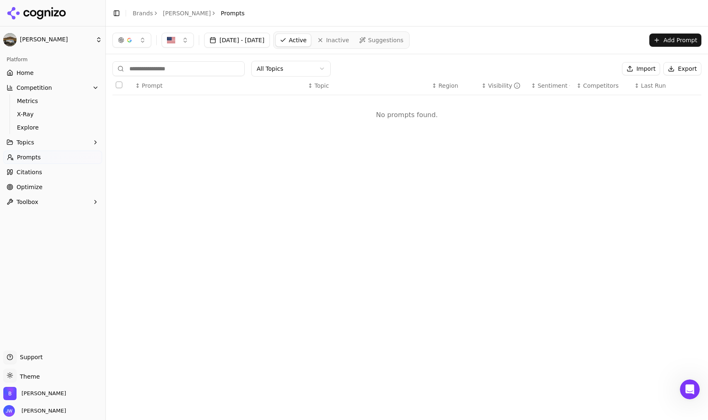
click at [59, 141] on button "Topics" at bounding box center [52, 142] width 99 height 13
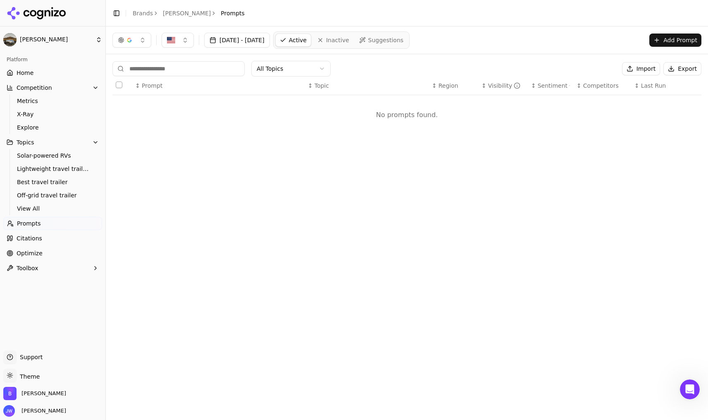
click at [63, 155] on span "Solar-powered RVs" at bounding box center [53, 155] width 72 height 8
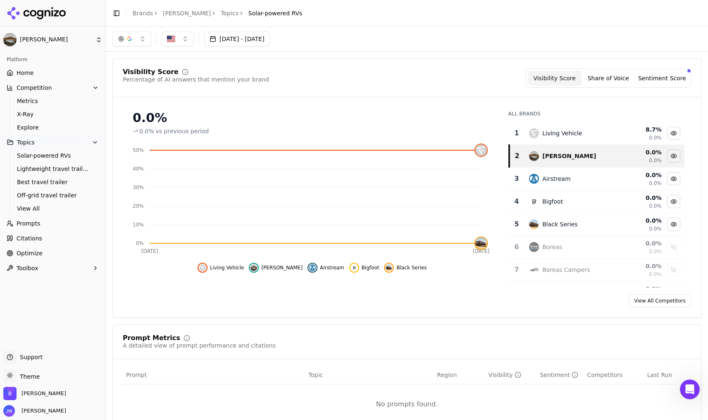
click at [221, 12] on link "Topics" at bounding box center [230, 13] width 18 height 8
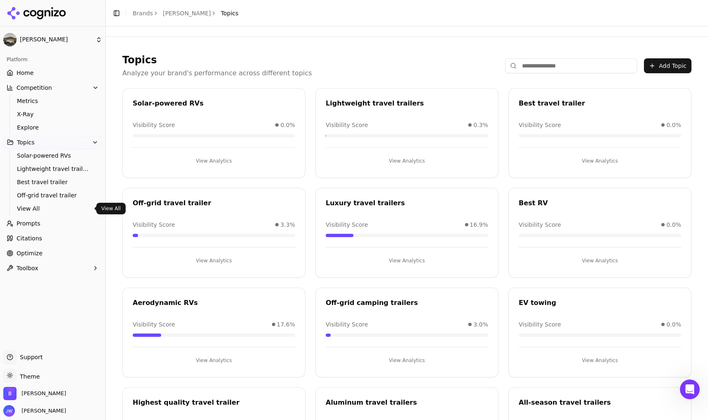
click at [49, 205] on span "View All" at bounding box center [53, 208] width 72 height 8
click at [660, 377] on div "Topics Analyze your brand's performance across different topics Add Topic Solar…" at bounding box center [407, 265] width 602 height 456
click at [38, 222] on span "Prompts" at bounding box center [29, 223] width 24 height 8
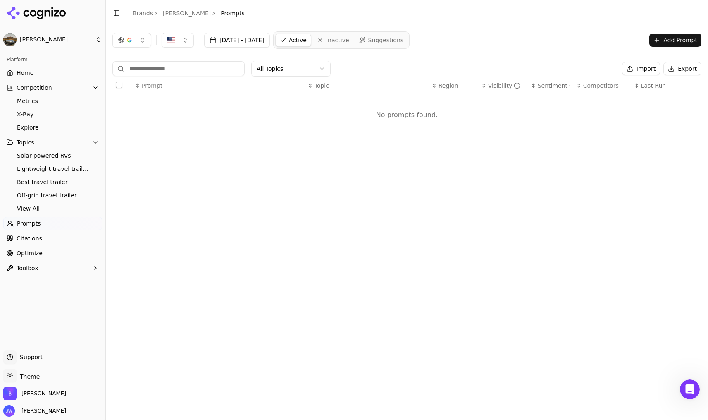
click at [349, 37] on span "Inactive" at bounding box center [337, 40] width 23 height 8
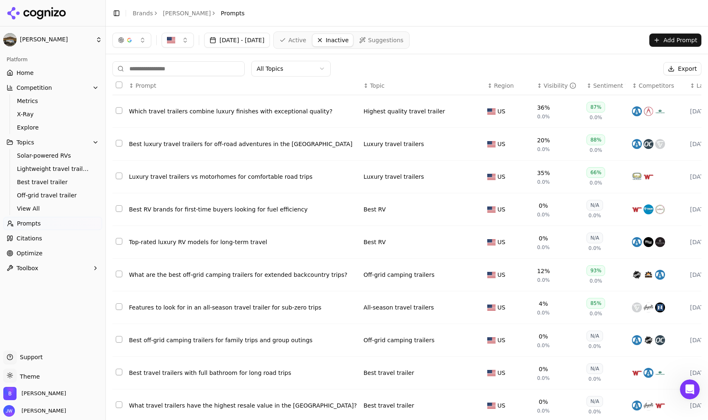
click at [119, 84] on button "Select all rows" at bounding box center [119, 84] width 7 height 7
click at [538, 38] on div "Jul 29, 2025 - Aug 28, 2025 Active Inactive Suggestions Add Prompt" at bounding box center [406, 39] width 589 height 17
click at [310, 41] on link "Active" at bounding box center [292, 39] width 35 height 13
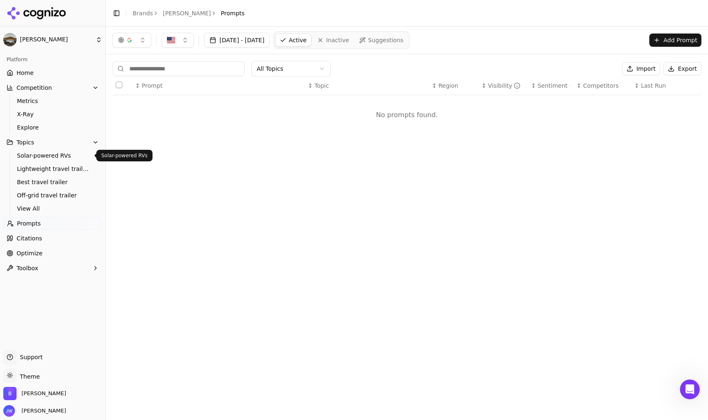
click at [57, 141] on button "Topics" at bounding box center [52, 142] width 99 height 13
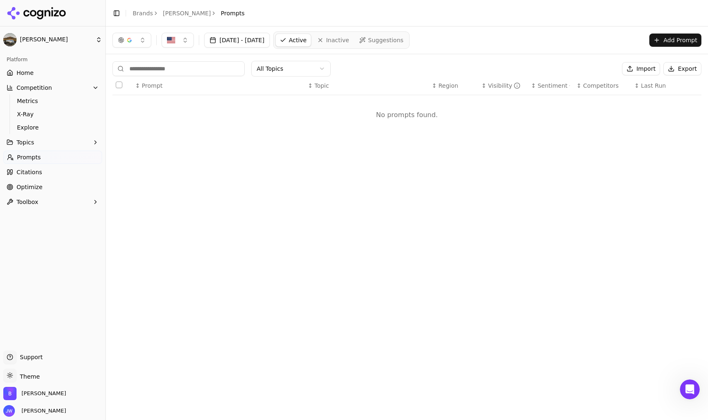
click at [47, 144] on button "Topics" at bounding box center [52, 142] width 99 height 13
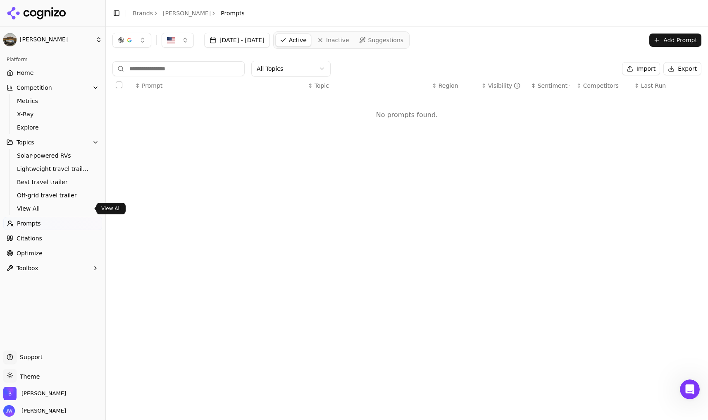
click at [45, 207] on span "View All" at bounding box center [53, 208] width 72 height 8
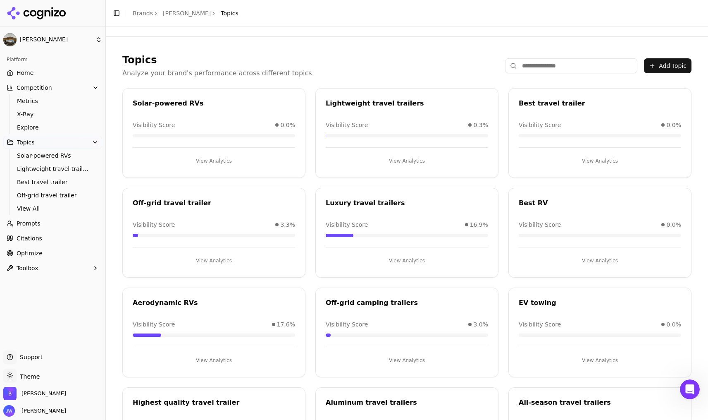
click at [195, 100] on div "Solar-powered RVs" at bounding box center [214, 103] width 162 height 10
click at [168, 104] on div "Solar-powered RVs" at bounding box center [214, 103] width 162 height 10
click at [219, 158] on button "View Analytics" at bounding box center [214, 160] width 162 height 13
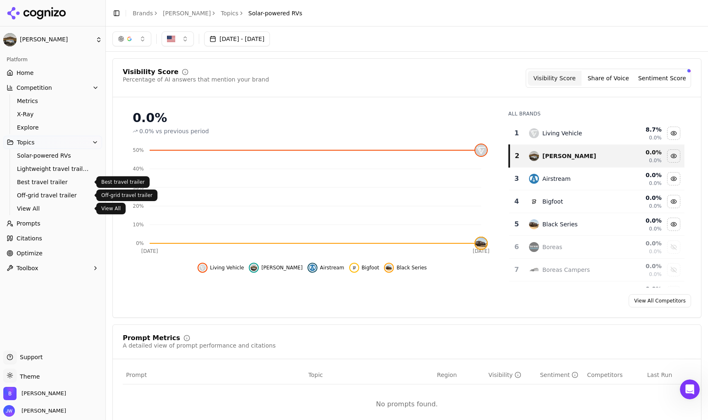
click at [41, 208] on span "View All" at bounding box center [53, 208] width 72 height 8
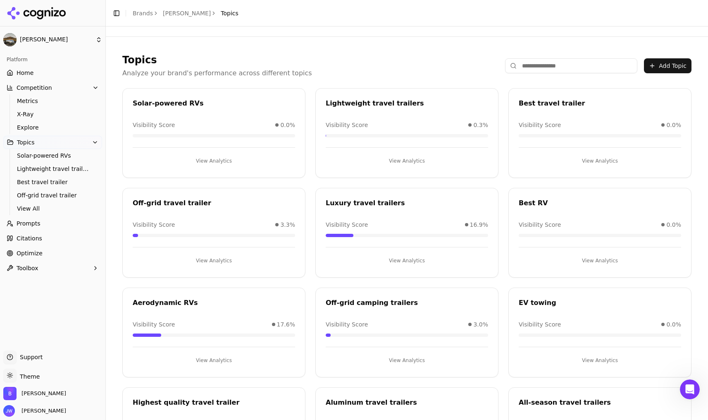
scroll to position [74, 0]
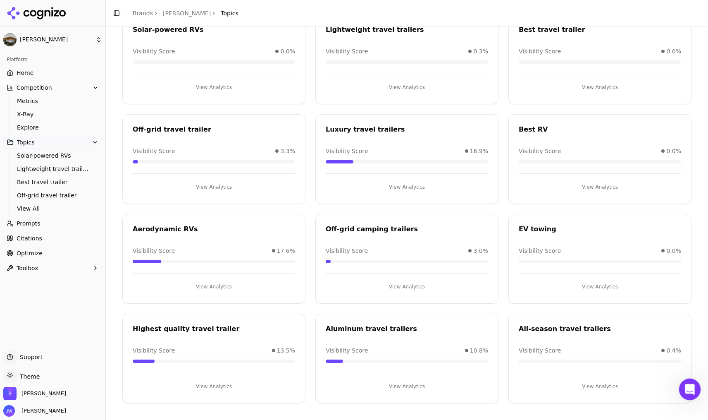
click at [660, 382] on div "Open Intercom Messenger" at bounding box center [688, 387] width 27 height 27
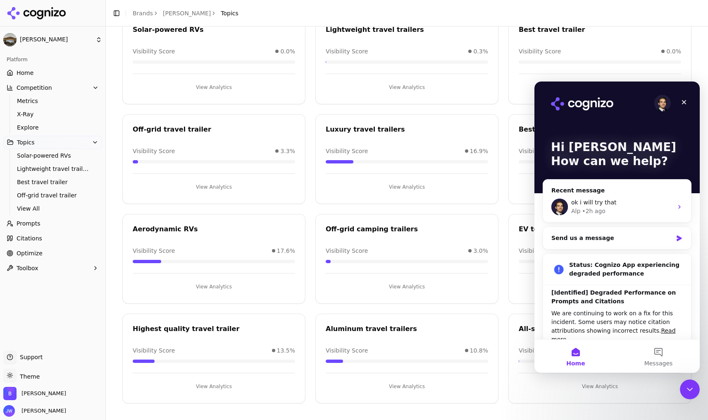
scroll to position [79, 0]
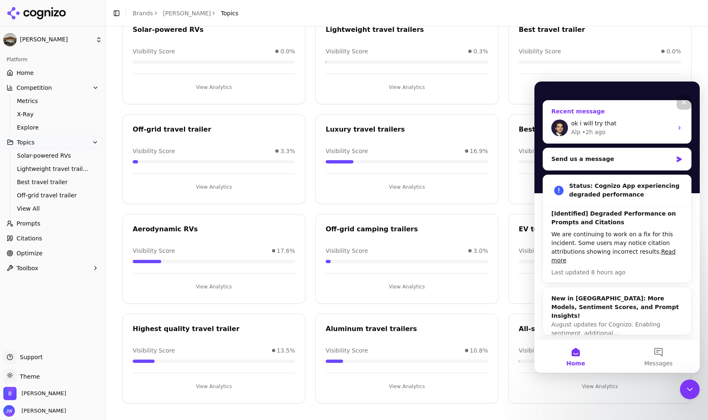
click at [630, 126] on div "ok i will try that" at bounding box center [622, 123] width 102 height 9
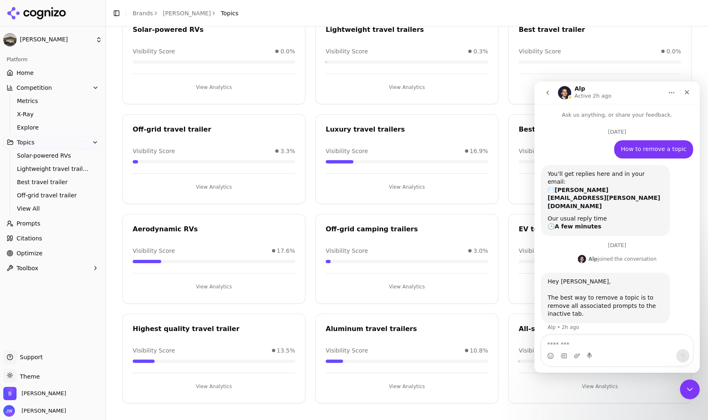
scroll to position [6, 0]
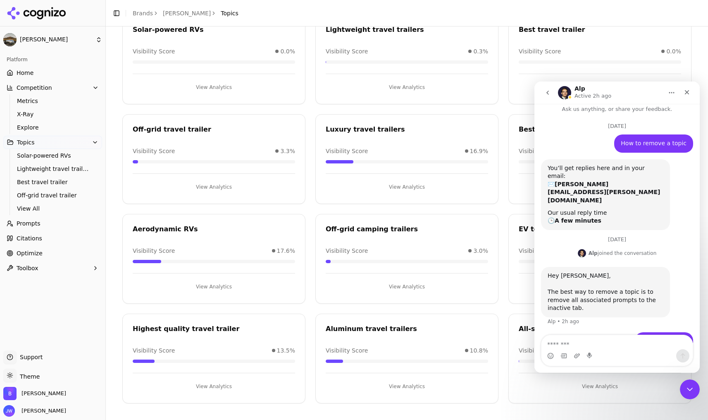
click at [616, 348] on textarea "Message…" at bounding box center [616, 342] width 151 height 14
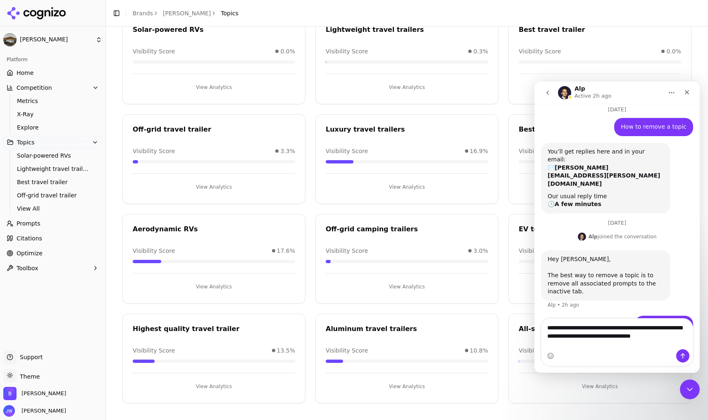
scroll to position [14, 0]
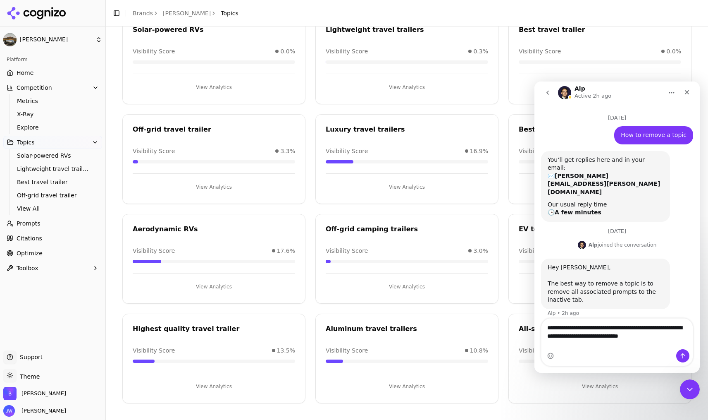
type textarea "**********"
click at [176, 16] on link "[PERSON_NAME]" at bounding box center [187, 13] width 48 height 8
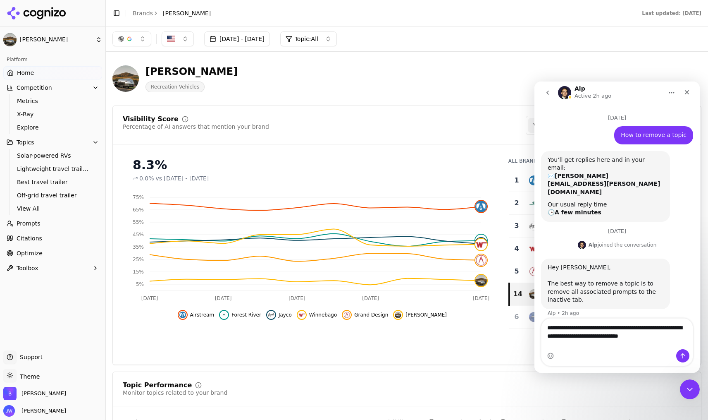
click at [173, 12] on span "[PERSON_NAME]" at bounding box center [187, 13] width 48 height 8
click at [131, 12] on div "Toggle Sidebar Brands Bowlus" at bounding box center [162, 13] width 112 height 12
click at [136, 12] on link "Brands" at bounding box center [143, 13] width 20 height 7
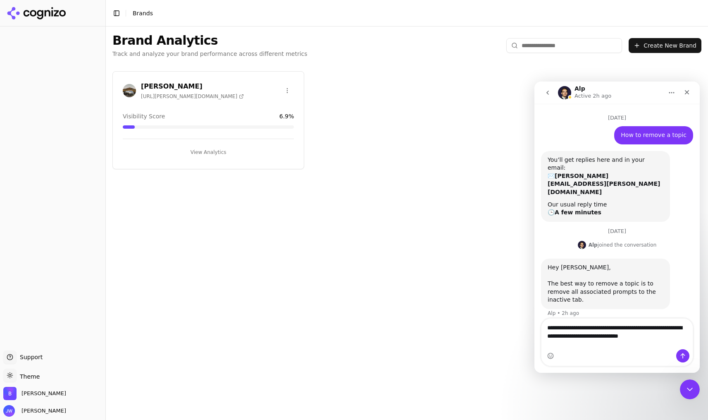
click at [660, 42] on button "Create New Brand" at bounding box center [665, 45] width 73 height 15
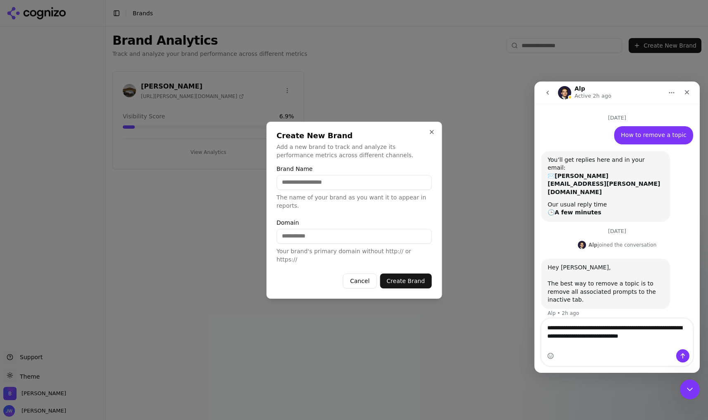
click at [363, 185] on input "Brand Name" at bounding box center [354, 182] width 155 height 15
click at [352, 179] on input "Brand Name" at bounding box center [354, 182] width 155 height 15
click at [317, 186] on input "Brand Name" at bounding box center [354, 182] width 155 height 15
click at [305, 187] on input "Brand Name" at bounding box center [354, 182] width 155 height 15
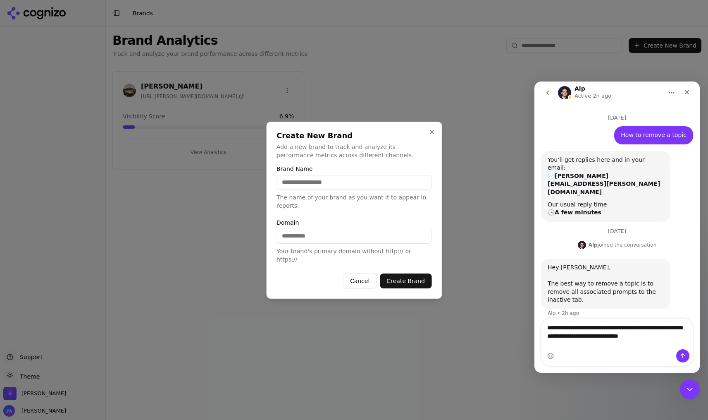
click at [305, 187] on input "Brand Name" at bounding box center [354, 182] width 155 height 15
drag, startPoint x: 306, startPoint y: 187, endPoint x: 351, endPoint y: 188, distance: 45.1
click at [306, 187] on input "Brand Name" at bounding box center [354, 182] width 155 height 15
click at [455, 195] on div at bounding box center [354, 210] width 708 height 420
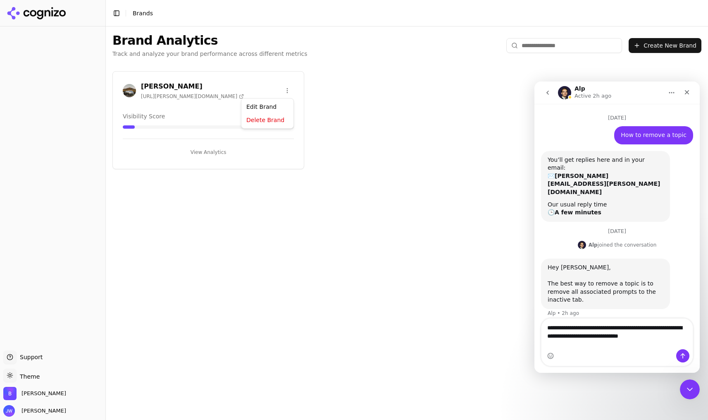
click at [291, 88] on html "Support Support Toggle theme Theme Bowlus Jonathan Wahl Toggle Sidebar Brands B…" at bounding box center [354, 210] width 708 height 420
click at [428, 117] on html "Support Support Toggle theme Theme Bowlus Jonathan Wahl Toggle Sidebar Brands B…" at bounding box center [354, 210] width 708 height 420
click at [379, 207] on div "Brand Analytics Track and analyze your brand performance across different metri…" at bounding box center [407, 222] width 602 height 393
drag, startPoint x: 685, startPoint y: 94, endPoint x: 1085, endPoint y: 247, distance: 427.9
click at [660, 94] on icon "Close" at bounding box center [687, 92] width 7 height 7
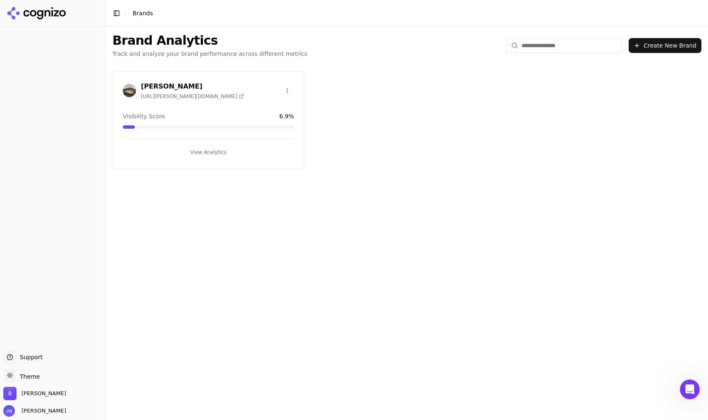
click at [473, 187] on div "Brand Analytics Track and analyze your brand performance across different metri…" at bounding box center [407, 222] width 602 height 393
click at [282, 83] on html "Support Support Toggle theme Theme Bowlus Jonathan Wahl Toggle Sidebar Brands B…" at bounding box center [354, 210] width 708 height 420
click at [262, 110] on div "Edit Brand" at bounding box center [267, 107] width 49 height 13
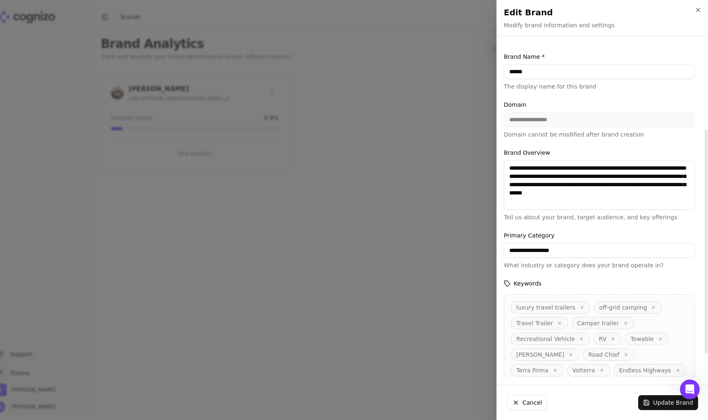
scroll to position [165, 0]
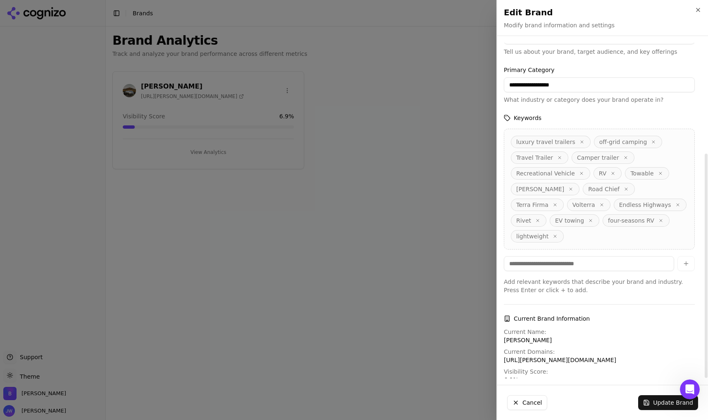
click at [391, 106] on div at bounding box center [354, 210] width 708 height 420
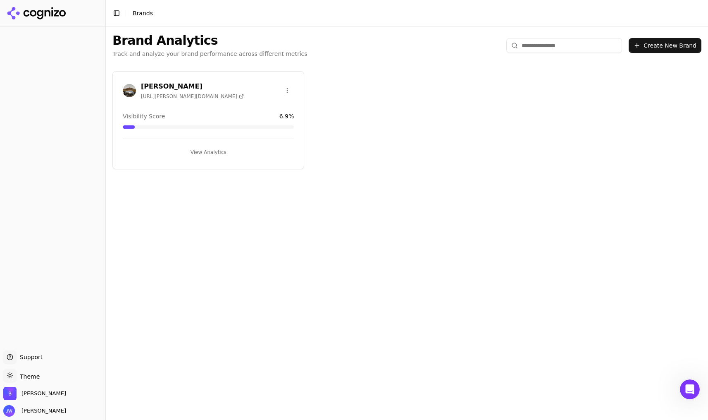
click at [660, 45] on button "Create New Brand" at bounding box center [665, 45] width 73 height 15
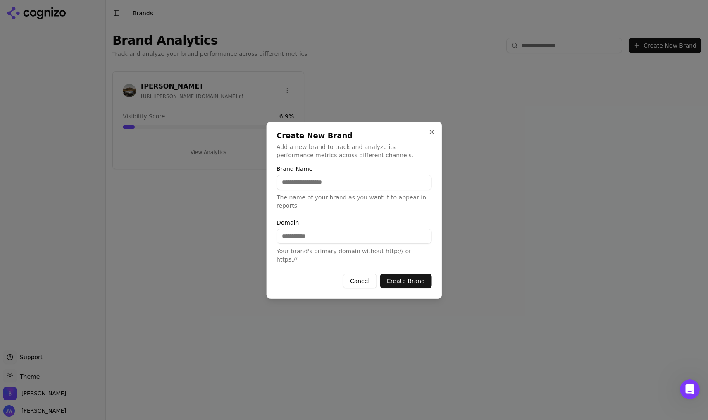
click at [321, 179] on input "Brand Name" at bounding box center [354, 182] width 155 height 15
click at [313, 190] on input "Brand Name" at bounding box center [354, 182] width 155 height 15
click at [311, 187] on input "Brand Name" at bounding box center [354, 182] width 155 height 15
type input "******"
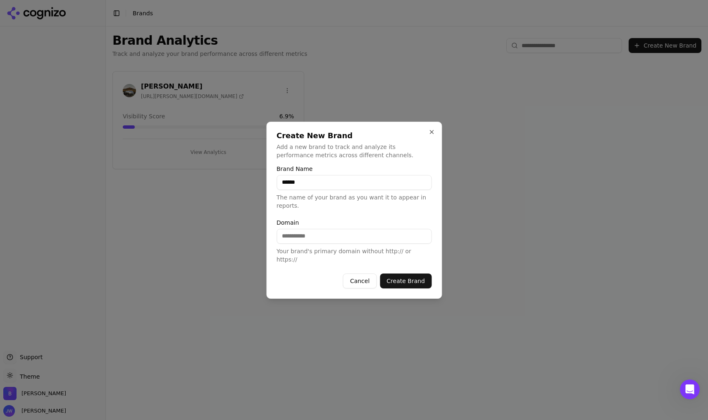
click at [293, 241] on input "Domain" at bounding box center [354, 236] width 155 height 15
type input "***"
drag, startPoint x: 284, startPoint y: 187, endPoint x: 203, endPoint y: 175, distance: 81.1
click at [203, 175] on body "Support Support Toggle theme Theme Bowlus Jonathan Wahl Toggle Sidebar Brands B…" at bounding box center [354, 210] width 708 height 420
drag, startPoint x: 329, startPoint y: 188, endPoint x: 302, endPoint y: 187, distance: 26.5
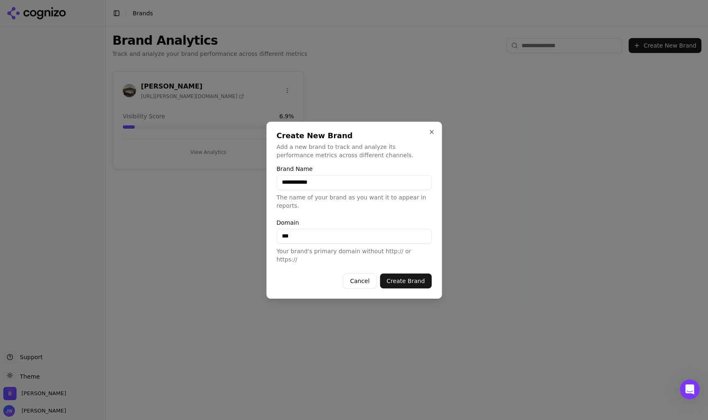
click at [302, 187] on input "**********" at bounding box center [354, 182] width 155 height 15
type input "**********"
click at [360, 238] on input "***" at bounding box center [354, 236] width 155 height 15
drag, startPoint x: 274, startPoint y: 241, endPoint x: 237, endPoint y: 241, distance: 36.8
click at [237, 241] on body "**********" at bounding box center [354, 210] width 708 height 420
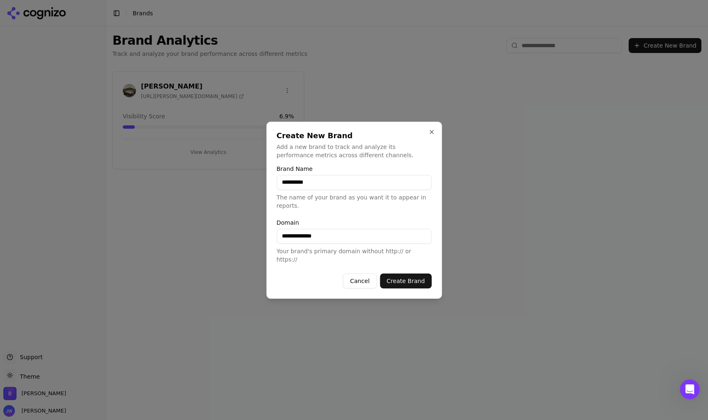
type input "**********"
click at [403, 276] on button "Create Brand" at bounding box center [406, 280] width 52 height 15
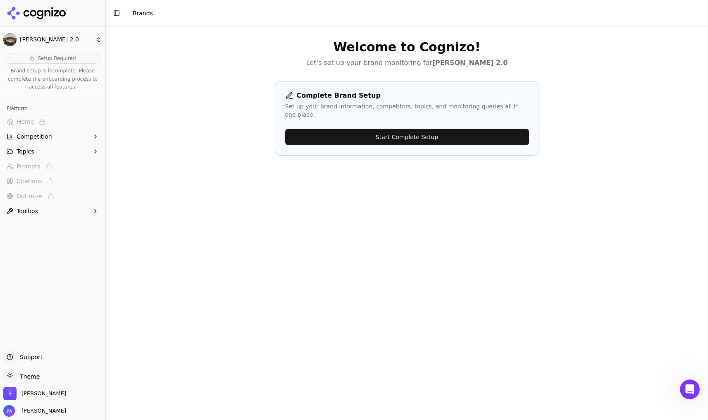
click at [384, 129] on button "Start Complete Setup" at bounding box center [407, 137] width 244 height 17
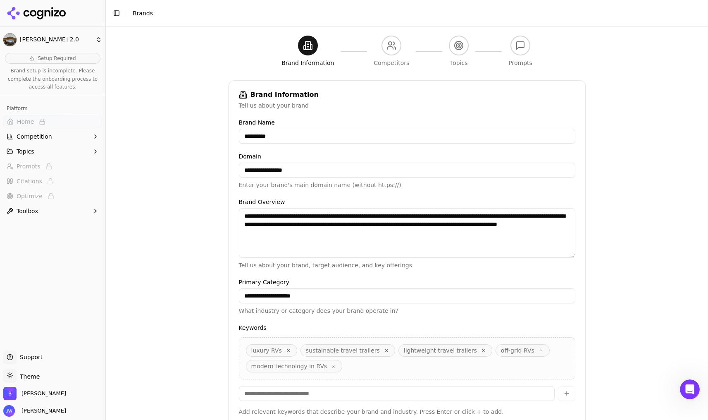
scroll to position [91, 0]
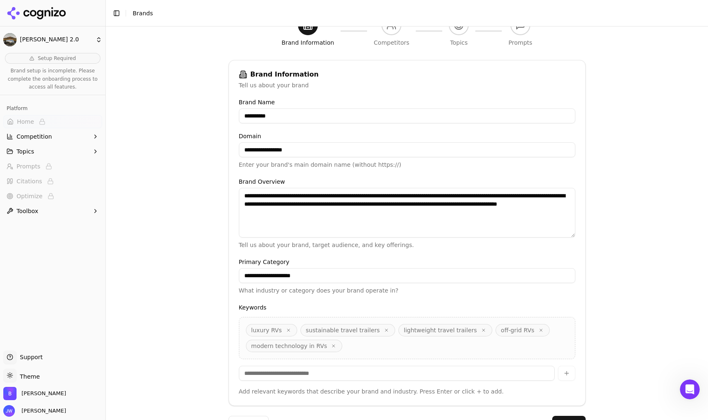
click at [408, 206] on textarea "**********" at bounding box center [407, 213] width 336 height 50
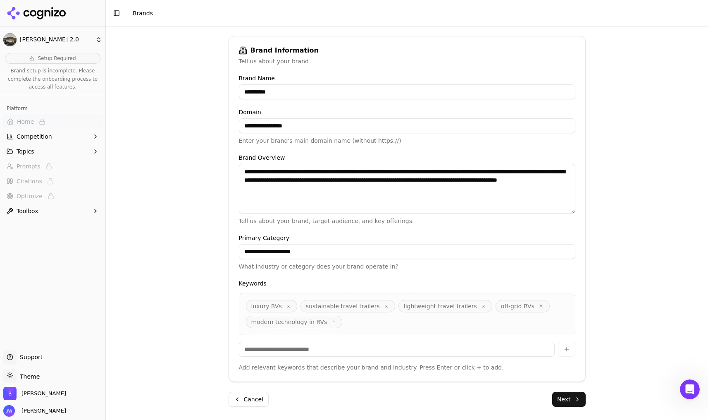
drag, startPoint x: 260, startPoint y: 250, endPoint x: 113, endPoint y: 236, distance: 148.2
click at [162, 241] on div "**********" at bounding box center [407, 122] width 602 height 420
click at [314, 244] on input "**********" at bounding box center [407, 251] width 336 height 15
click at [319, 250] on input "**********" at bounding box center [407, 251] width 336 height 15
type input "**********"
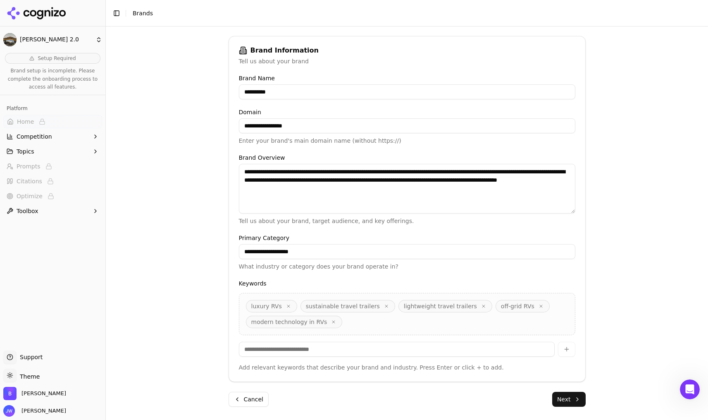
click at [184, 258] on div "**********" at bounding box center [407, 122] width 602 height 420
click at [286, 305] on icon "button" at bounding box center [288, 305] width 5 height 5
click at [283, 305] on span "sustainable travel trailers" at bounding box center [288, 306] width 74 height 8
click at [329, 306] on icon "button" at bounding box center [331, 305] width 5 height 5
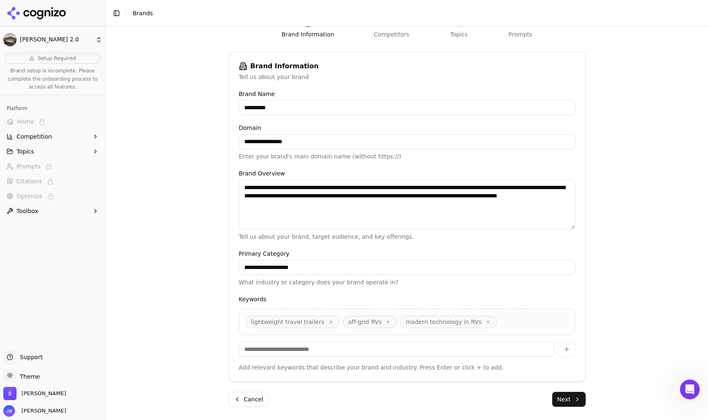
click at [329, 321] on icon "button" at bounding box center [331, 321] width 5 height 5
click at [292, 322] on span "off-grid RVs" at bounding box center [273, 321] width 54 height 12
click at [289, 321] on icon "button" at bounding box center [290, 321] width 5 height 5
drag, startPoint x: 336, startPoint y: 323, endPoint x: 329, endPoint y: 320, distance: 7.8
click at [336, 323] on div "modern technology in RVs" at bounding box center [407, 321] width 336 height 26
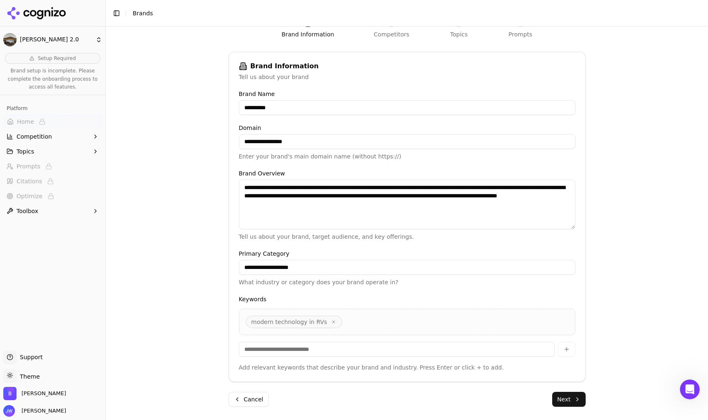
click at [331, 319] on icon "button" at bounding box center [333, 321] width 5 height 5
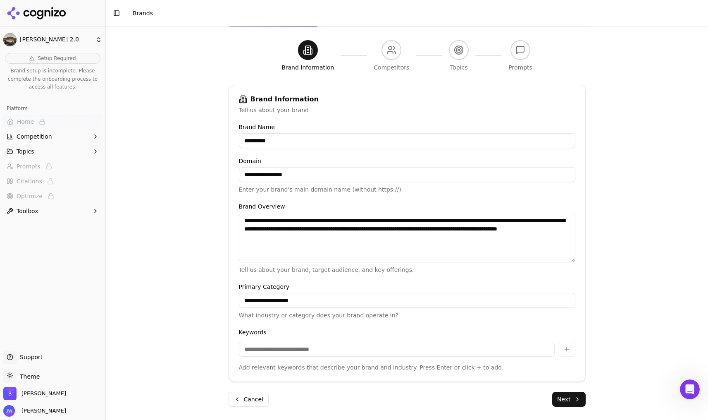
click at [266, 351] on input at bounding box center [397, 348] width 316 height 15
paste input "**********"
type input "**********"
click at [370, 354] on input "**********" at bounding box center [397, 348] width 316 height 15
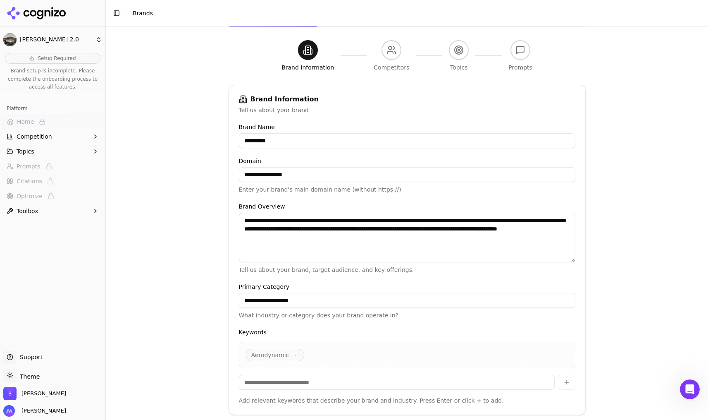
paste input "**********"
type input "**********"
paste input "********"
type input "********"
paste input "**********"
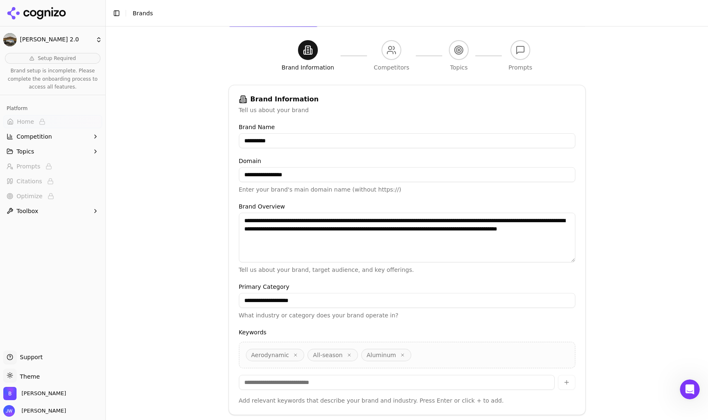
type input "**********"
click at [264, 381] on input at bounding box center [397, 381] width 316 height 15
paste input "**********"
type input "**********"
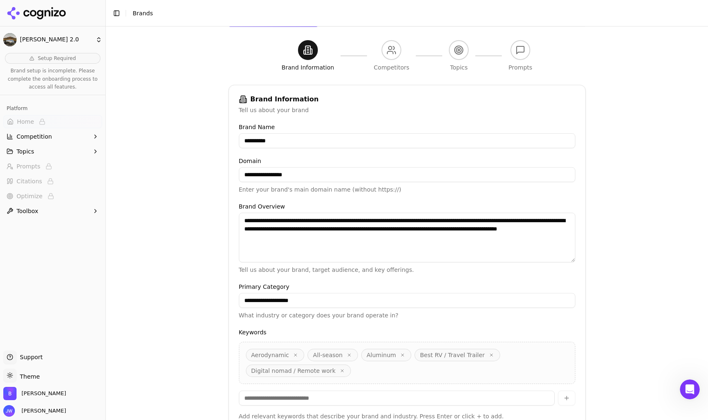
paste input "**********"
type input "**********"
paste input "**********"
type input "**********"
paste input "******"
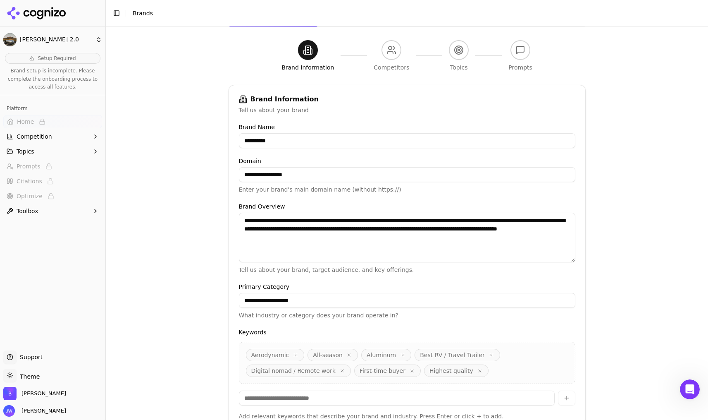
type input "******"
paste input "********"
type input "********"
paste input "**********"
type input "**********"
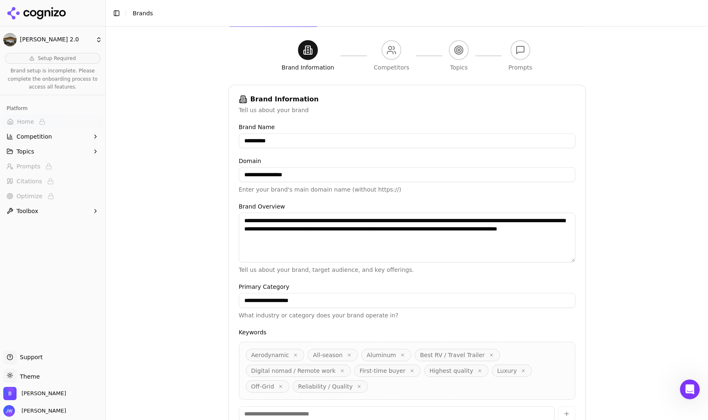
paste input "**********"
type input "**********"
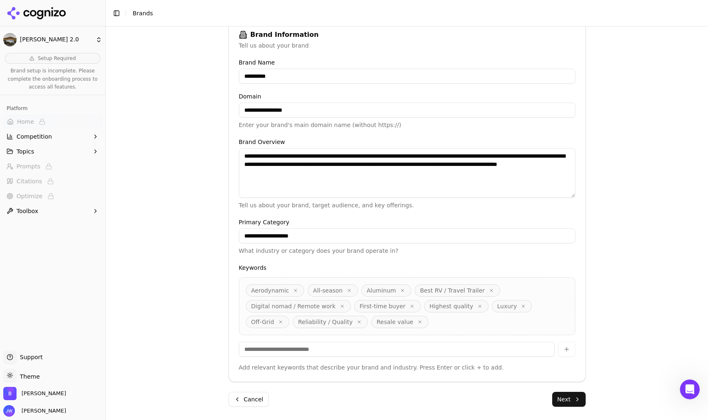
paste input "**********"
type input "**********"
paste input "**********"
type input "**********"
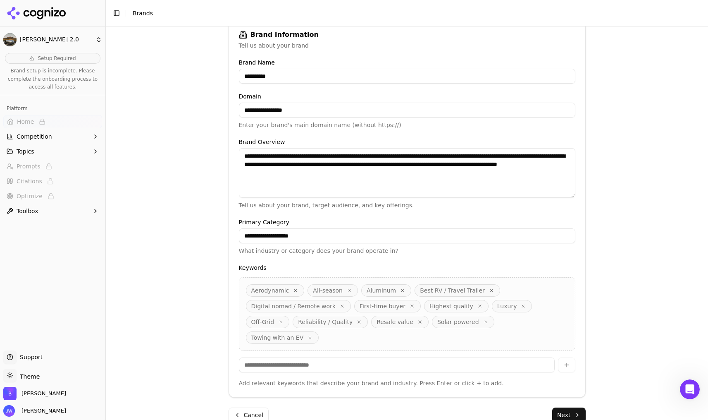
paste input "******"
type input "******"
click at [639, 195] on div "**********" at bounding box center [407, 106] width 602 height 420
click at [556, 407] on button "Next" at bounding box center [568, 414] width 33 height 15
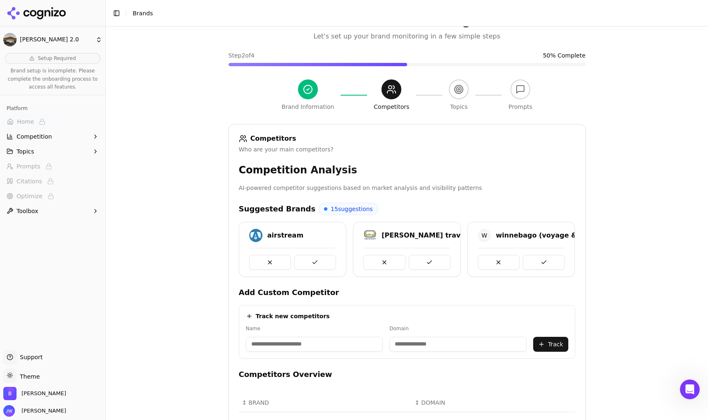
scroll to position [113, 0]
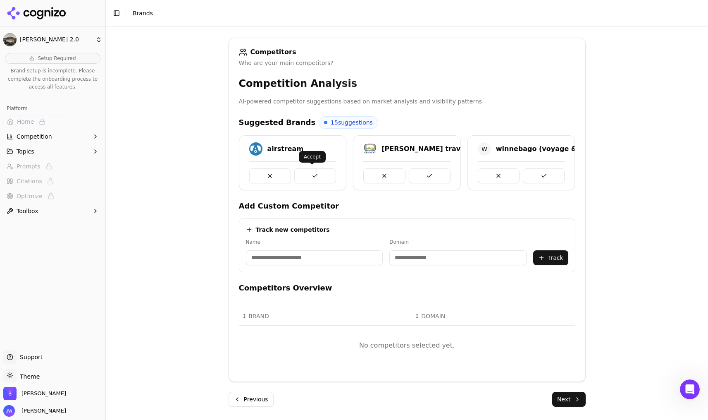
click at [320, 173] on button at bounding box center [315, 175] width 42 height 15
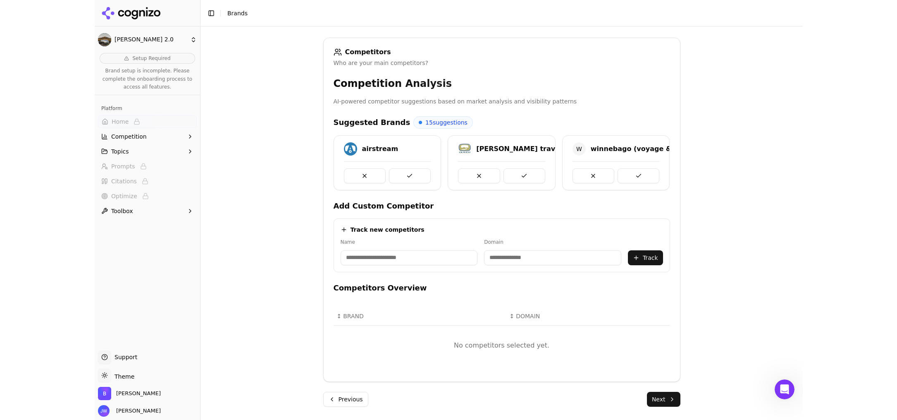
scroll to position [105, 0]
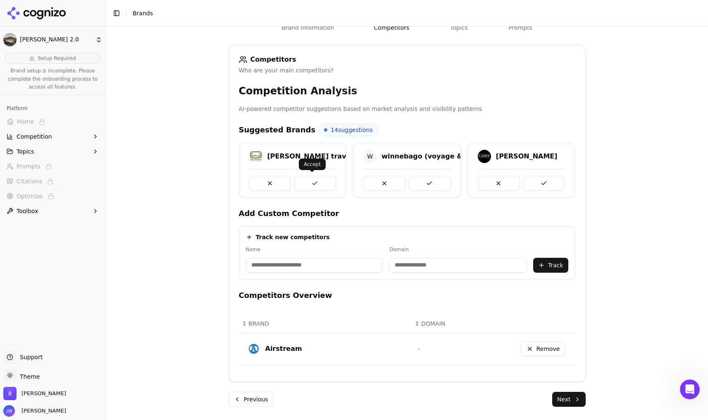
click at [318, 181] on button at bounding box center [315, 183] width 42 height 15
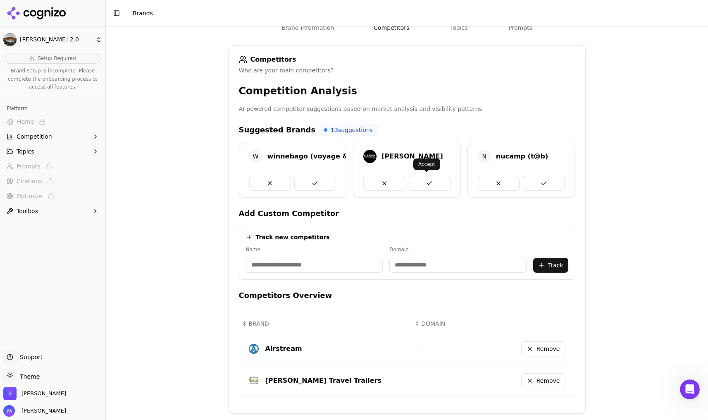
click at [434, 185] on button at bounding box center [430, 183] width 42 height 15
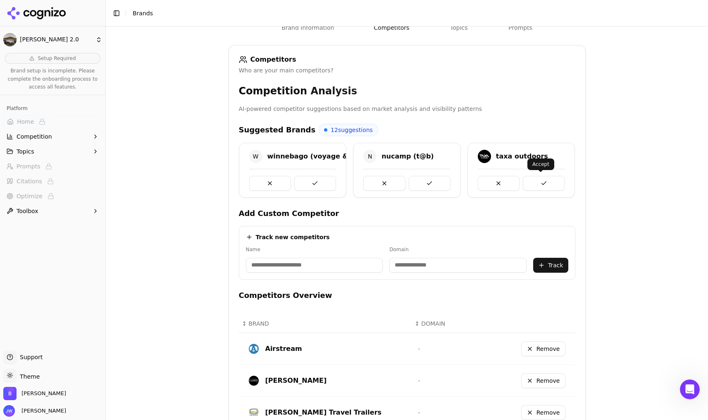
click at [548, 184] on button at bounding box center [544, 183] width 42 height 15
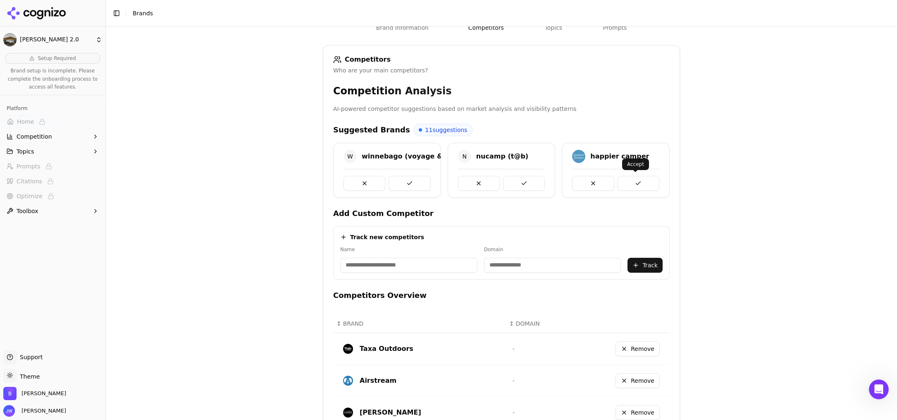
click at [634, 176] on button at bounding box center [638, 183] width 42 height 15
click at [402, 179] on button at bounding box center [410, 183] width 42 height 15
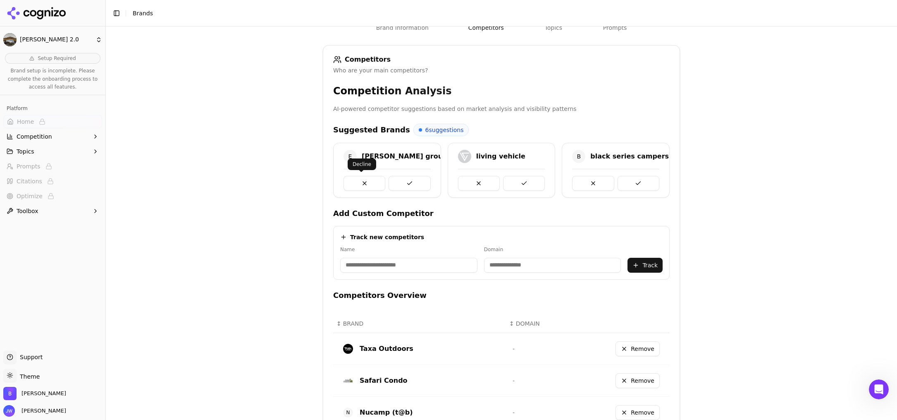
click at [360, 183] on button at bounding box center [364, 183] width 42 height 15
click at [405, 178] on button at bounding box center [410, 183] width 42 height 15
click at [360, 182] on button at bounding box center [364, 183] width 42 height 15
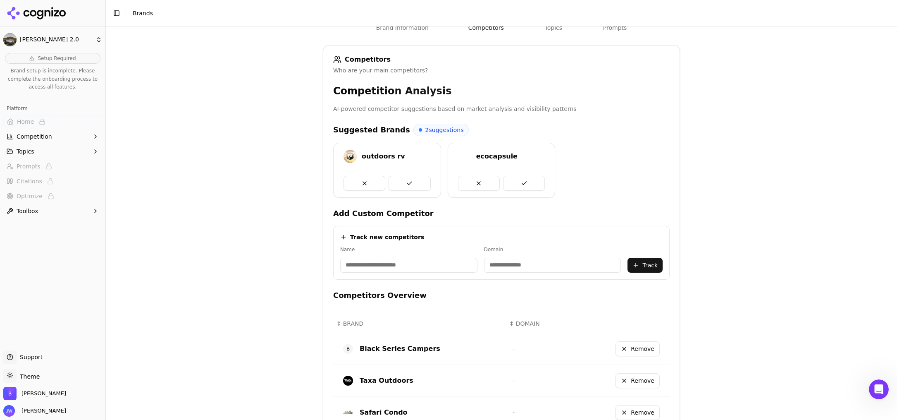
click at [360, 182] on button at bounding box center [364, 183] width 42 height 15
click at [360, 183] on button at bounding box center [364, 183] width 42 height 15
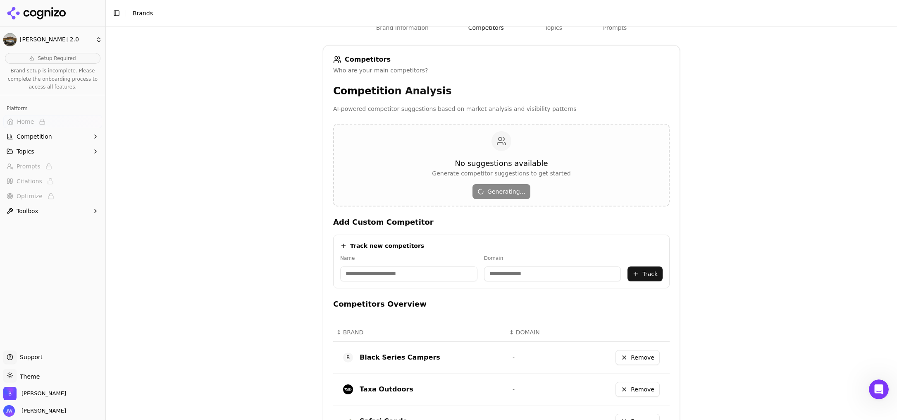
scroll to position [159, 0]
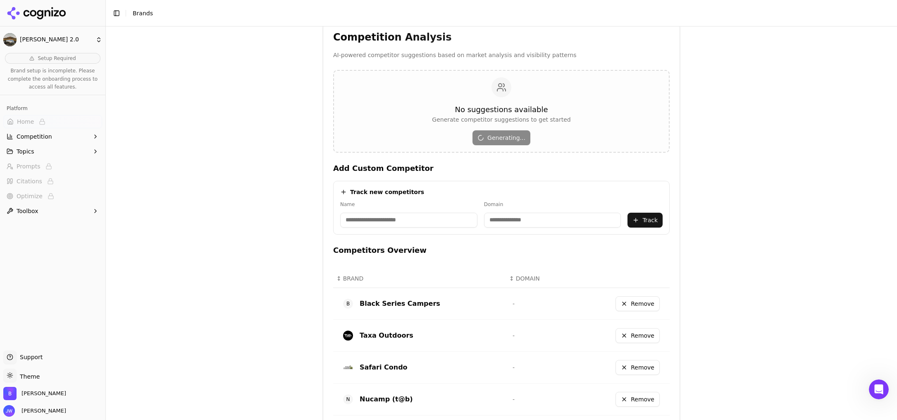
click at [402, 229] on div "Track new competitors Name Domain Track" at bounding box center [501, 208] width 336 height 54
click at [402, 221] on input at bounding box center [408, 219] width 137 height 15
type input "*********"
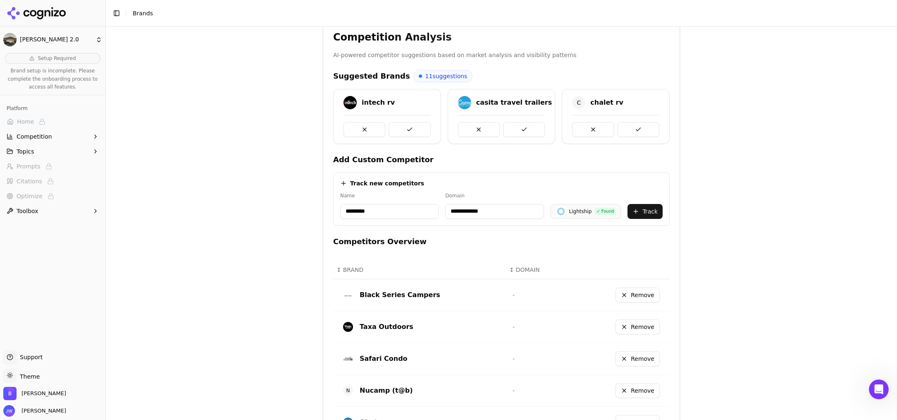
click at [466, 208] on input "**********" at bounding box center [494, 211] width 98 height 15
paste input "**********"
click at [643, 212] on button "Track" at bounding box center [644, 211] width 35 height 15
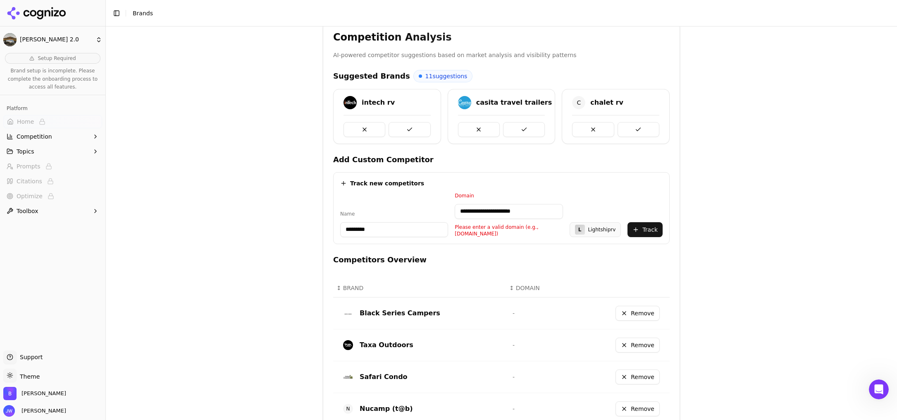
click at [477, 210] on input "**********" at bounding box center [509, 211] width 108 height 15
drag, startPoint x: 477, startPoint y: 211, endPoint x: 396, endPoint y: 213, distance: 81.0
click at [416, 212] on div "**********" at bounding box center [501, 214] width 322 height 45
click at [640, 229] on button "Track" at bounding box center [644, 229] width 35 height 15
click at [660, 191] on div "**********" at bounding box center [501, 333] width 356 height 605
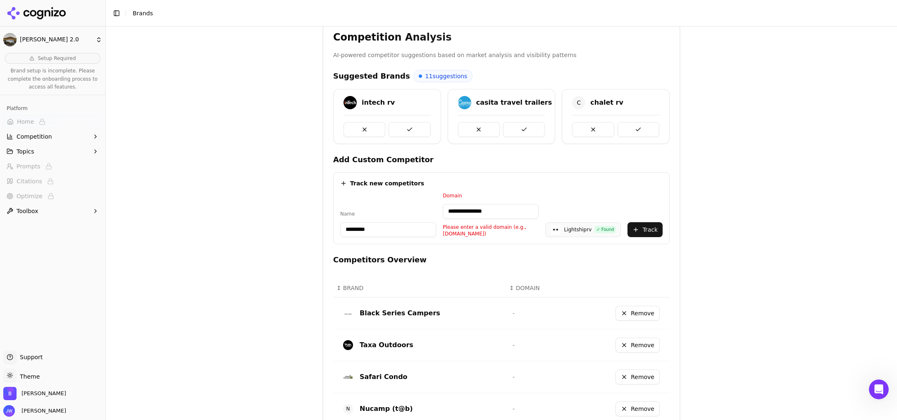
click at [492, 214] on input "**********" at bounding box center [491, 211] width 96 height 15
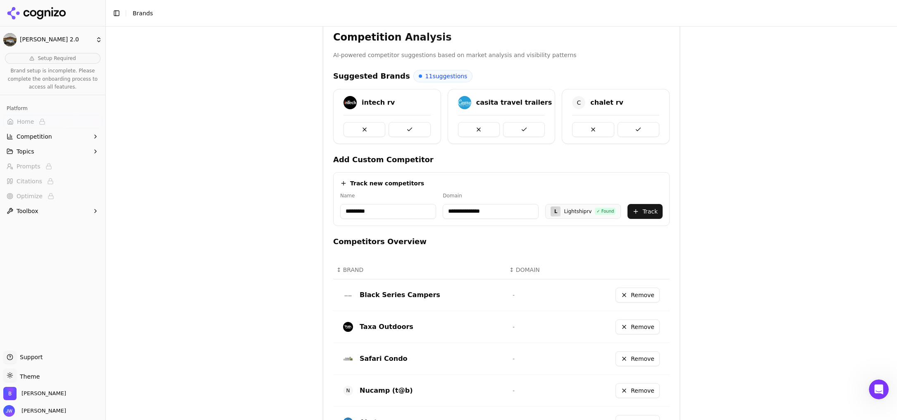
type input "**********"
click at [346, 210] on input "*********" at bounding box center [388, 211] width 96 height 15
type input "*********"
click at [647, 206] on button "Track" at bounding box center [644, 211] width 35 height 15
click at [377, 208] on input at bounding box center [408, 211] width 137 height 15
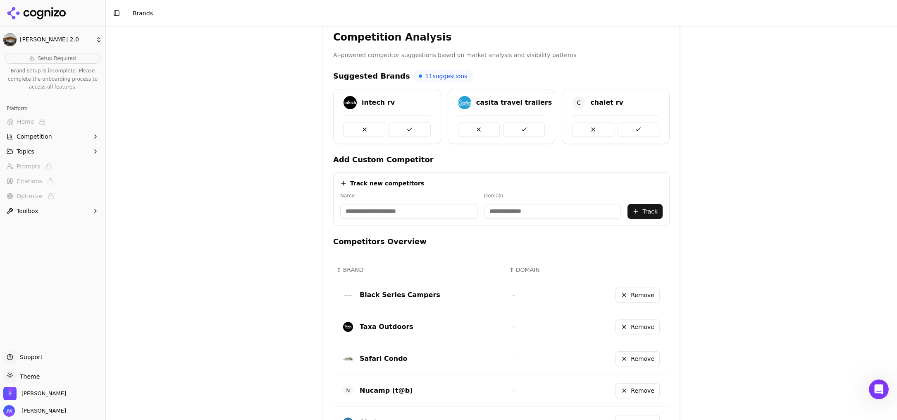
paste input "**********"
type input "**********"
click at [470, 209] on input "**********" at bounding box center [498, 211] width 101 height 15
paste input "**********"
type input "**********"
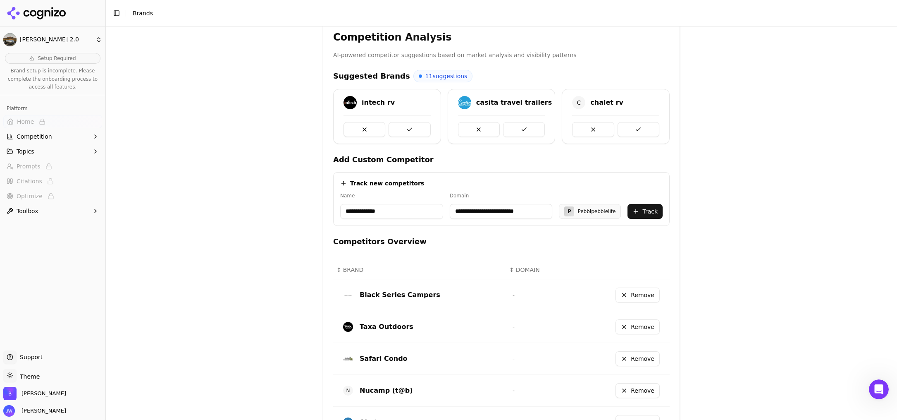
click at [484, 210] on input "**********" at bounding box center [501, 211] width 103 height 15
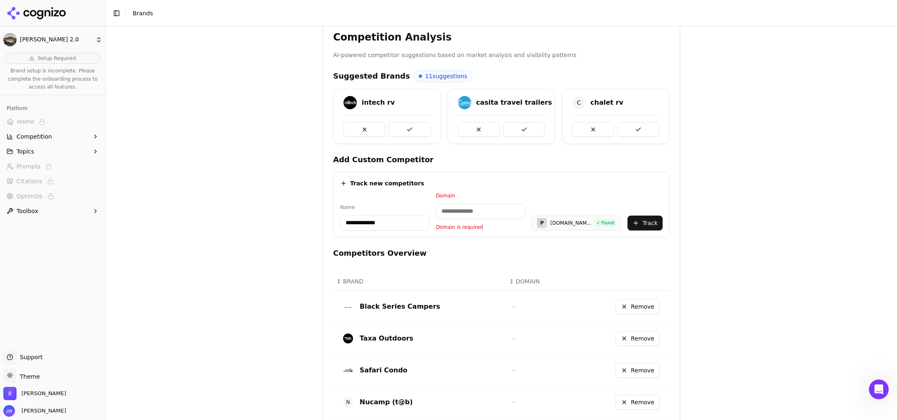
paste input "**********"
type input "**********"
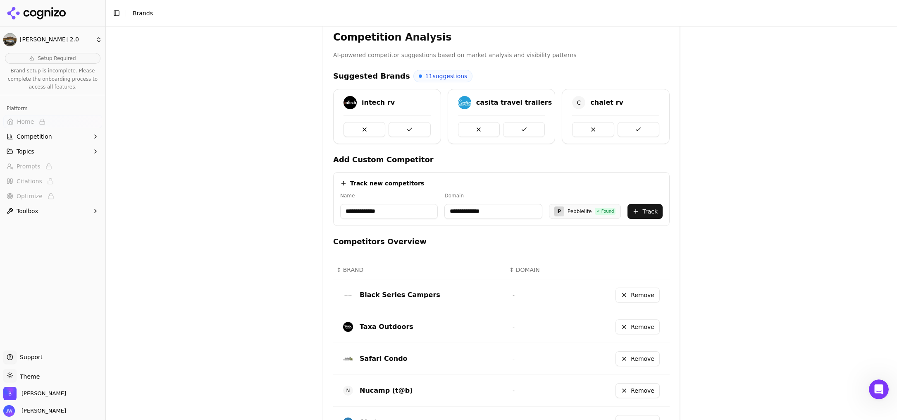
click at [264, 198] on div "**********" at bounding box center [501, 77] width 791 height 420
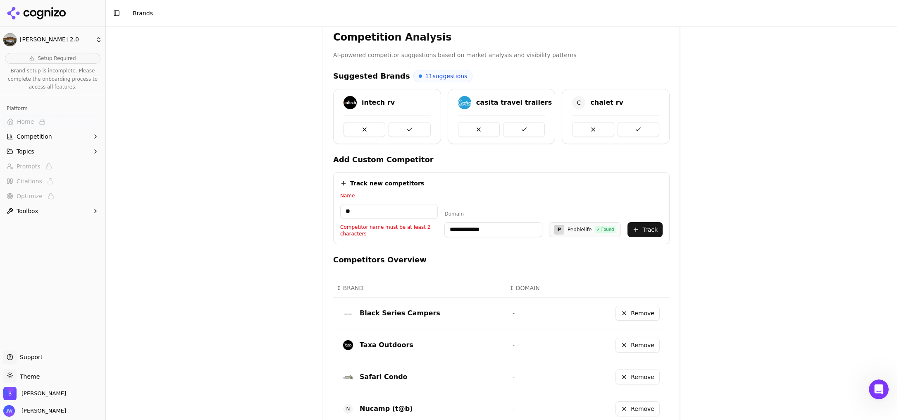
type input "*"
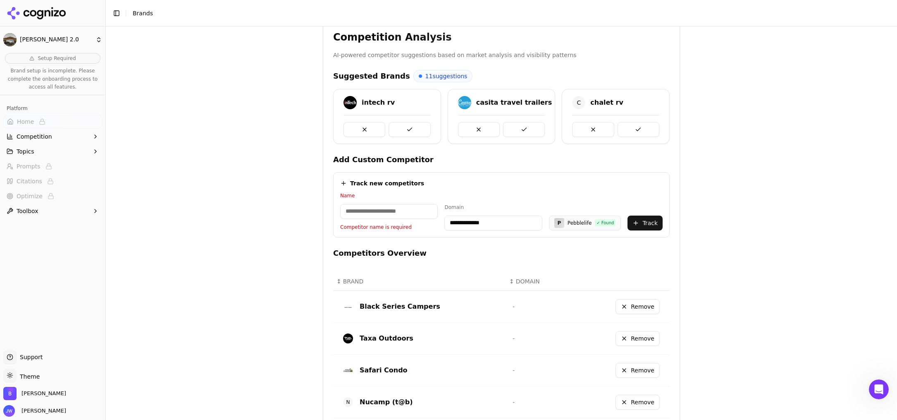
click at [660, 203] on div "**********" at bounding box center [501, 77] width 791 height 420
click at [359, 215] on input at bounding box center [389, 211] width 98 height 15
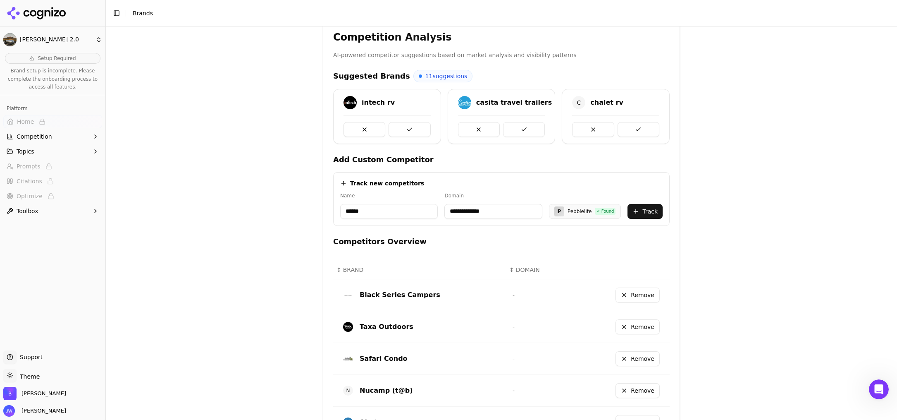
type input "******"
click at [647, 170] on div "**********" at bounding box center [501, 190] width 336 height 72
click at [645, 216] on button "Track" at bounding box center [644, 211] width 35 height 15
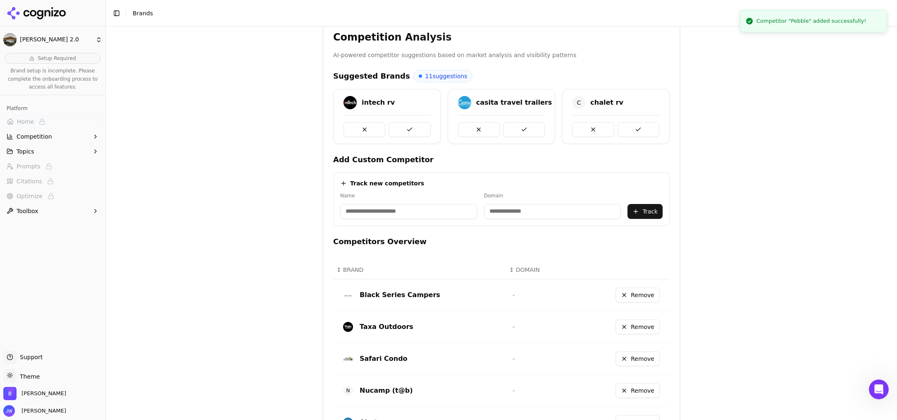
scroll to position [405, 0]
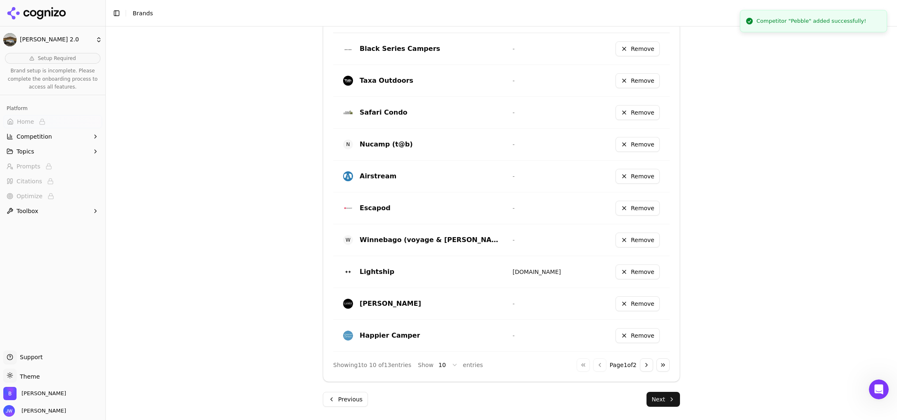
click at [640, 365] on button "Go to next page" at bounding box center [646, 364] width 13 height 13
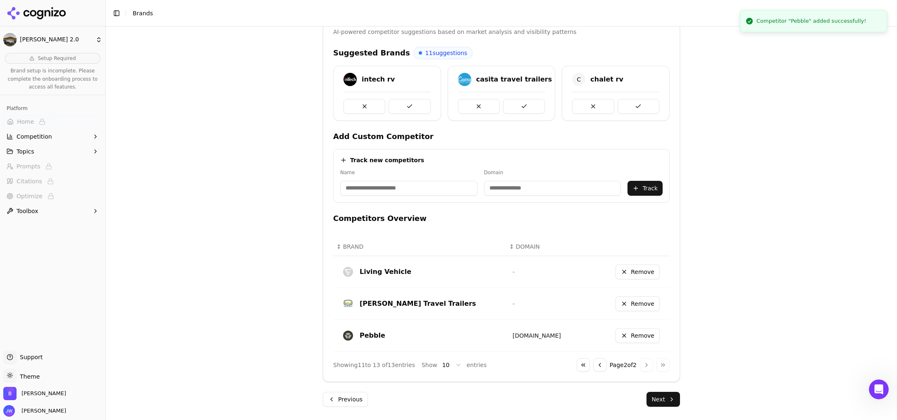
scroll to position [182, 0]
click at [599, 365] on div "Go to first page Go to previous page Page 2 of 2 Go to next page Go to last page" at bounding box center [623, 364] width 93 height 13
click at [597, 366] on button "Go to previous page" at bounding box center [599, 364] width 13 height 13
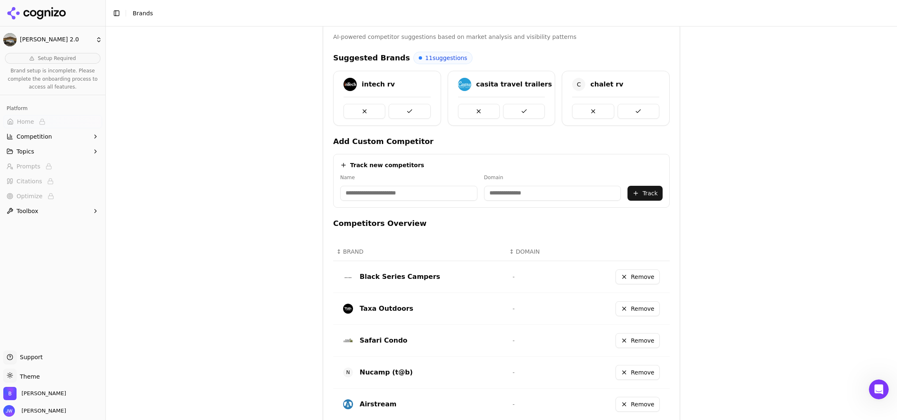
scroll to position [193, 0]
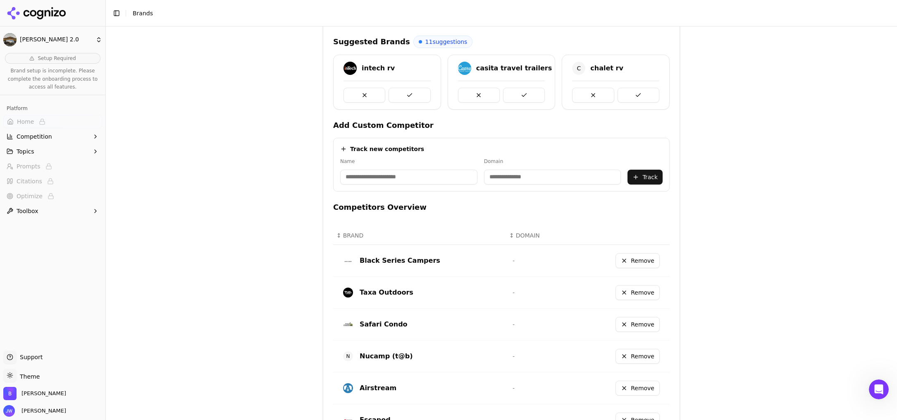
click at [632, 263] on button "Remove" at bounding box center [637, 260] width 44 height 15
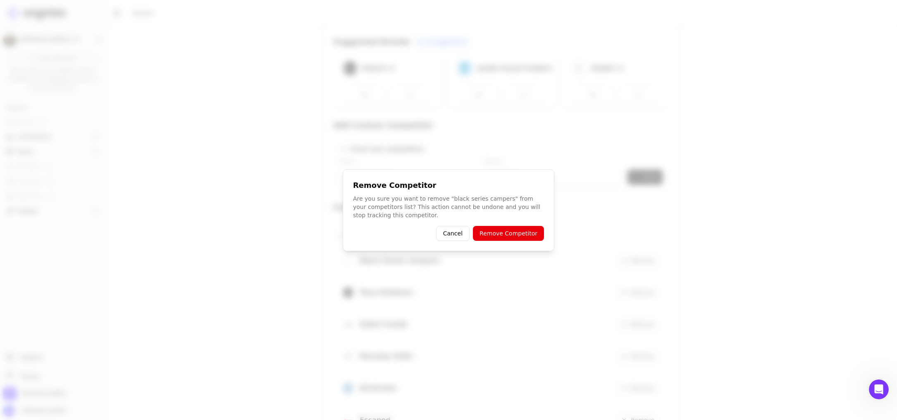
click at [528, 239] on button "Remove Competitor" at bounding box center [508, 233] width 71 height 15
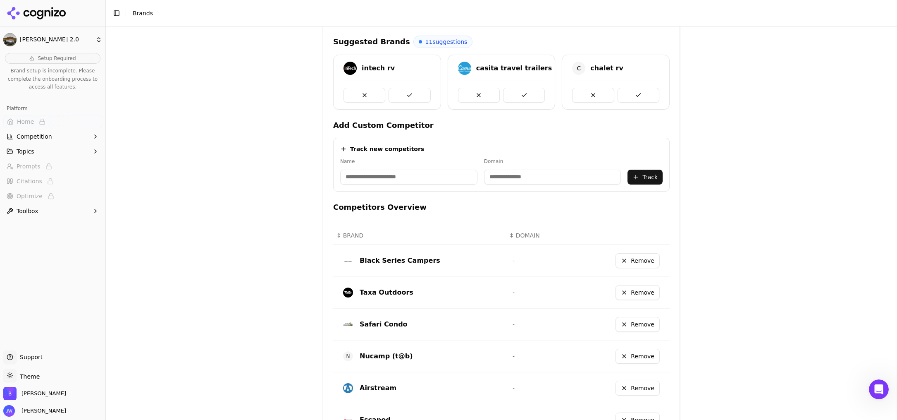
click at [650, 260] on button "Remove" at bounding box center [637, 260] width 44 height 15
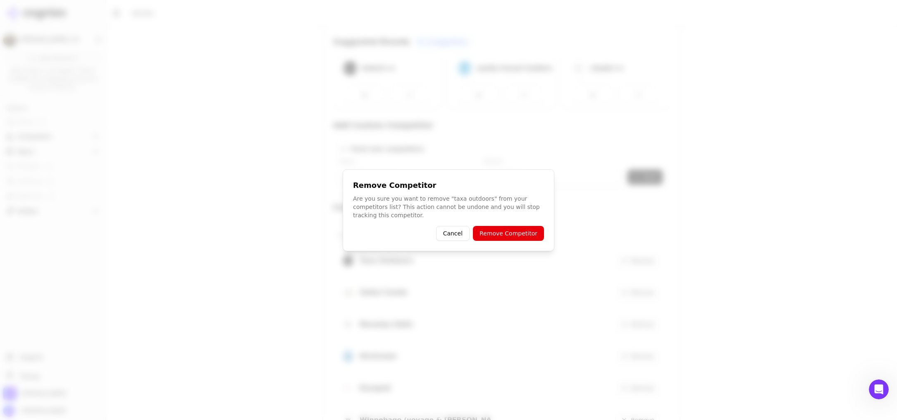
click at [527, 236] on button "Remove Competitor" at bounding box center [508, 233] width 71 height 15
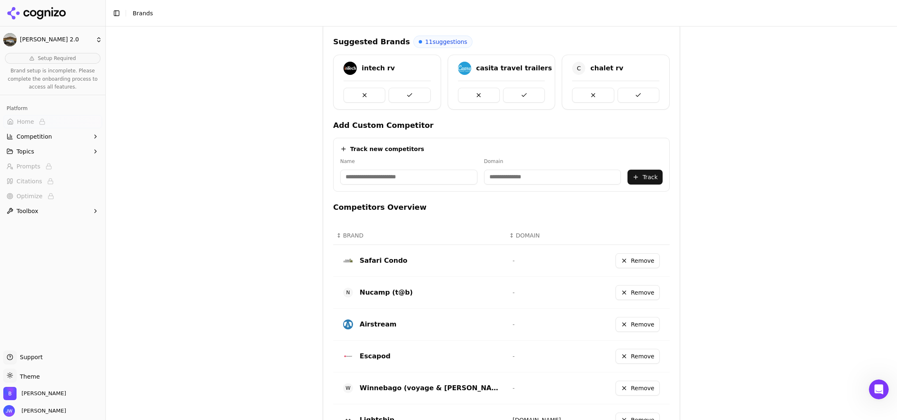
click at [640, 262] on button "Remove" at bounding box center [637, 260] width 44 height 15
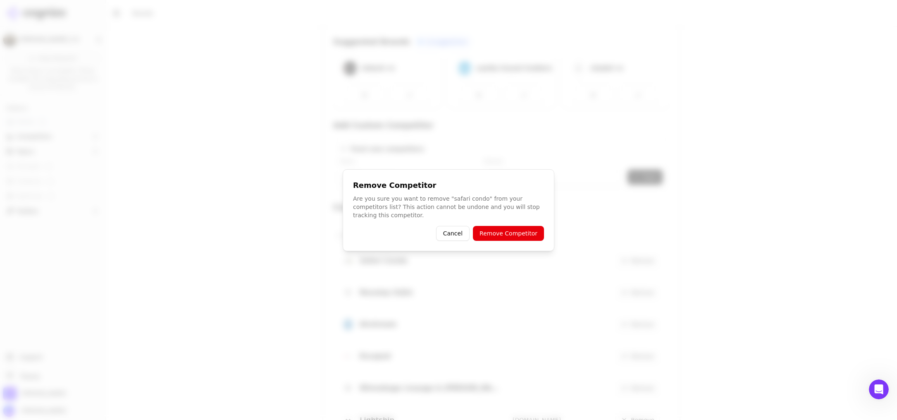
click at [496, 234] on button "Remove Competitor" at bounding box center [508, 233] width 71 height 15
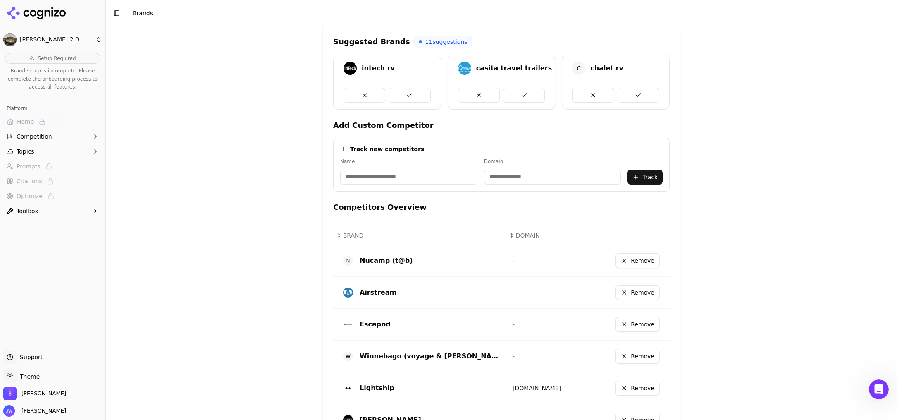
click at [652, 263] on button "Remove" at bounding box center [637, 260] width 44 height 15
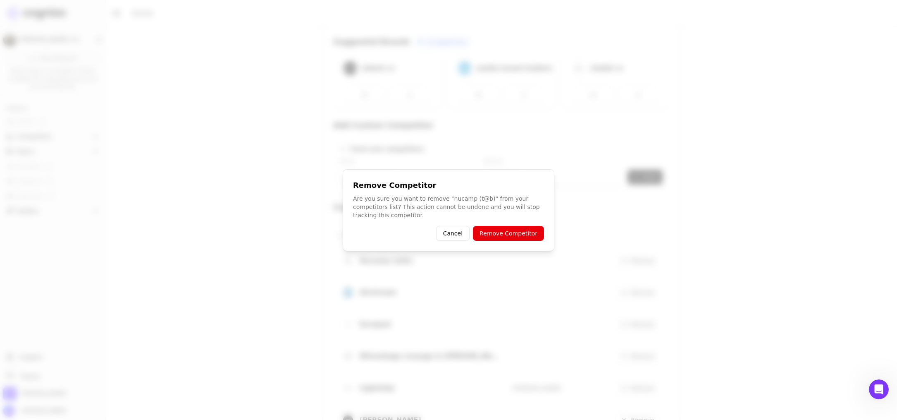
click at [520, 231] on button "Remove Competitor" at bounding box center [508, 233] width 71 height 15
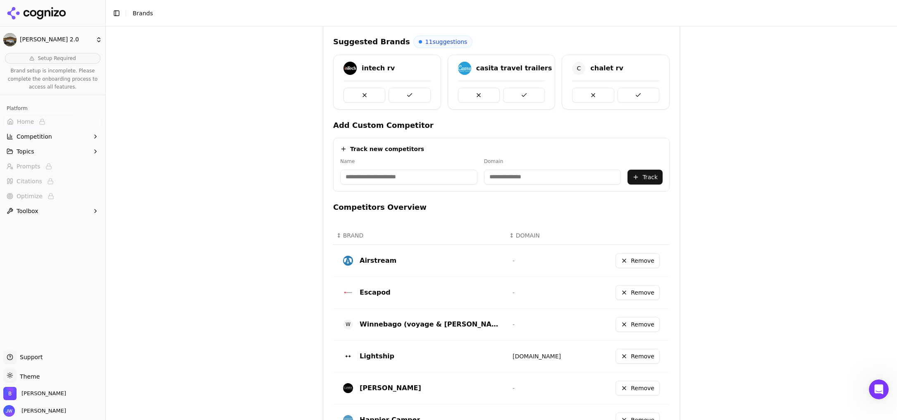
click at [637, 291] on button "Remove" at bounding box center [637, 292] width 44 height 15
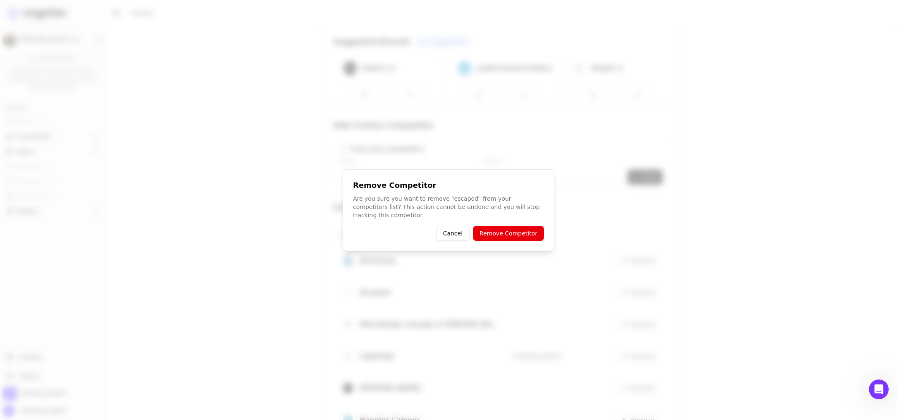
click at [524, 231] on button "Remove Competitor" at bounding box center [508, 233] width 71 height 15
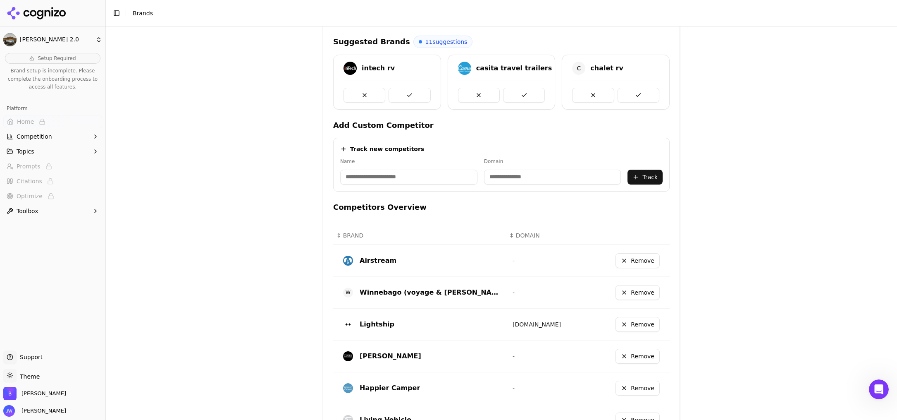
click at [632, 291] on button "Remove" at bounding box center [637, 292] width 44 height 15
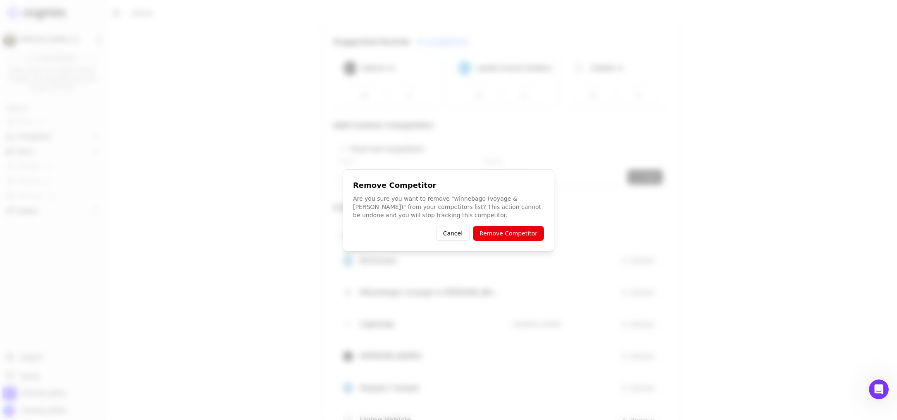
click at [515, 238] on button "Remove Competitor" at bounding box center [508, 233] width 71 height 15
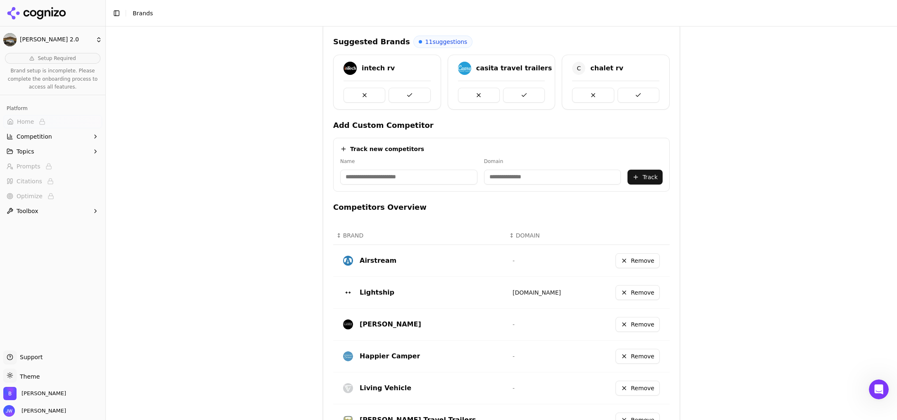
scroll to position [210, 0]
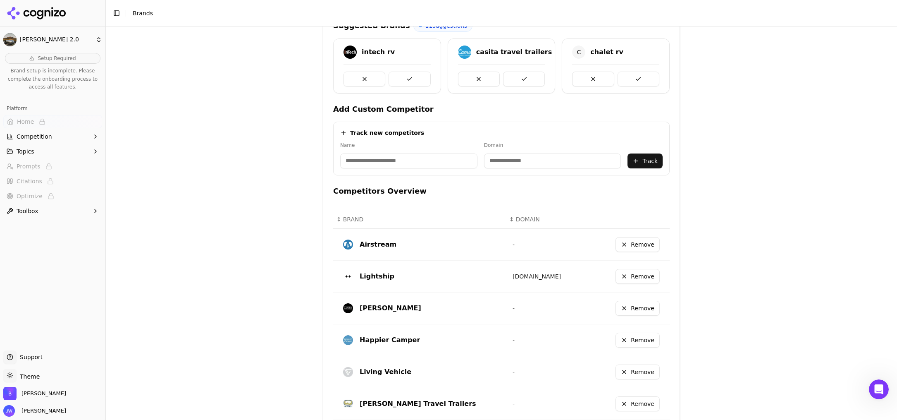
click at [628, 346] on button "Remove" at bounding box center [637, 339] width 44 height 15
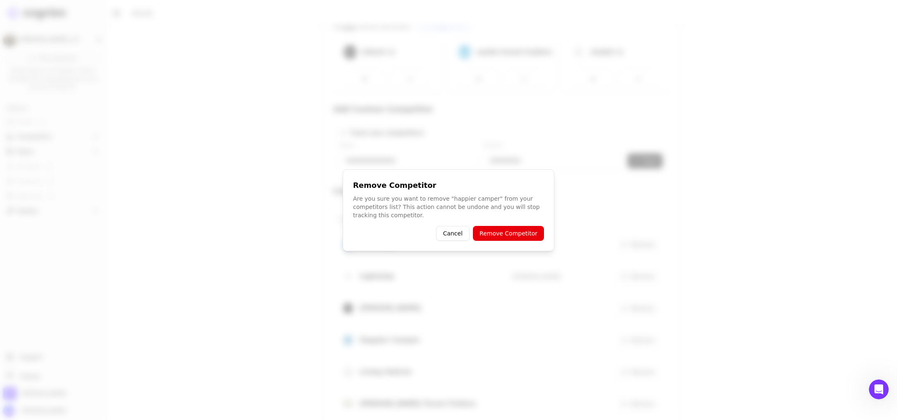
drag, startPoint x: 513, startPoint y: 218, endPoint x: 510, endPoint y: 222, distance: 4.5
click at [513, 218] on p "Are you sure you want to remove "happier camper" from your competitors list? Th…" at bounding box center [448, 206] width 191 height 25
click at [512, 236] on button "Remove Competitor" at bounding box center [508, 233] width 71 height 15
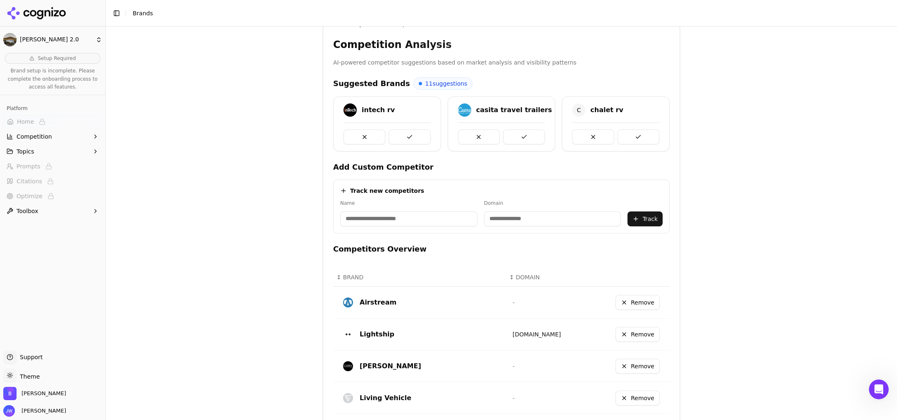
scroll to position [95, 0]
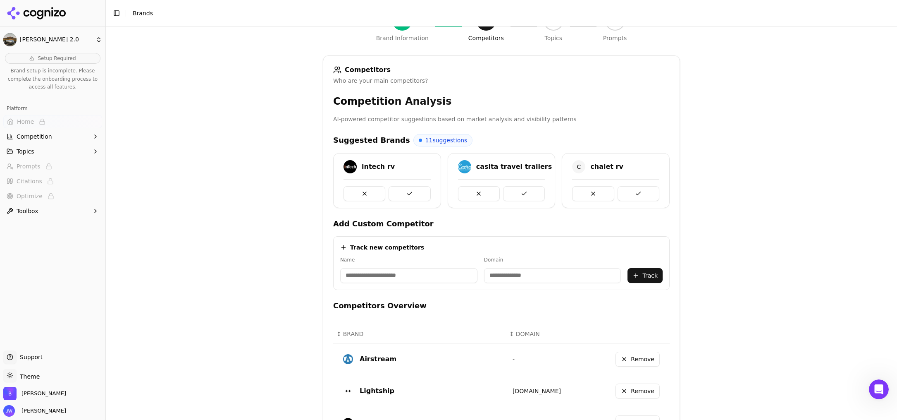
click at [660, 169] on div "Brand Onboarding Let's set up your brand monitoring in a few simple steps Step …" at bounding box center [501, 141] width 791 height 420
click at [414, 194] on button at bounding box center [410, 193] width 42 height 15
click at [515, 193] on button at bounding box center [524, 193] width 42 height 15
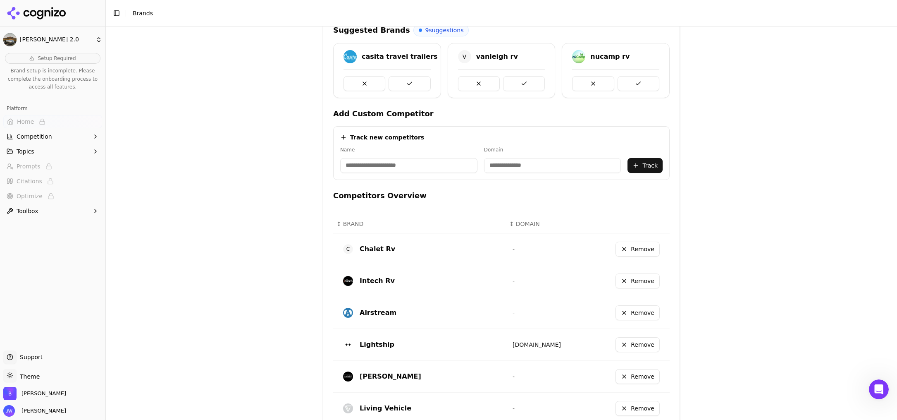
scroll to position [318, 0]
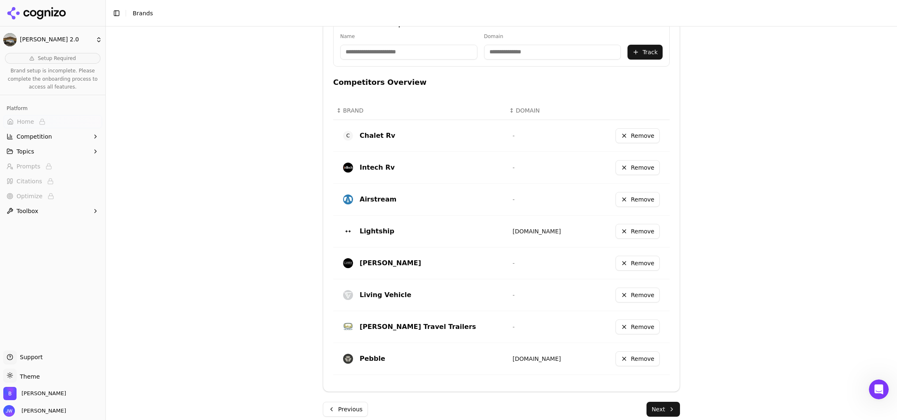
click at [650, 136] on button "Remove" at bounding box center [637, 135] width 44 height 15
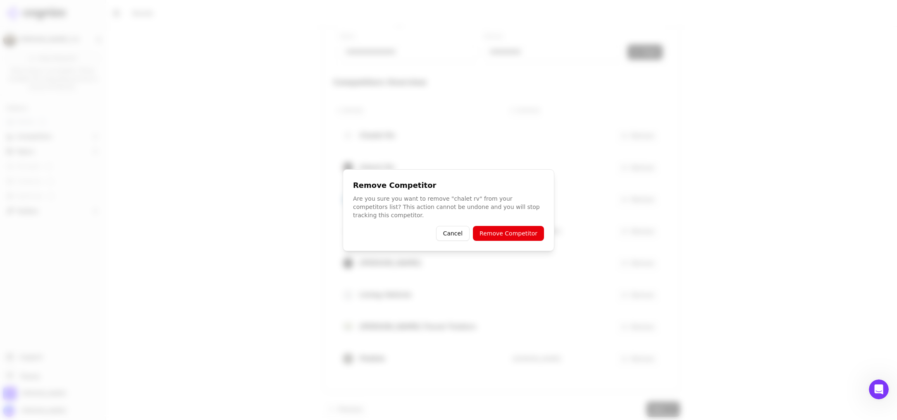
click at [509, 234] on button "Remove Competitor" at bounding box center [508, 233] width 71 height 15
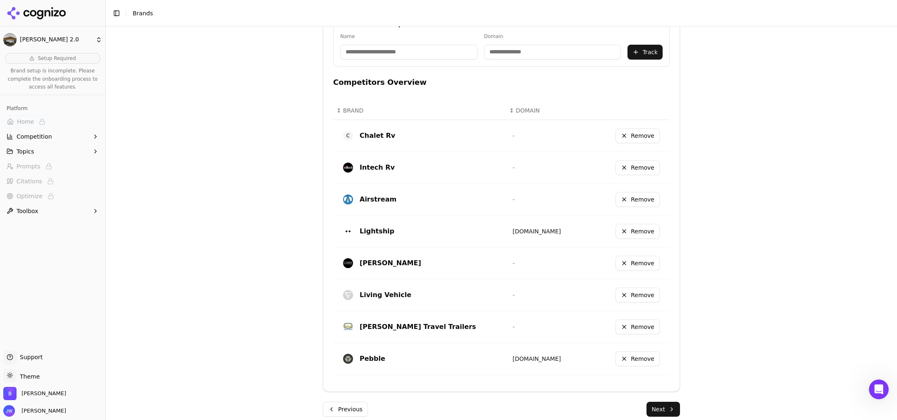
scroll to position [296, 0]
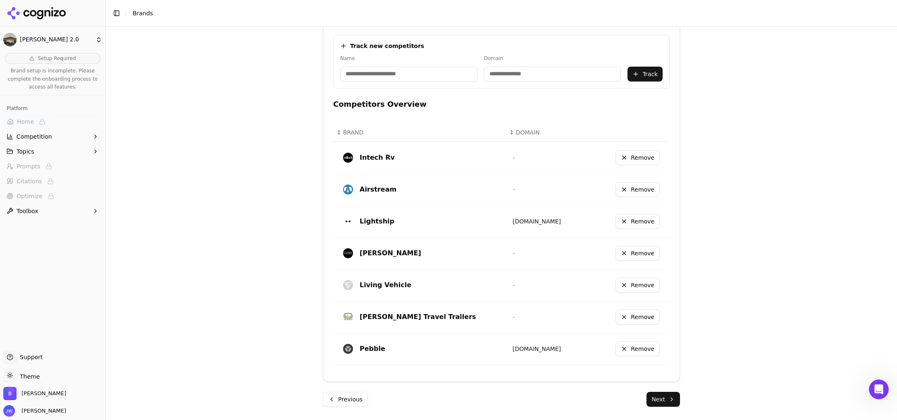
click at [636, 162] on button "Remove" at bounding box center [637, 157] width 44 height 15
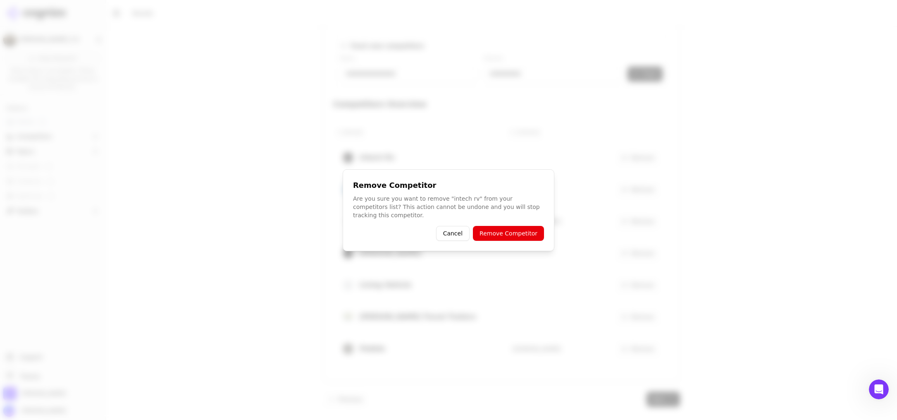
click at [511, 230] on button "Remove Competitor" at bounding box center [508, 233] width 71 height 15
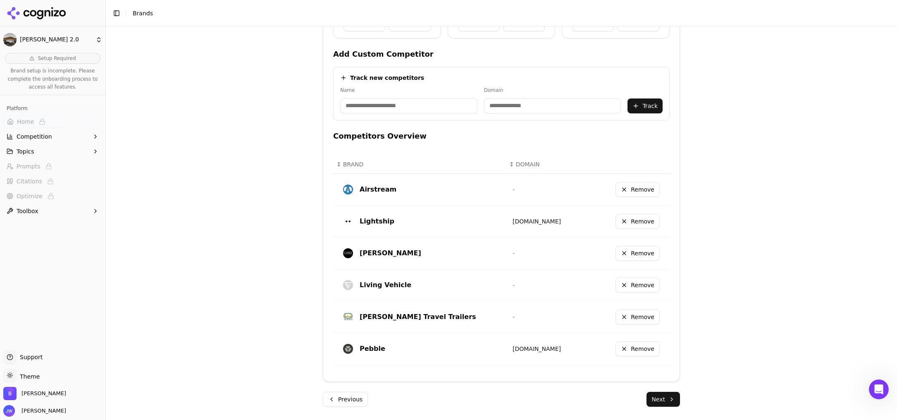
scroll to position [193, 0]
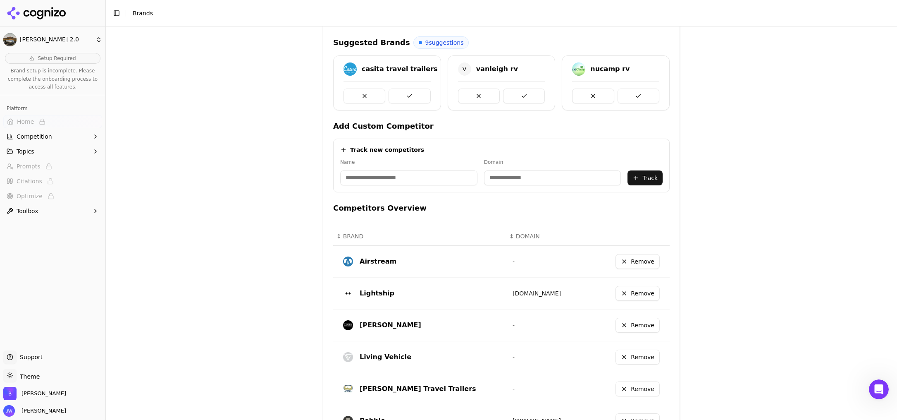
click at [395, 177] on input at bounding box center [408, 177] width 137 height 15
type input "*********"
type input "**********"
click at [644, 179] on button "Track" at bounding box center [644, 177] width 35 height 15
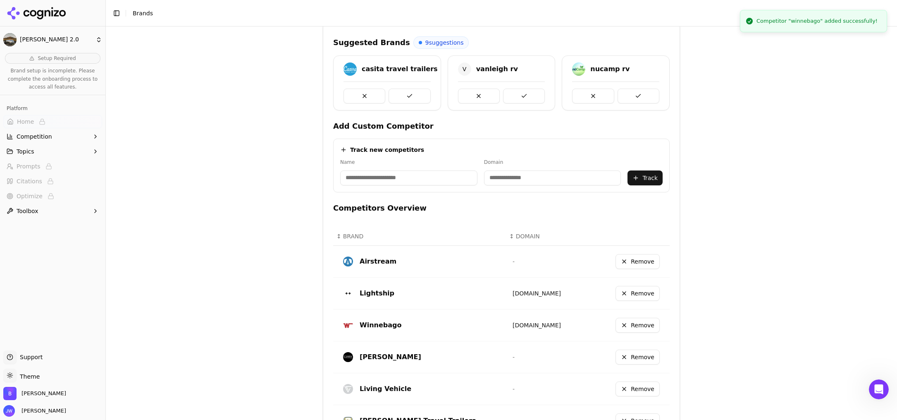
click at [389, 179] on input at bounding box center [408, 177] width 137 height 15
type input "****"
type input "**********"
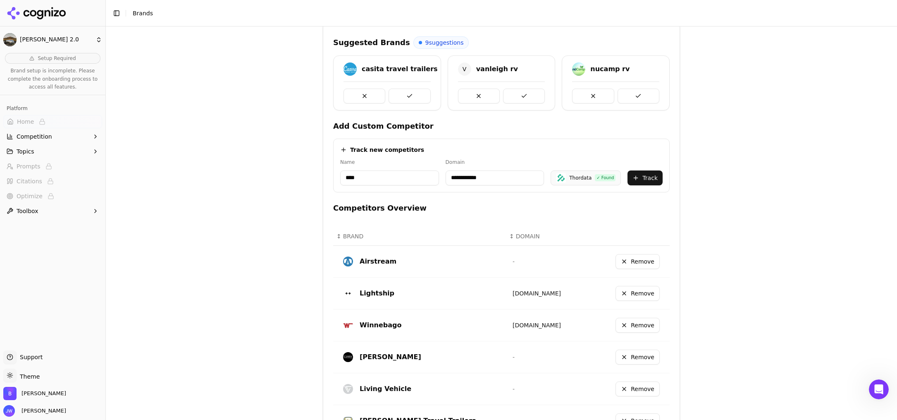
click at [375, 180] on input "****" at bounding box center [389, 177] width 99 height 15
type input "*******"
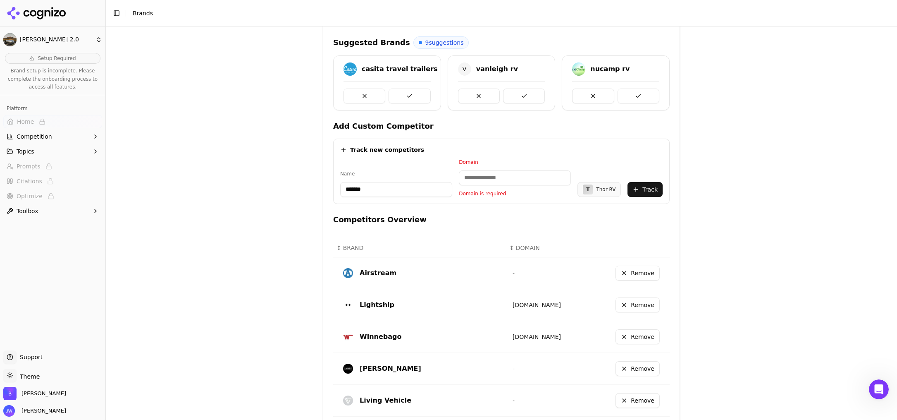
click at [394, 193] on input "*******" at bounding box center [396, 189] width 112 height 15
click at [393, 193] on input "*******" at bounding box center [396, 189] width 112 height 15
click at [493, 181] on input at bounding box center [515, 177] width 112 height 15
paste input "**********"
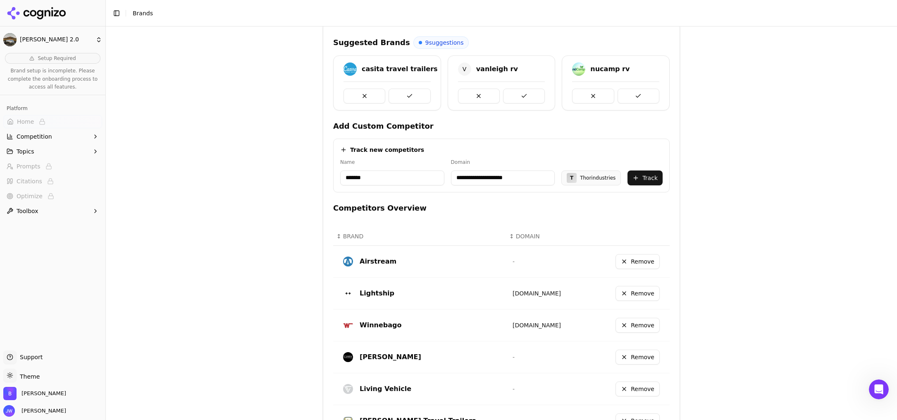
type input "**********"
click at [649, 177] on button "Track" at bounding box center [644, 177] width 35 height 15
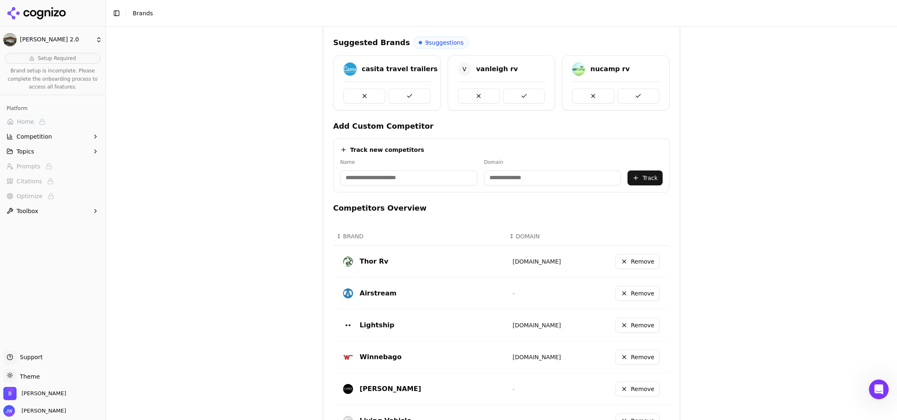
click at [417, 183] on input at bounding box center [408, 177] width 137 height 15
type input "**********"
click at [373, 180] on input "**********" at bounding box center [394, 177] width 108 height 15
click at [473, 176] on input at bounding box center [509, 177] width 108 height 15
paste input "**********"
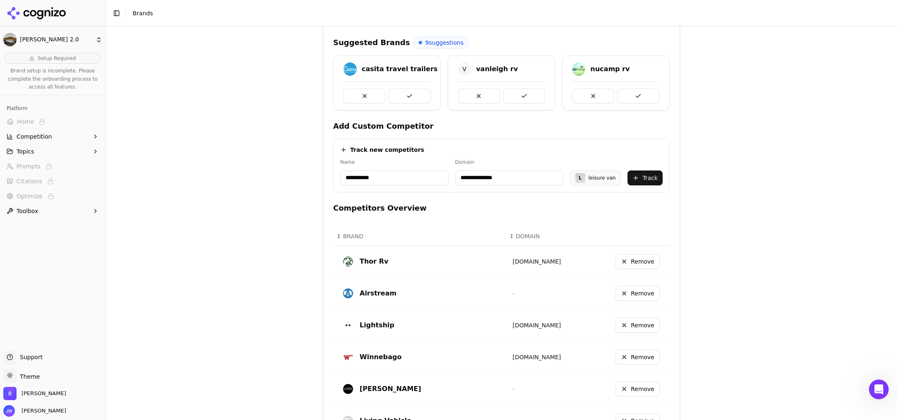
type input "**********"
click at [343, 174] on input "**********" at bounding box center [394, 177] width 108 height 15
type input "*******"
click at [650, 178] on button "Track" at bounding box center [644, 177] width 35 height 15
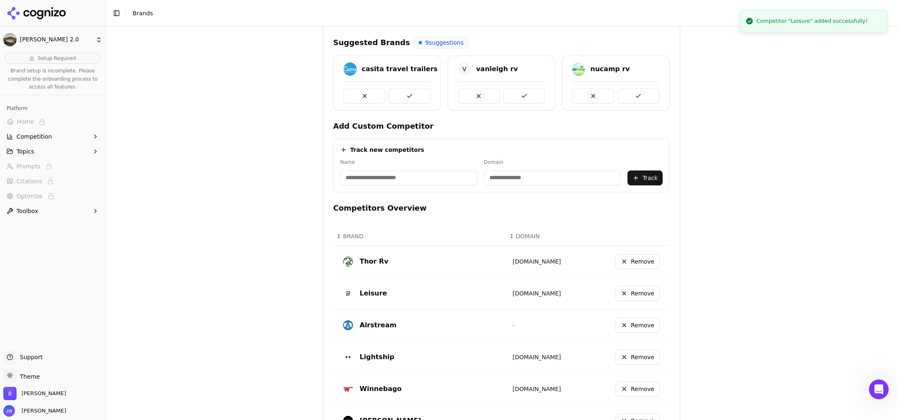
scroll to position [360, 0]
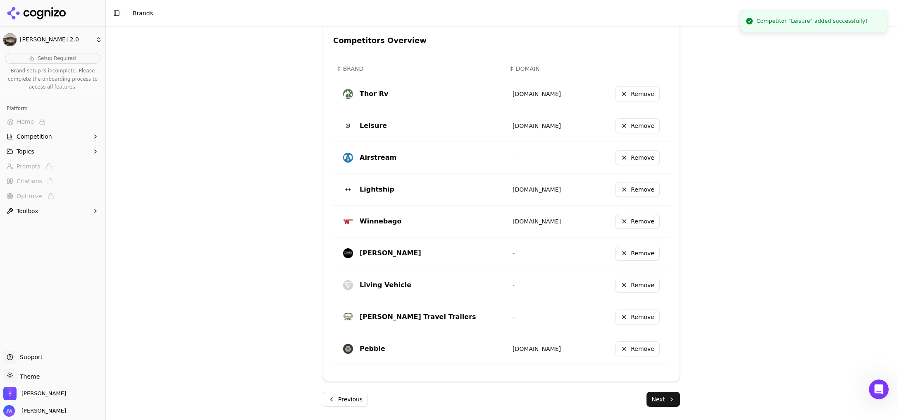
click at [627, 87] on button "Remove" at bounding box center [637, 93] width 44 height 15
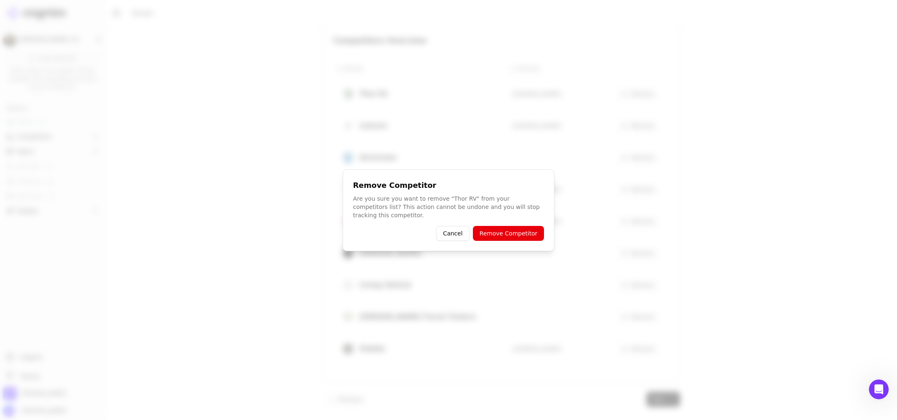
click at [507, 238] on button "Remove Competitor" at bounding box center [508, 233] width 71 height 15
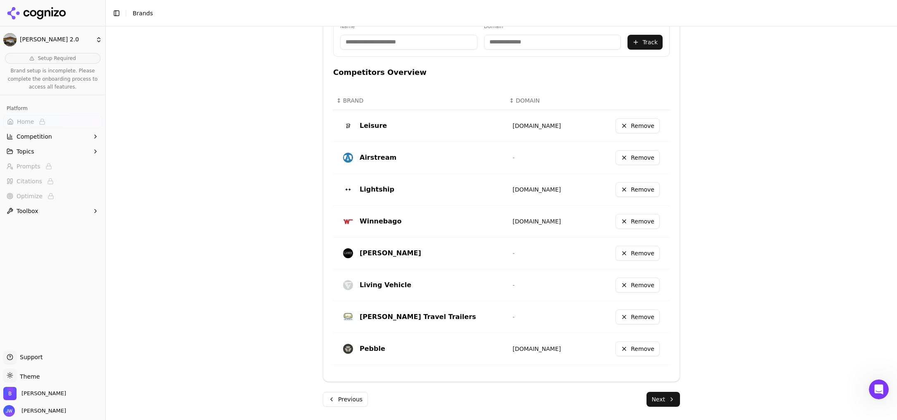
scroll to position [7, 0]
click at [660, 400] on button "Next" at bounding box center [662, 398] width 33 height 15
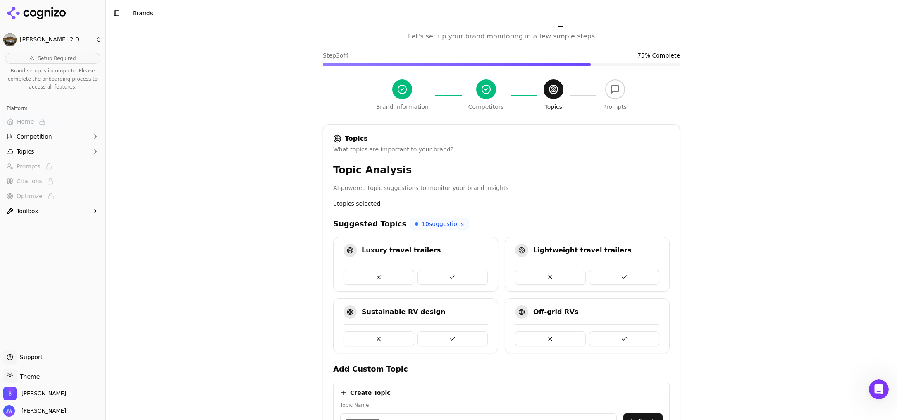
scroll to position [189, 0]
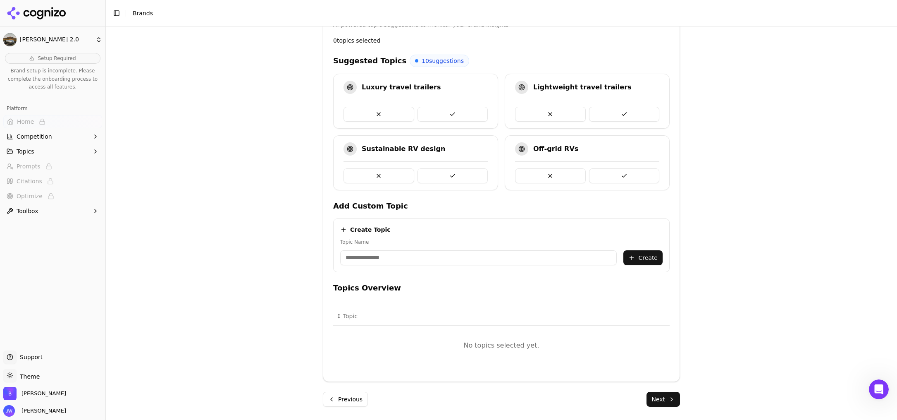
click at [306, 253] on div "Brand Onboarding Let's set up your brand monitoring in a few simple steps Step …" at bounding box center [501, 47] width 791 height 420
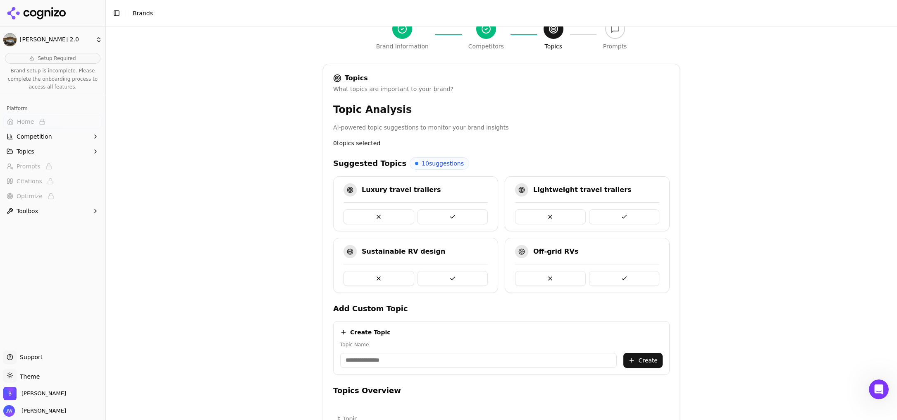
scroll to position [143, 0]
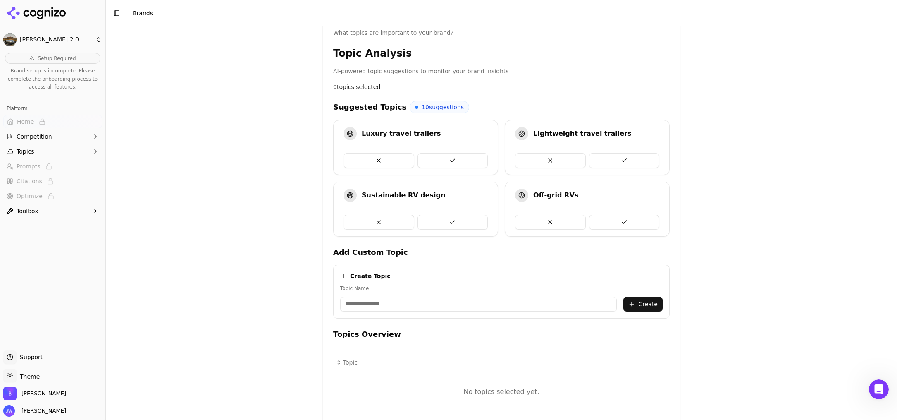
click at [379, 157] on button at bounding box center [378, 160] width 71 height 15
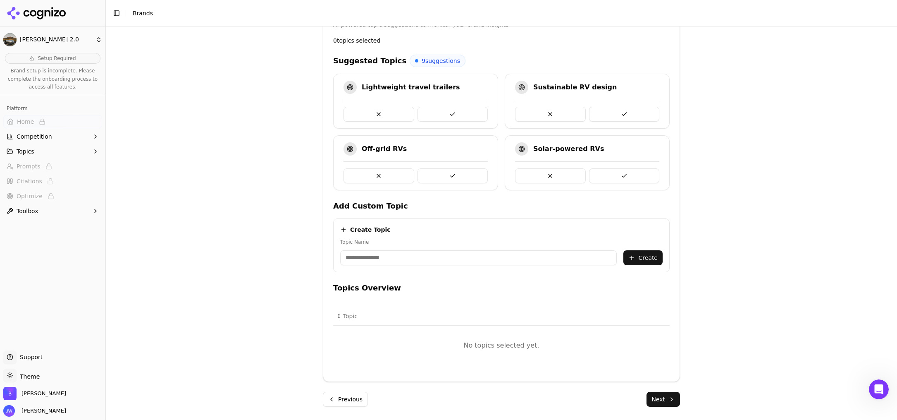
click at [384, 247] on div "Topic Name" at bounding box center [478, 251] width 277 height 26
click at [388, 265] on div "Create Topic Topic Name Create" at bounding box center [501, 245] width 336 height 54
click at [393, 259] on input "Topic Name" at bounding box center [478, 257] width 277 height 15
paste input "**********"
type input "**********"
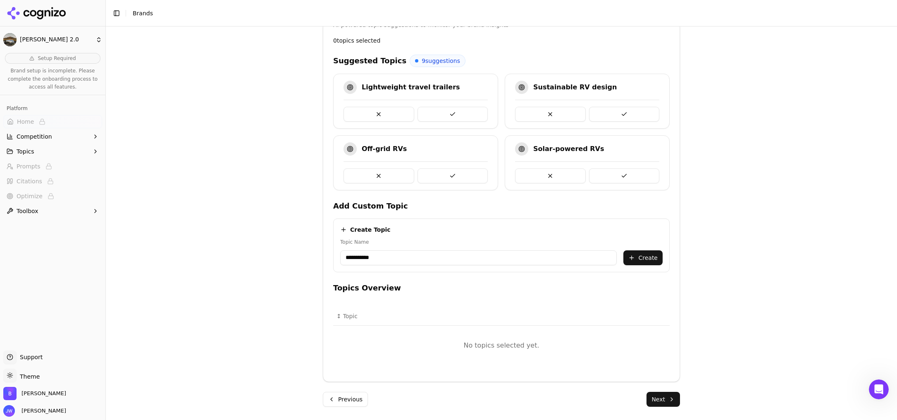
click at [640, 253] on button "Create" at bounding box center [642, 257] width 39 height 15
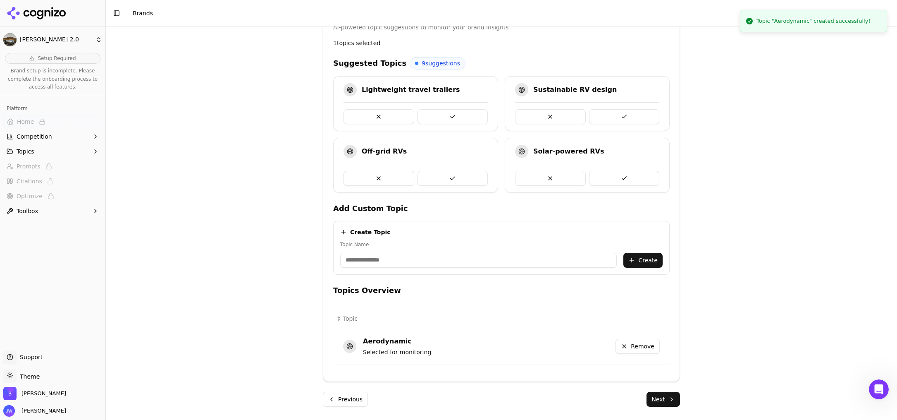
scroll to position [187, 0]
click at [476, 265] on input "Topic Name" at bounding box center [478, 260] width 277 height 15
paste input "**********"
type input "**********"
click at [641, 259] on button "Create" at bounding box center [642, 260] width 39 height 15
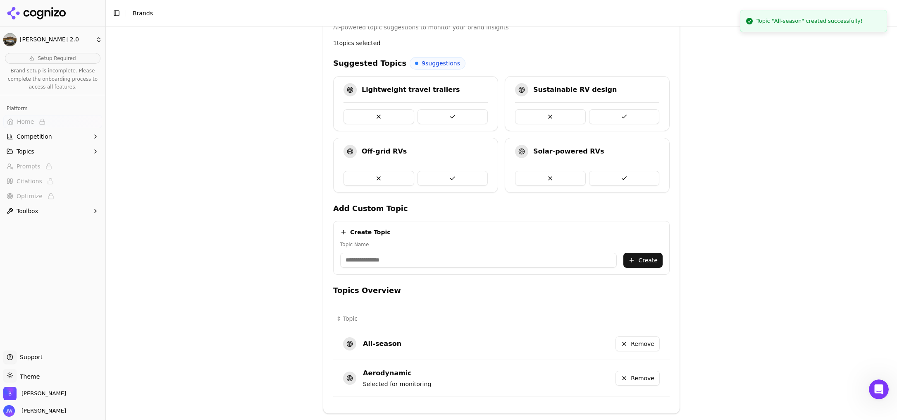
click at [438, 255] on input "Topic Name" at bounding box center [478, 260] width 277 height 15
paste input "********"
type input "********"
click at [634, 257] on button "Create" at bounding box center [642, 260] width 39 height 15
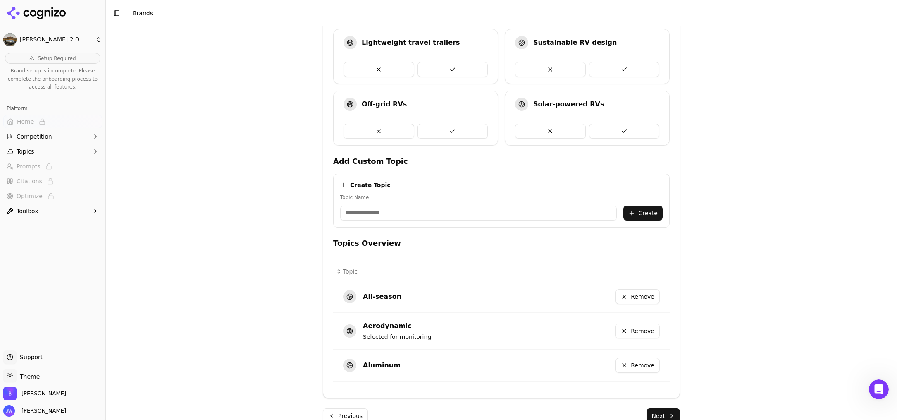
click at [417, 208] on input "Topic Name" at bounding box center [478, 212] width 277 height 15
paste input "**********"
type input "**********"
click at [649, 215] on button "Create" at bounding box center [642, 212] width 39 height 15
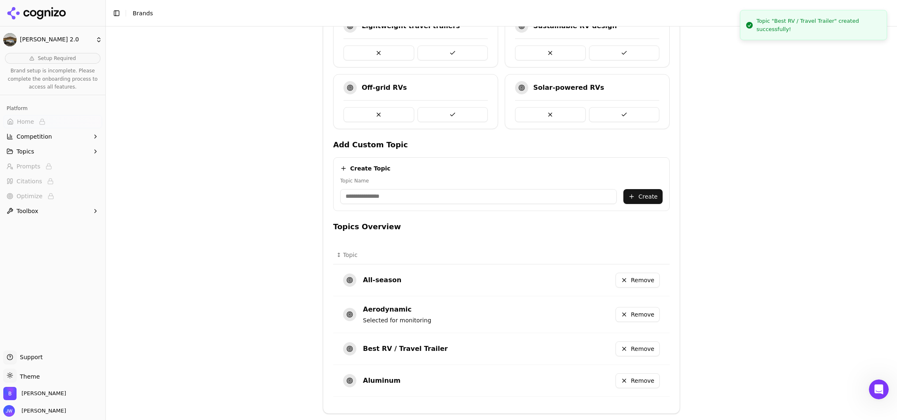
click at [387, 192] on input "Topic Name" at bounding box center [478, 196] width 277 height 15
paste input "**********"
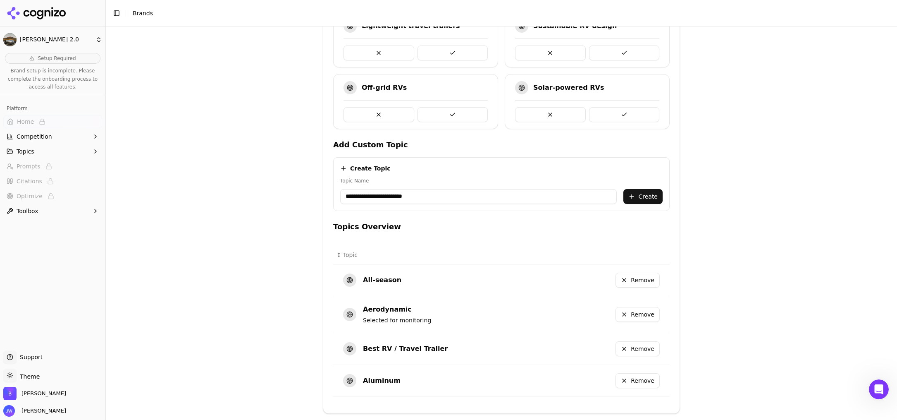
type input "**********"
click at [634, 197] on button "Create" at bounding box center [642, 196] width 39 height 15
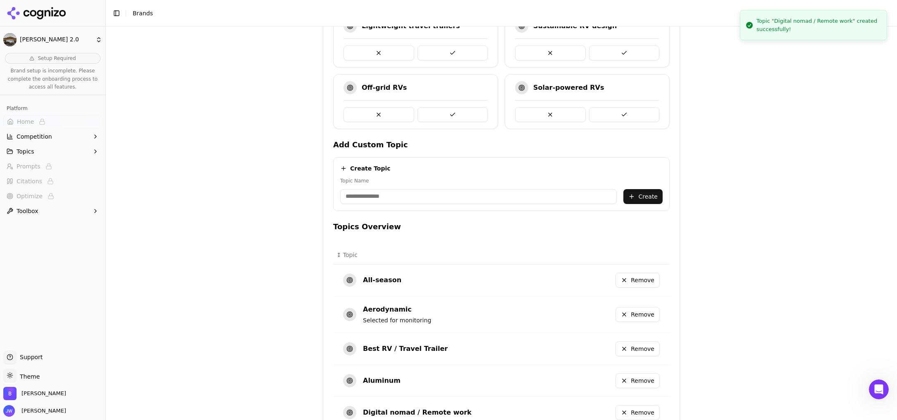
click at [433, 198] on input "Topic Name" at bounding box center [478, 196] width 277 height 15
paste input "**********"
type input "**********"
click at [646, 200] on button "Create" at bounding box center [642, 196] width 39 height 15
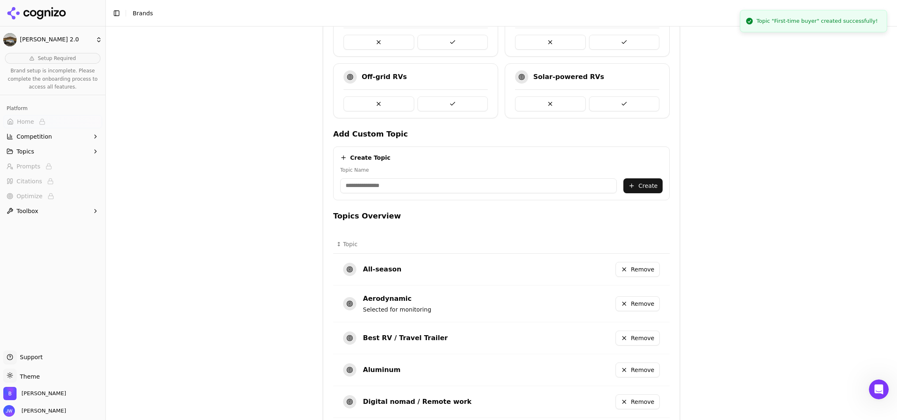
scroll to position [314, 0]
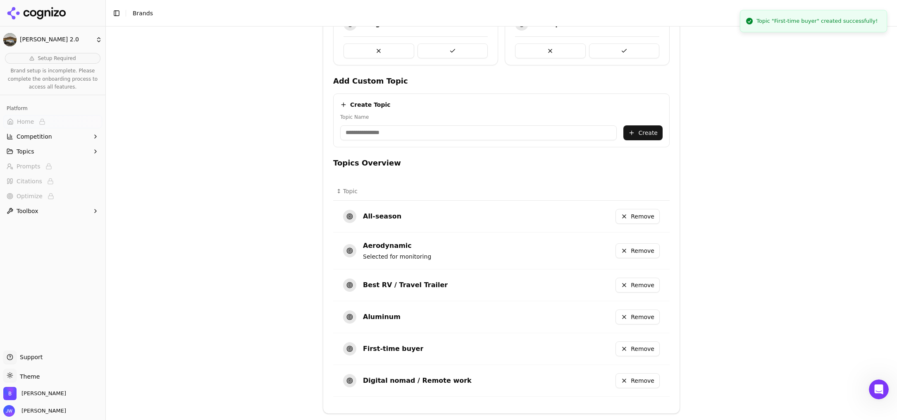
click at [396, 128] on input "Topic Name" at bounding box center [478, 132] width 277 height 15
paste input "******"
type input "******"
click at [637, 133] on button "Create" at bounding box center [642, 132] width 39 height 15
click at [417, 132] on input "Topic Name" at bounding box center [478, 132] width 277 height 15
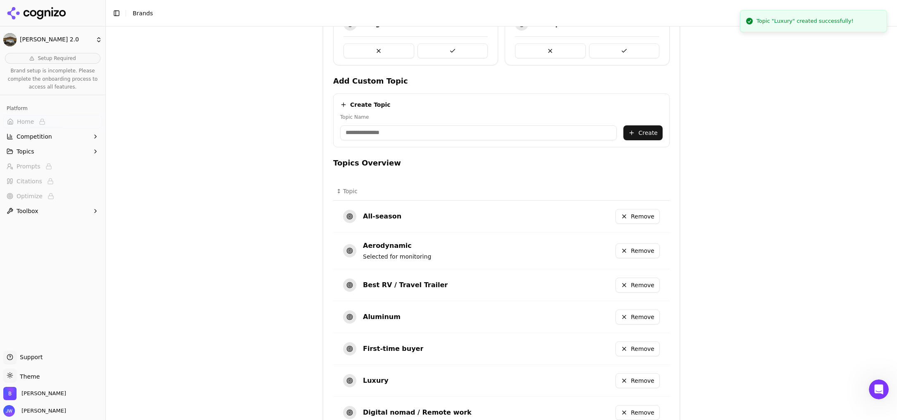
paste input "********"
type input "********"
drag, startPoint x: 654, startPoint y: 131, endPoint x: 640, endPoint y: 138, distance: 15.7
click at [654, 131] on button "Create" at bounding box center [642, 132] width 39 height 15
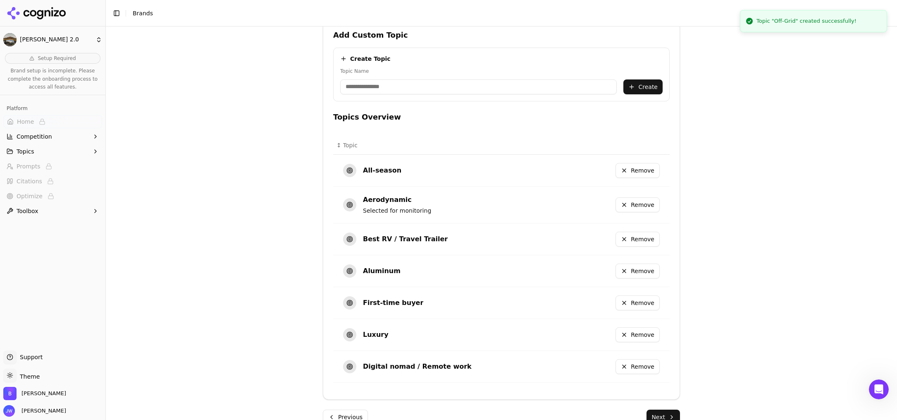
scroll to position [378, 0]
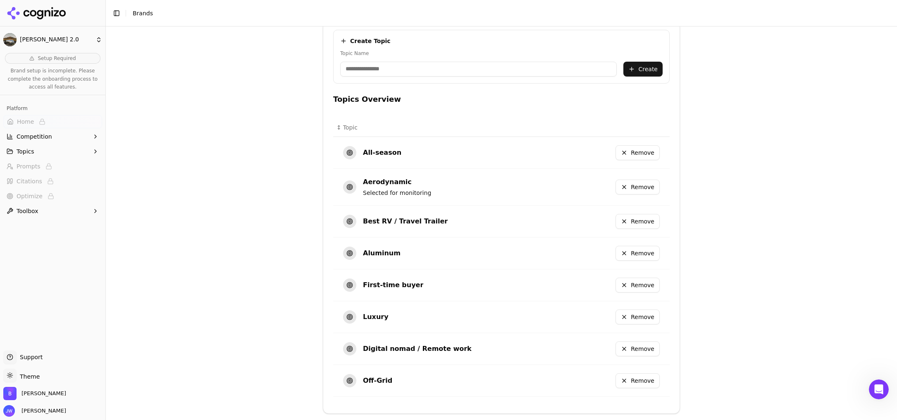
click at [440, 73] on input "Topic Name" at bounding box center [478, 69] width 277 height 15
paste input "**********"
type input "**********"
click at [658, 74] on button "Create" at bounding box center [642, 69] width 39 height 15
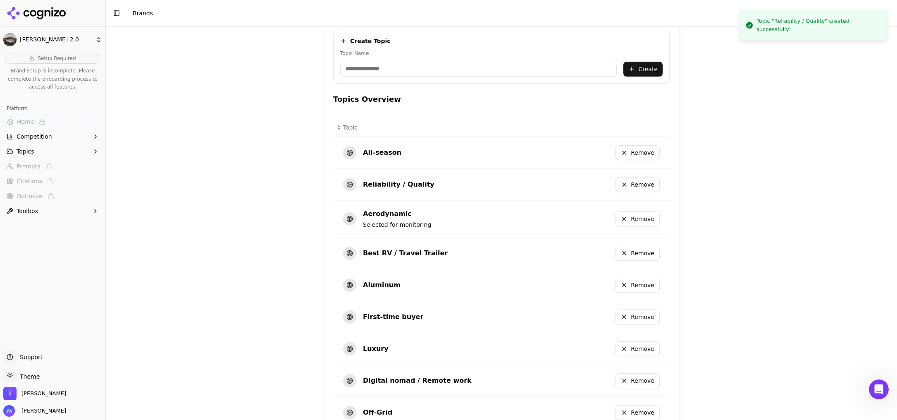
click at [414, 70] on input "Topic Name" at bounding box center [478, 69] width 277 height 15
paste input "**********"
type input "**********"
click at [639, 62] on button "Create" at bounding box center [642, 69] width 39 height 15
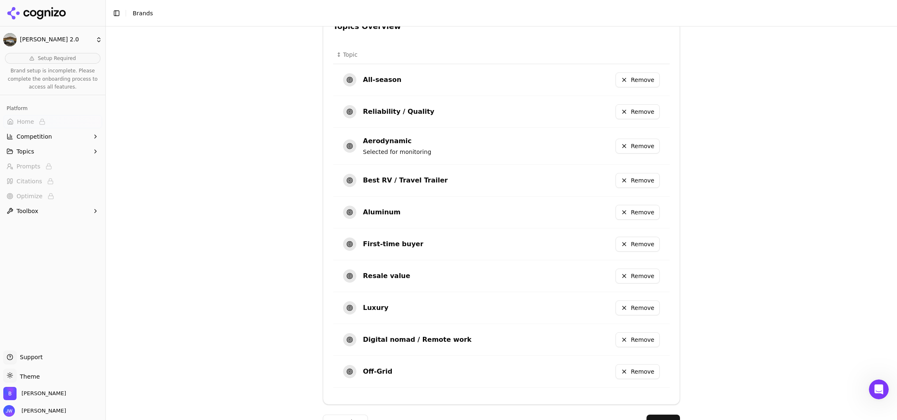
scroll to position [407, 0]
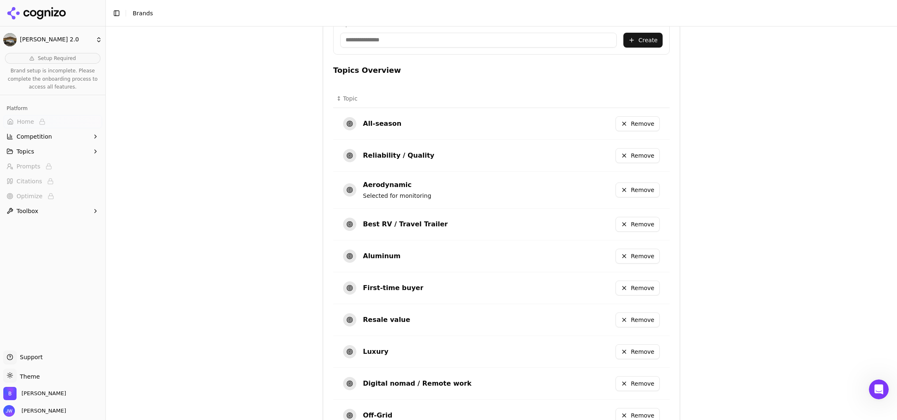
click at [373, 34] on input "Topic Name" at bounding box center [478, 40] width 277 height 15
paste input "**********"
click at [365, 41] on input "**********" at bounding box center [478, 40] width 277 height 15
type input "*****"
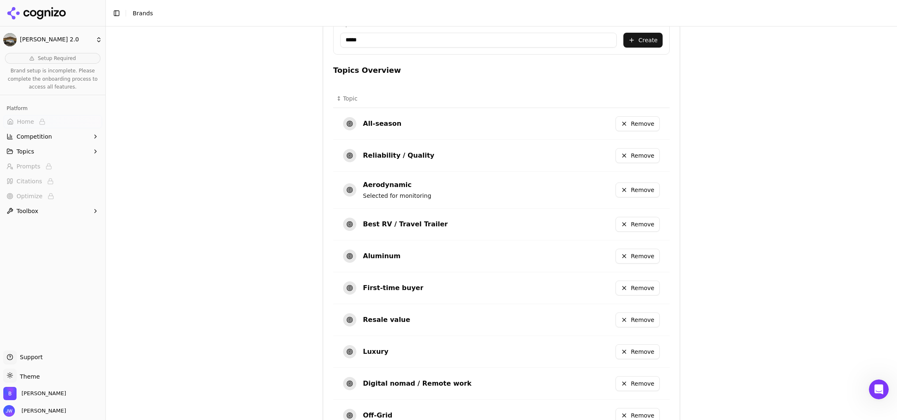
click at [649, 41] on button "Create" at bounding box center [642, 40] width 39 height 15
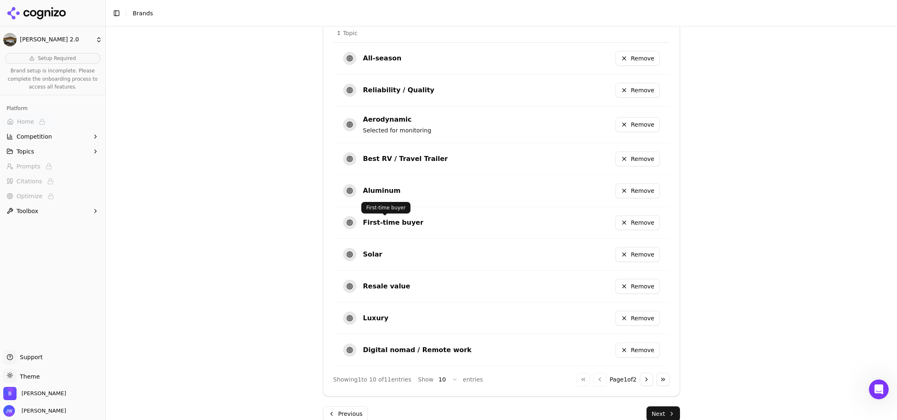
scroll to position [363, 0]
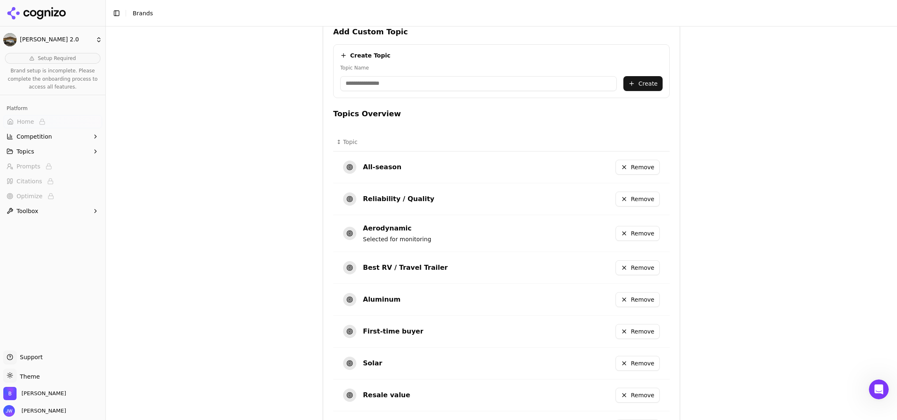
click at [416, 79] on input "Topic Name" at bounding box center [478, 83] width 277 height 15
paste input "**********"
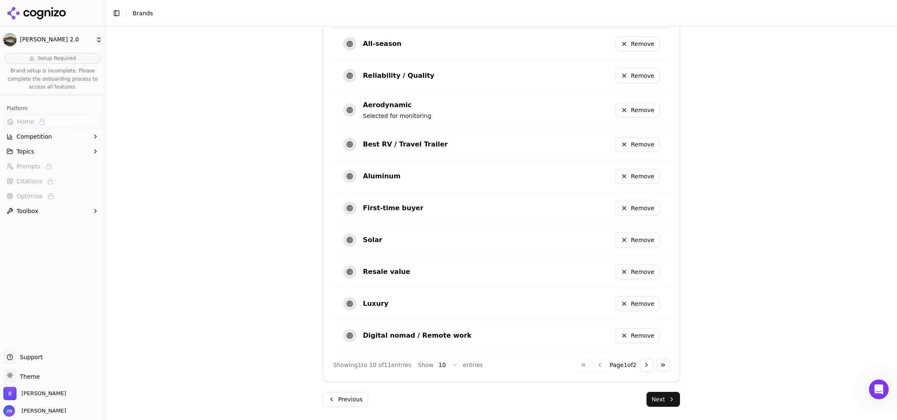
scroll to position [142, 0]
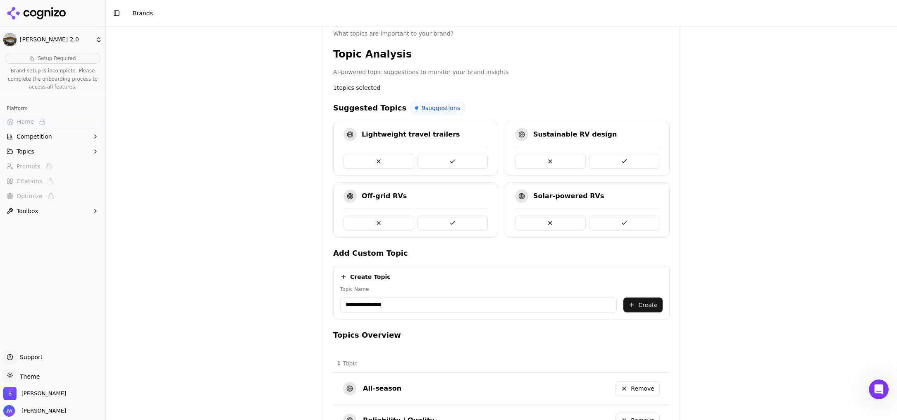
type input "**********"
click at [639, 309] on button "Create" at bounding box center [642, 304] width 39 height 15
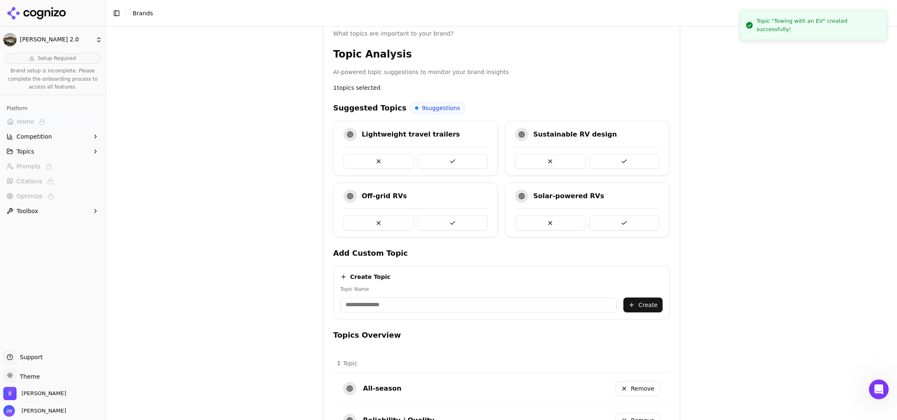
click at [405, 300] on input "Topic Name" at bounding box center [478, 304] width 277 height 15
paste input "******"
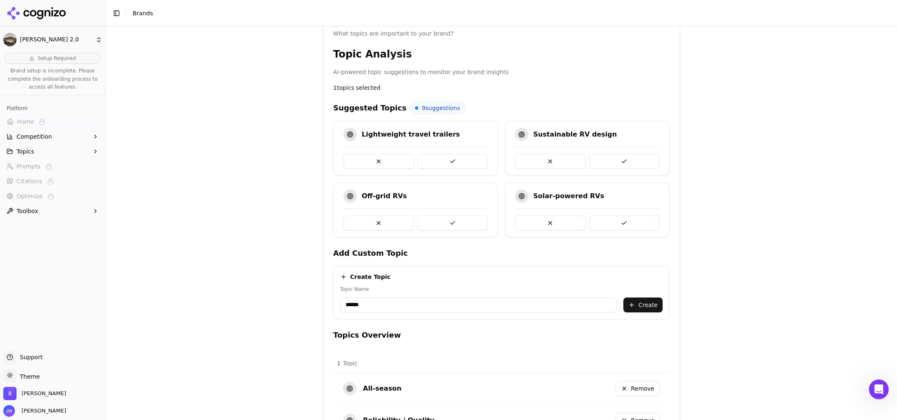
type input "******"
click at [644, 302] on button "Create" at bounding box center [642, 304] width 39 height 15
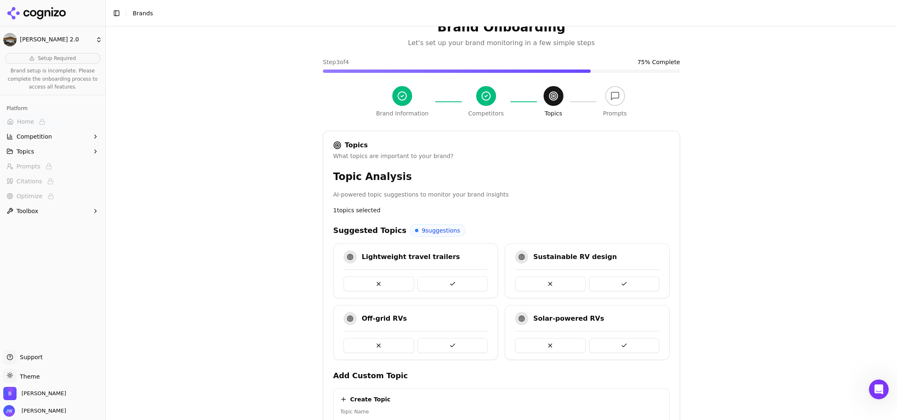
scroll to position [486, 0]
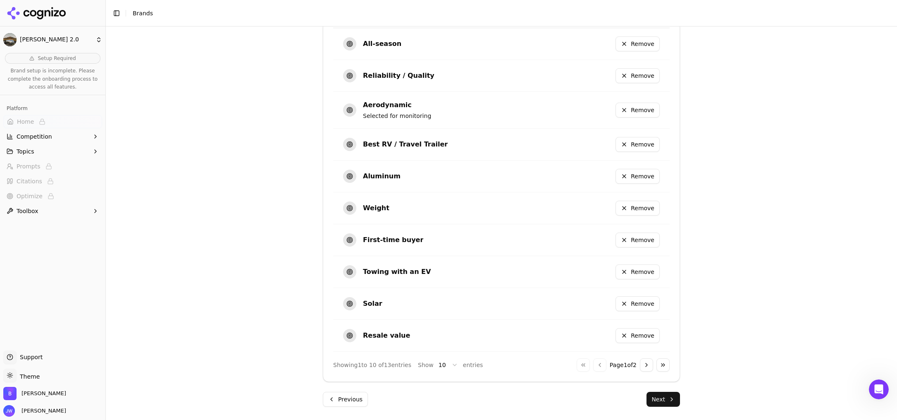
click at [660, 403] on button "Next" at bounding box center [662, 398] width 33 height 15
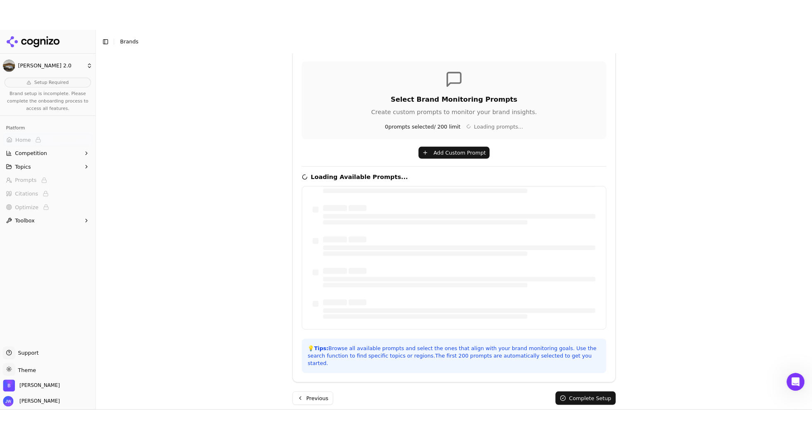
scroll to position [0, 0]
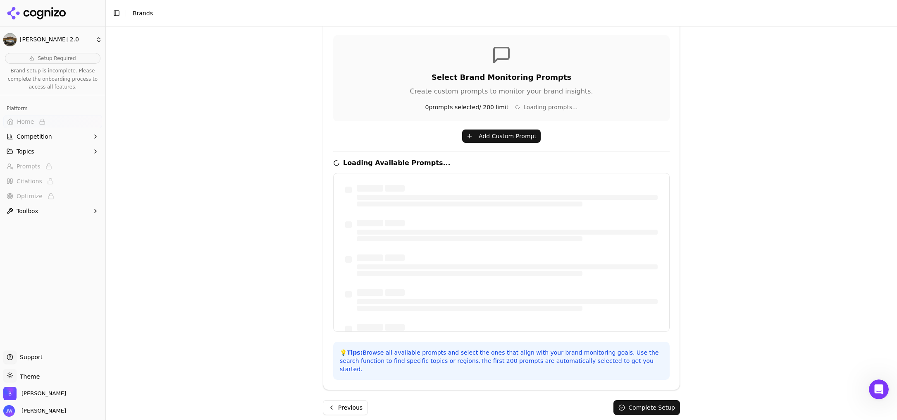
drag, startPoint x: 830, startPoint y: 178, endPoint x: 826, endPoint y: 176, distance: 4.3
click at [660, 178] on div "Brand Onboarding Let's set up your brand monitoring in a few simple steps Step …" at bounding box center [501, 82] width 791 height 420
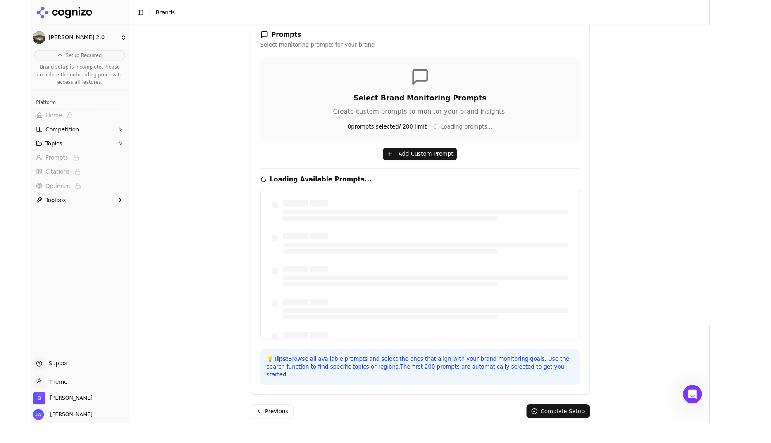
scroll to position [127, 0]
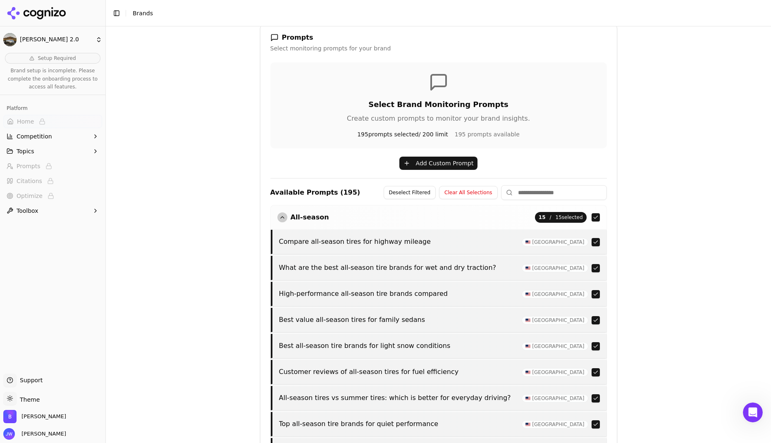
click at [591, 214] on button "button" at bounding box center [595, 217] width 8 height 8
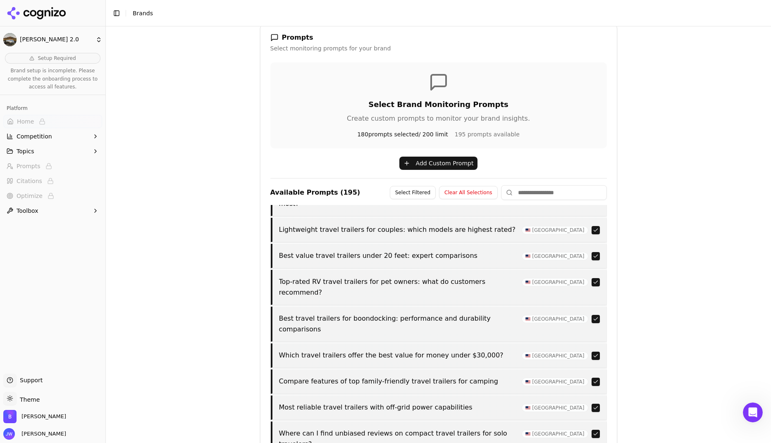
scroll to position [2759, 0]
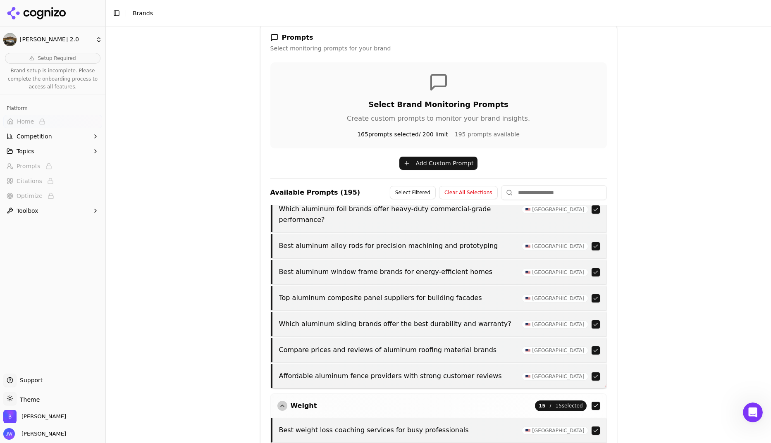
scroll to position [2472, 0]
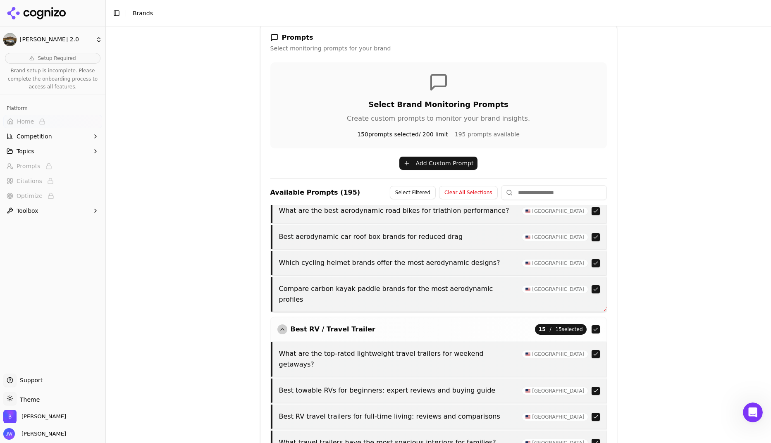
scroll to position [1710, 0]
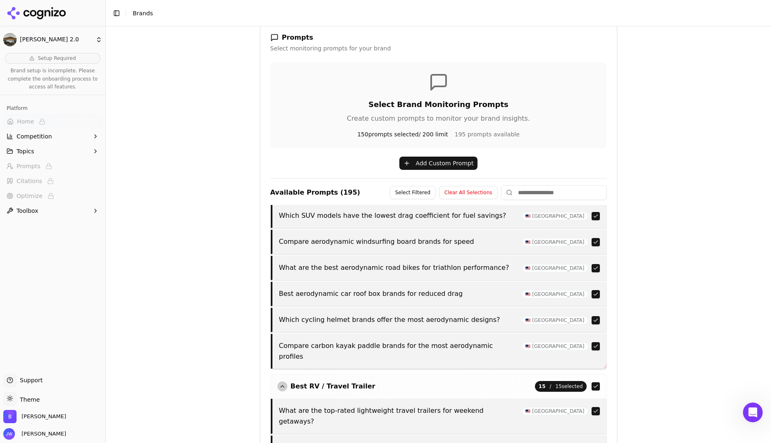
click at [591, 382] on Trailer "button" at bounding box center [595, 386] width 8 height 8
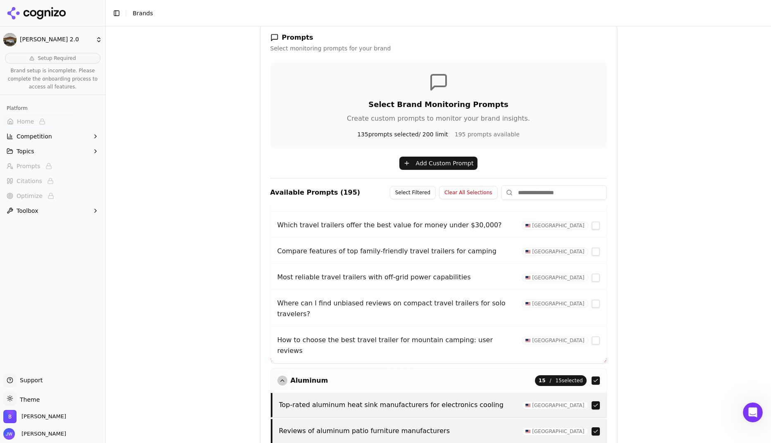
scroll to position [2095, 0]
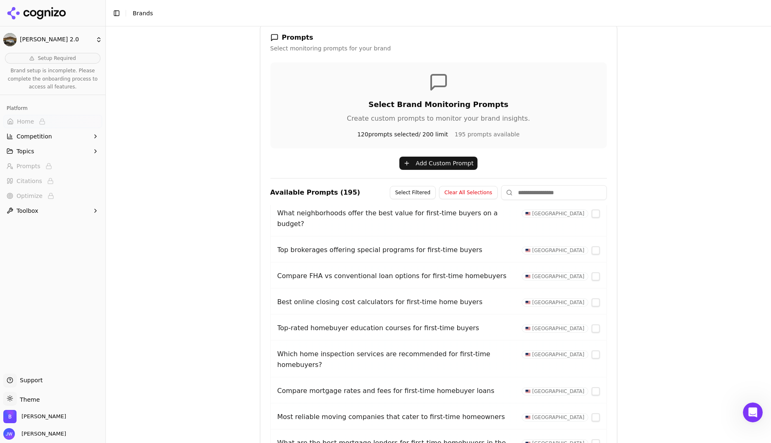
scroll to position [3391, 0]
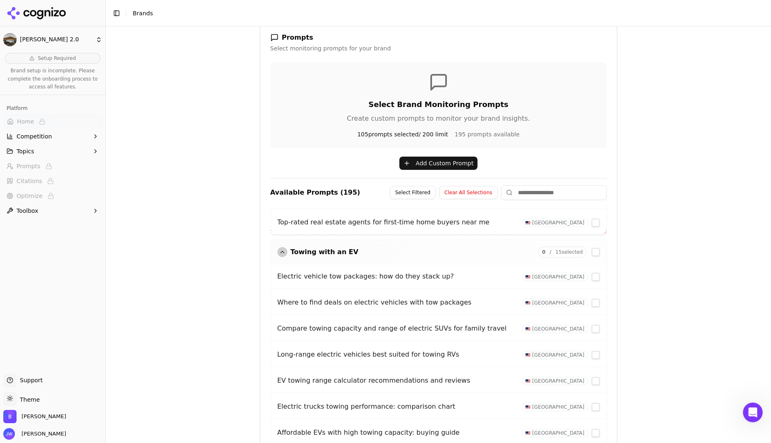
scroll to position [3737, 0]
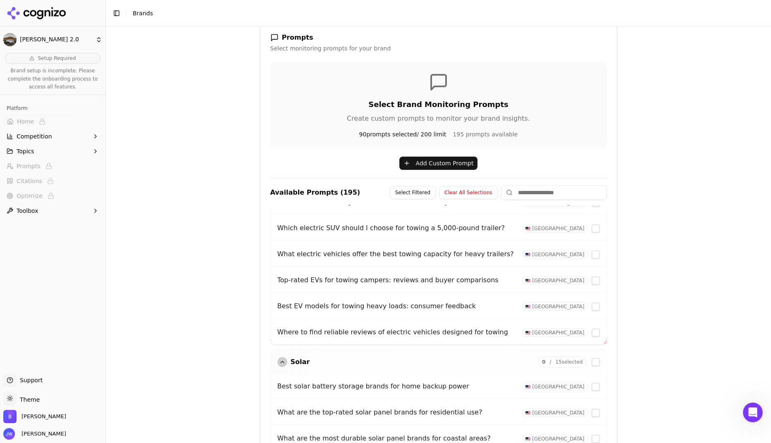
scroll to position [4210, 0]
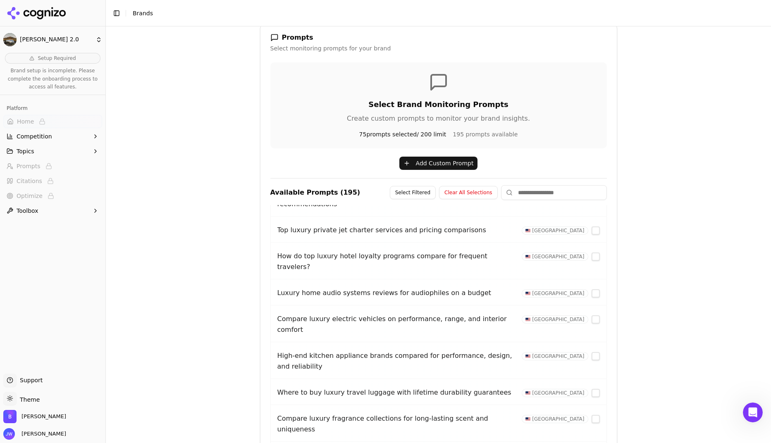
scroll to position [4660, 0]
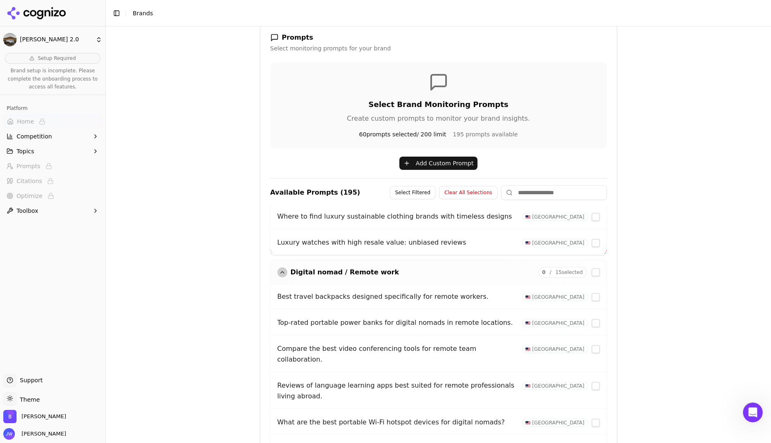
scroll to position [5069, 0]
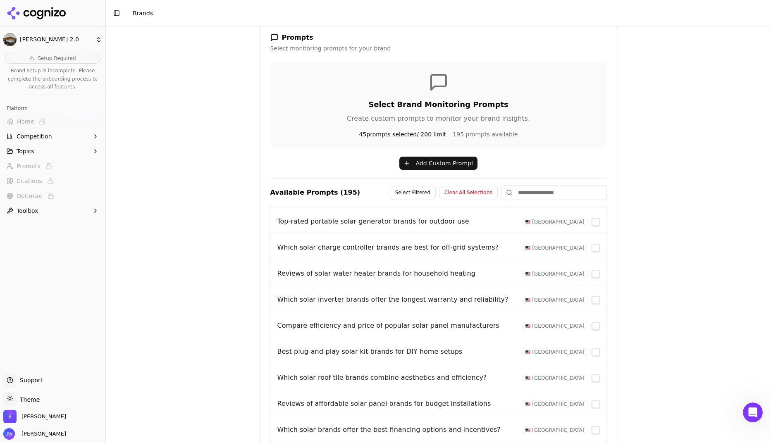
scroll to position [4057, 0]
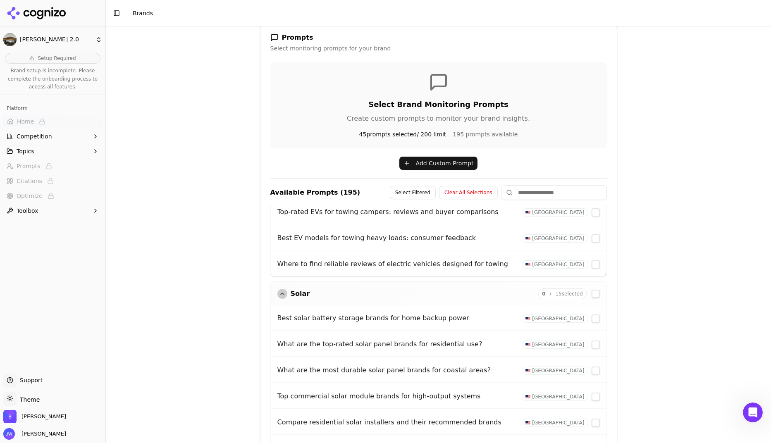
click at [458, 198] on button "Clear All Selections" at bounding box center [468, 192] width 58 height 13
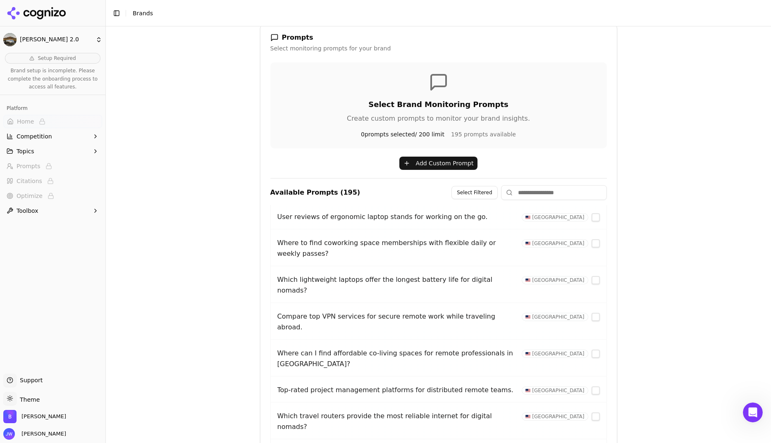
scroll to position [225, 0]
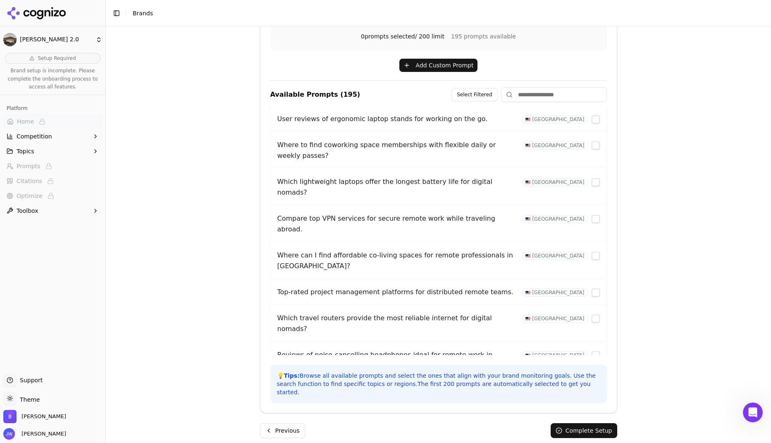
click at [571, 419] on button "Complete Setup" at bounding box center [584, 430] width 67 height 15
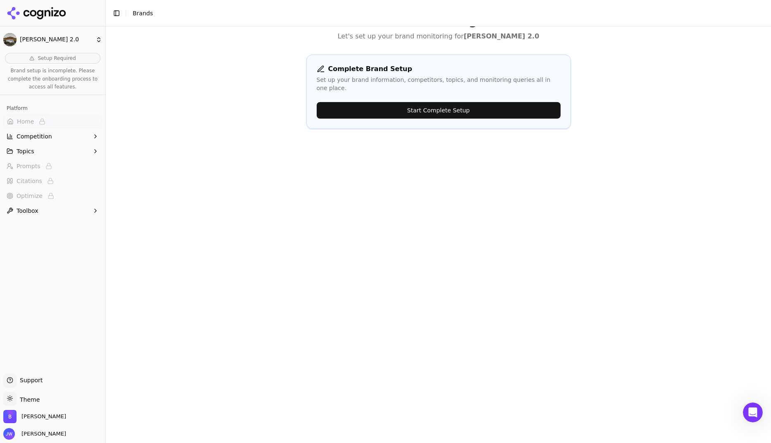
scroll to position [0, 0]
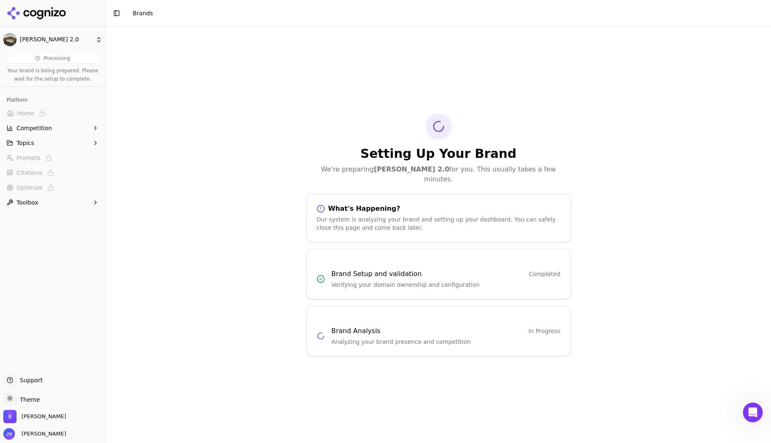
click at [26, 145] on span "Topics" at bounding box center [26, 143] width 18 height 8
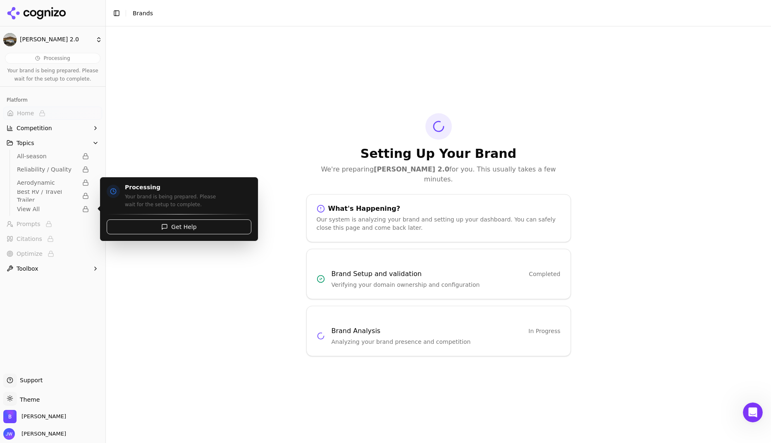
click at [29, 211] on span "View All" at bounding box center [47, 209] width 60 height 8
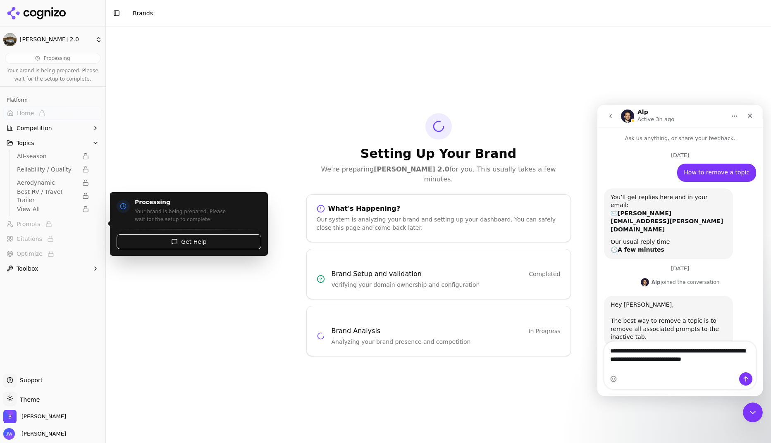
scroll to position [14, 0]
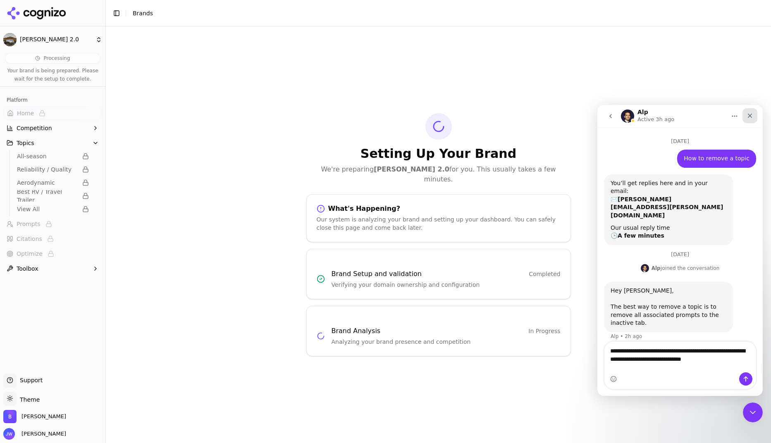
click at [660, 114] on icon "Close" at bounding box center [749, 115] width 7 height 7
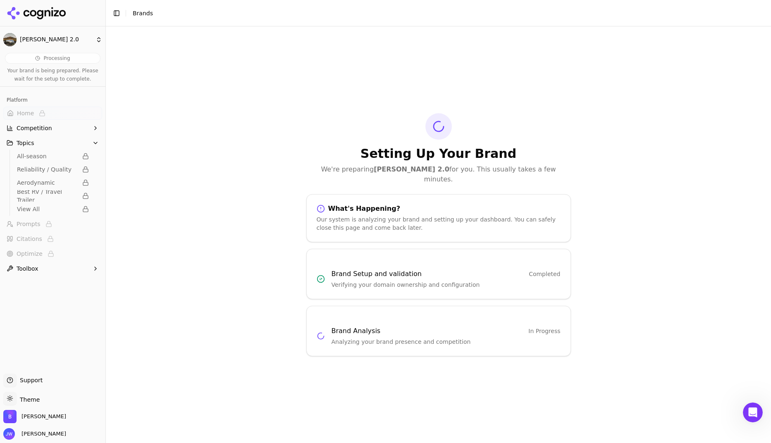
click at [32, 141] on span "Topics" at bounding box center [26, 143] width 18 height 8
click at [258, 126] on div "Setting Up Your Brand We're preparing Bowlus 2.0 for you. This usually takes a …" at bounding box center [438, 234] width 665 height 417
click at [313, 145] on div "Setting Up Your Brand We're preparing Bowlus 2.0 for you. This usually takes a …" at bounding box center [438, 148] width 265 height 71
click at [208, 216] on div "Setting Up Your Brand We're preparing Bowlus 2.0 for you. This usually takes a …" at bounding box center [438, 234] width 665 height 417
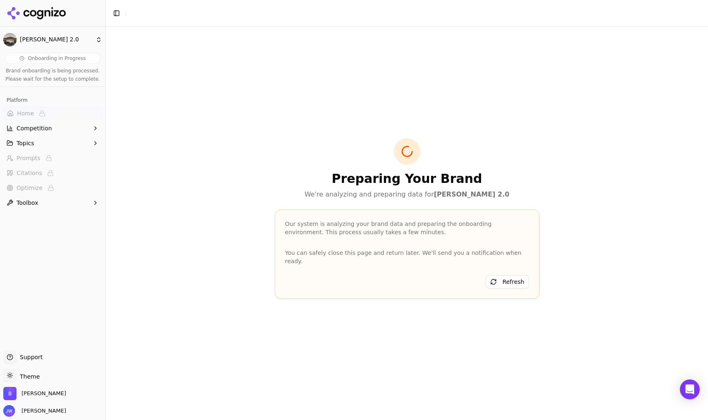
click at [37, 40] on html "[PERSON_NAME] 2.0 Onboarding in Progress Brand onboarding is being processed. P…" at bounding box center [354, 210] width 708 height 420
click at [139, 50] on div "[PERSON_NAME] ⌘ 1" at bounding box center [159, 51] width 101 height 17
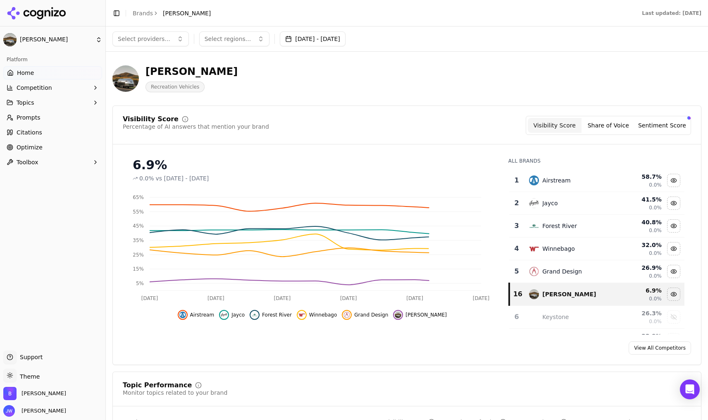
click at [36, 119] on span "Prompts" at bounding box center [29, 117] width 24 height 8
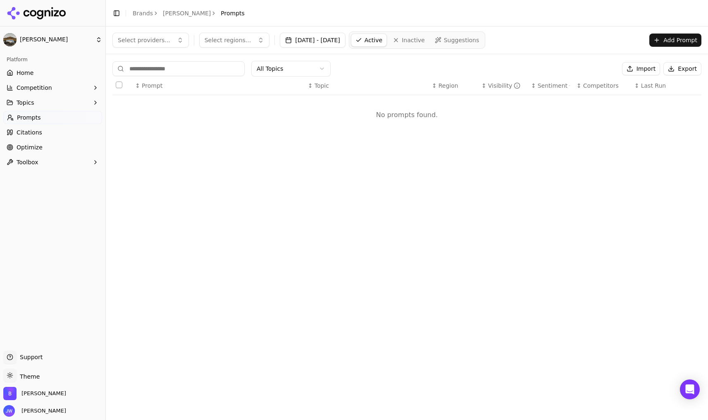
click at [425, 41] on span "Inactive" at bounding box center [413, 40] width 23 height 8
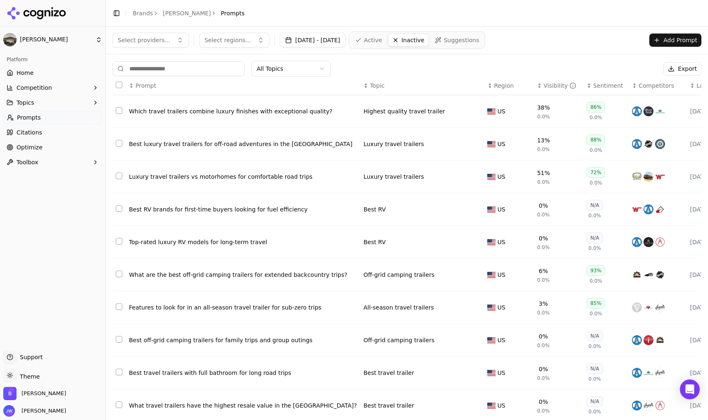
click at [121, 83] on button "Select all rows" at bounding box center [119, 84] width 7 height 7
click at [619, 65] on button "Activate ( 10 )" at bounding box center [632, 68] width 57 height 13
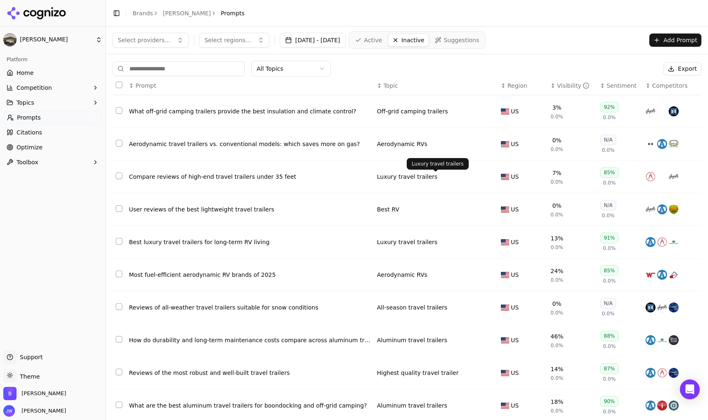
scroll to position [39, 0]
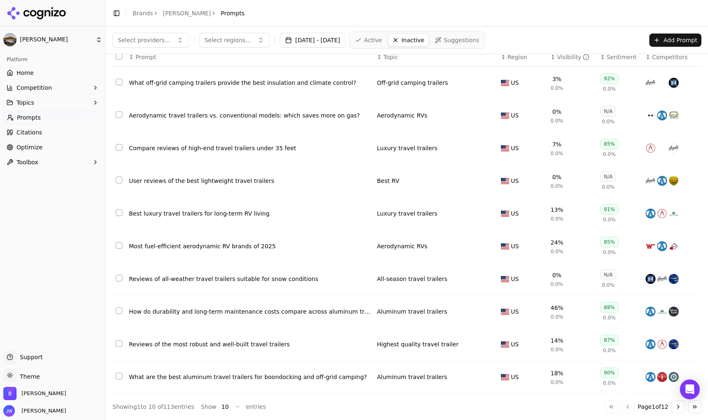
drag, startPoint x: 198, startPoint y: 400, endPoint x: 203, endPoint y: 403, distance: 5.4
click at [201, 400] on div "Show 10 entries" at bounding box center [233, 406] width 65 height 13
click at [210, 409] on span "Show" at bounding box center [209, 406] width 16 height 8
click at [162, 409] on div "Showing 1 to 10 of 113 entries" at bounding box center [153, 406] width 82 height 8
click at [192, 407] on div "Showing 1 to 10 of 113 entries Show 10 entries" at bounding box center [188, 406] width 153 height 13
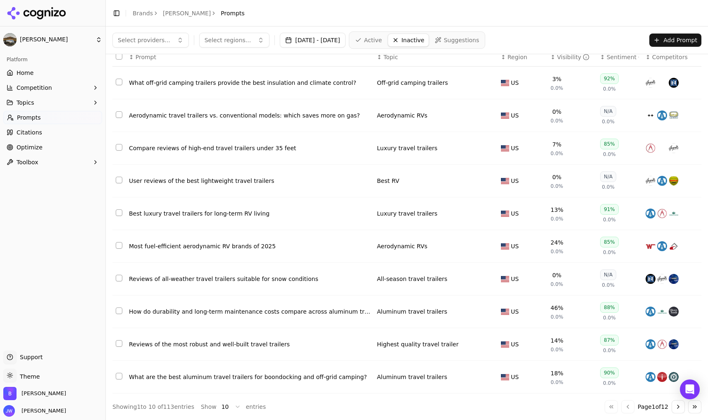
click at [246, 406] on span "entries" at bounding box center [256, 406] width 20 height 8
click at [231, 405] on html "[PERSON_NAME] Platform Home Competition Topics Prompts Citations Optimize Toolb…" at bounding box center [354, 210] width 708 height 420
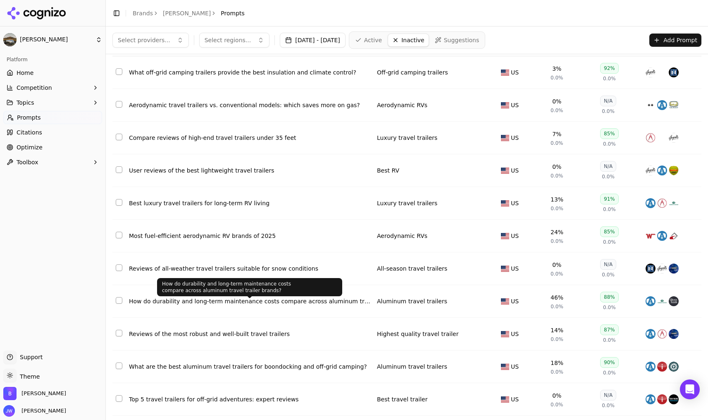
scroll to position [0, 0]
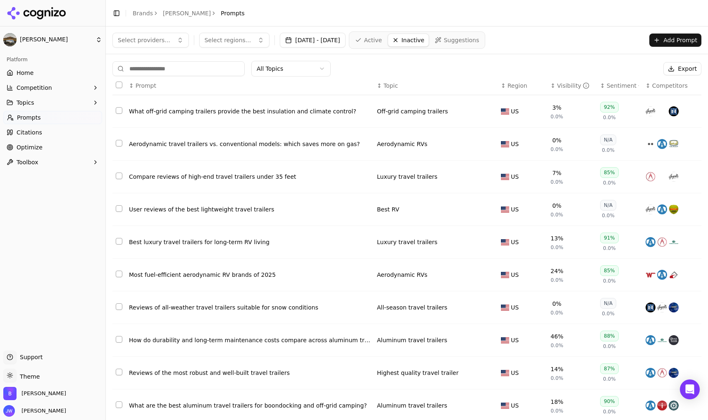
click at [119, 86] on button "Select all rows" at bounding box center [119, 84] width 7 height 7
click at [644, 71] on button "Activate ( 100 )" at bounding box center [630, 68] width 60 height 13
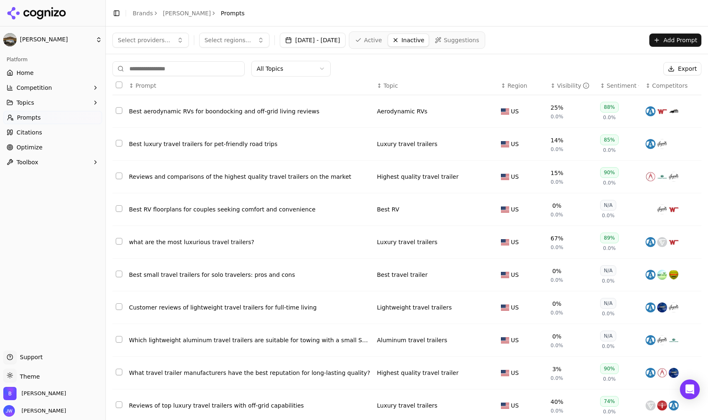
click at [123, 84] on th "Data table" at bounding box center [118, 85] width 13 height 19
click at [121, 84] on button "Select all rows" at bounding box center [119, 84] width 7 height 7
click at [644, 69] on button "Activate ( 10 )" at bounding box center [632, 68] width 57 height 13
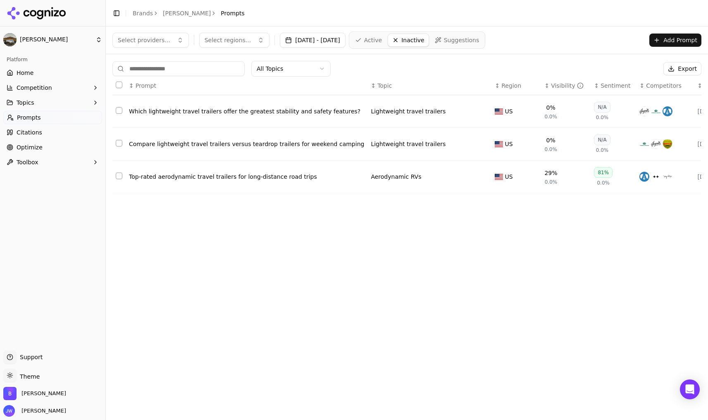
click at [117, 87] on button "Select all rows" at bounding box center [119, 84] width 7 height 7
click at [645, 66] on button "Activate ( 3 )" at bounding box center [633, 68] width 53 height 13
click at [389, 30] on div "Select providers... Select regions... [DATE] - [DATE] Active Inactive Suggestio…" at bounding box center [407, 39] width 602 height 27
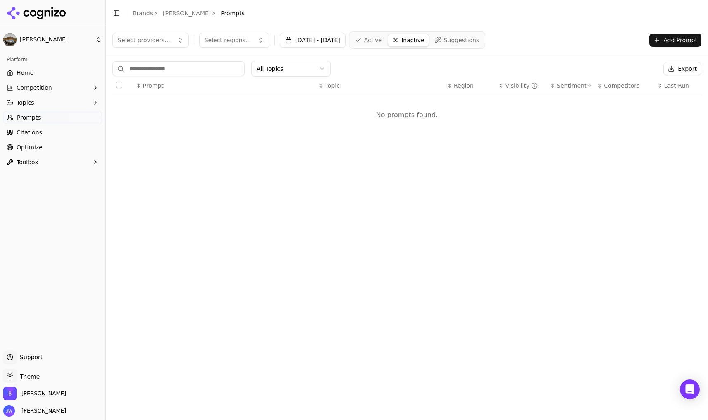
click at [382, 38] on span "Active" at bounding box center [373, 40] width 18 height 8
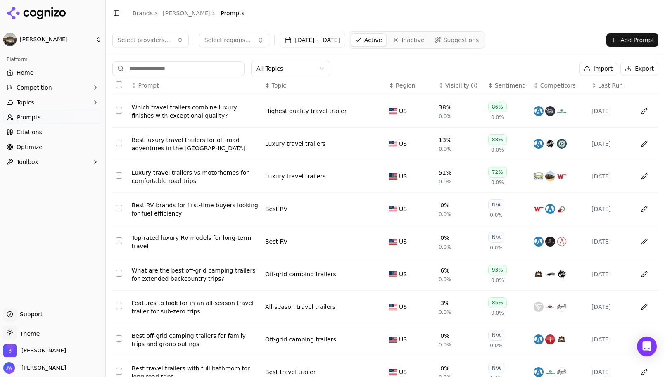
click at [77, 107] on button "Topics" at bounding box center [52, 102] width 99 height 13
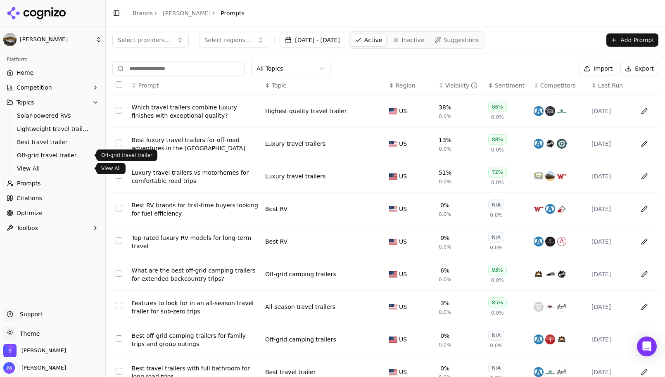
click at [47, 164] on span "View All" at bounding box center [53, 168] width 72 height 8
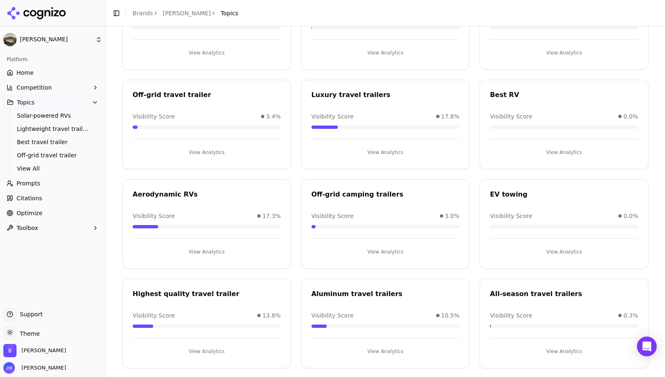
scroll to position [116, 0]
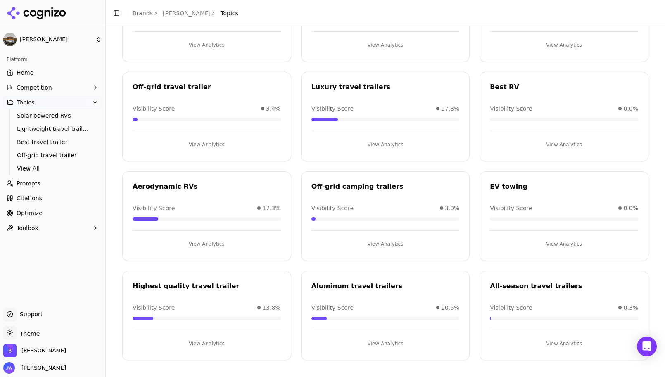
click at [391, 245] on button "View Analytics" at bounding box center [386, 244] width 148 height 13
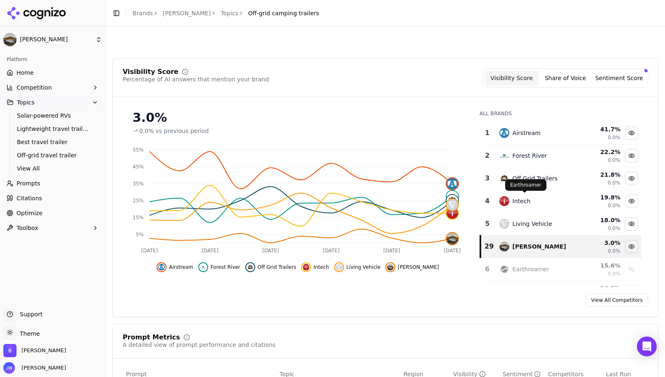
scroll to position [127, 0]
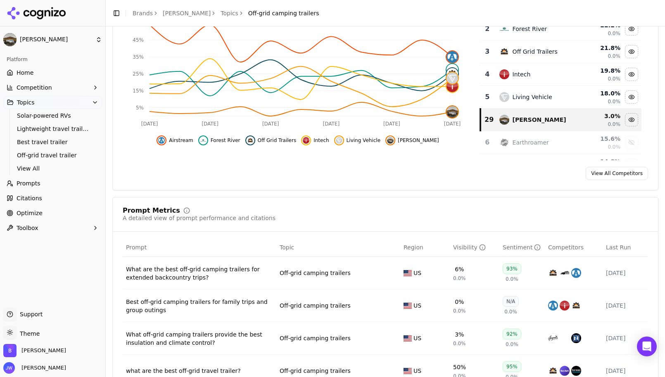
click at [260, 279] on div "What are the best off-grid camping trailers for extended backcountry trips?" at bounding box center [199, 273] width 147 height 17
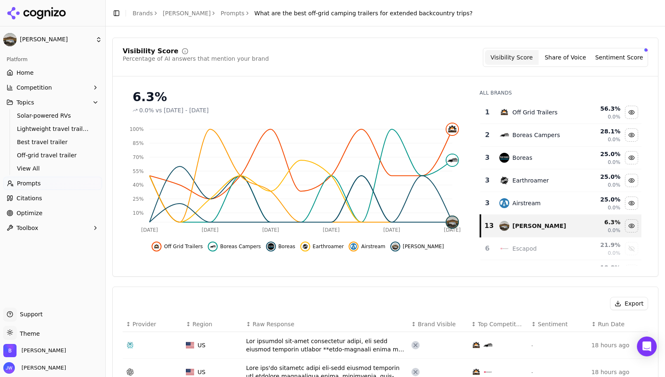
scroll to position [172, 0]
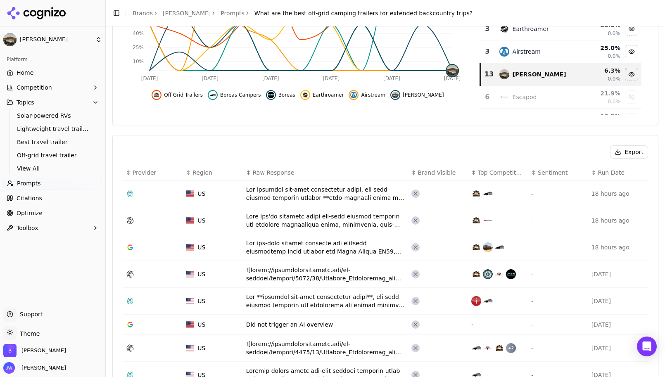
click at [287, 219] on div "Data table" at bounding box center [325, 220] width 159 height 17
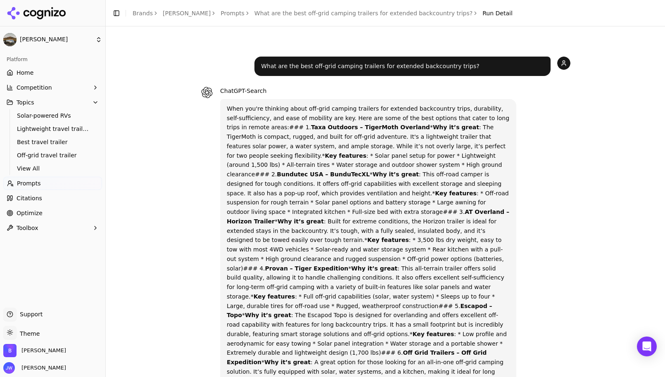
scroll to position [351, 0]
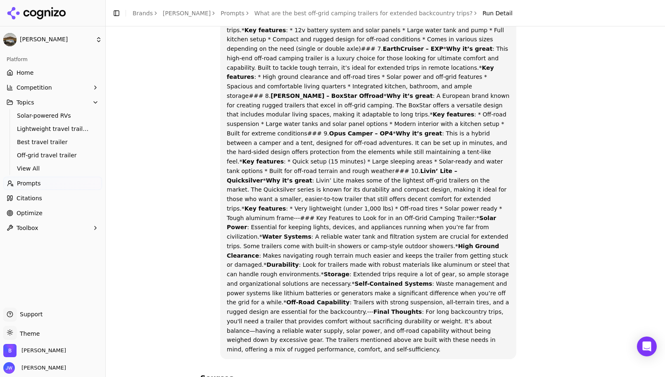
click at [213, 373] on h3 "Sources" at bounding box center [385, 379] width 370 height 12
click at [387, 243] on strong "High Ground Clearance" at bounding box center [363, 251] width 272 height 16
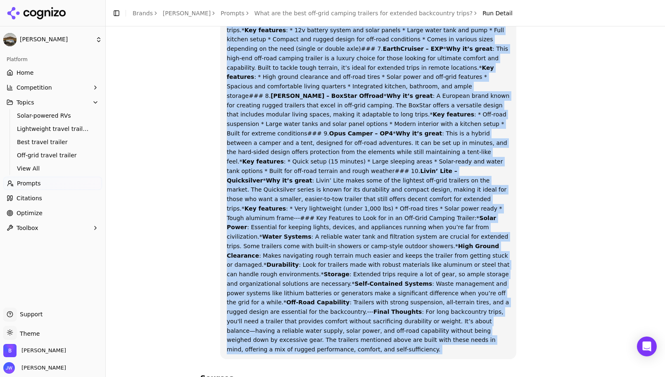
click at [387, 243] on strong "High Ground Clearance" at bounding box center [363, 251] width 272 height 16
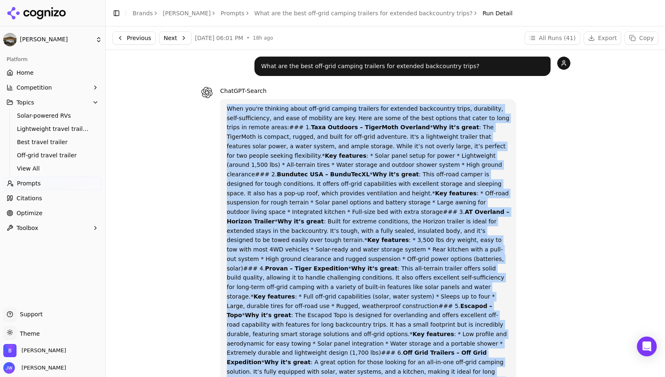
click at [365, 13] on link "What are the best off-grid camping trailers for extended backcountry trips?" at bounding box center [364, 13] width 218 height 8
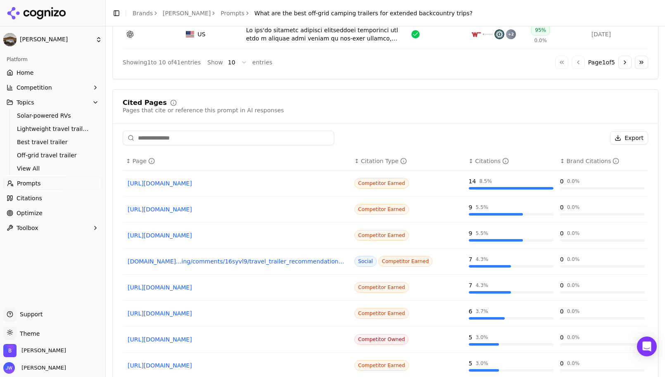
scroll to position [653, 0]
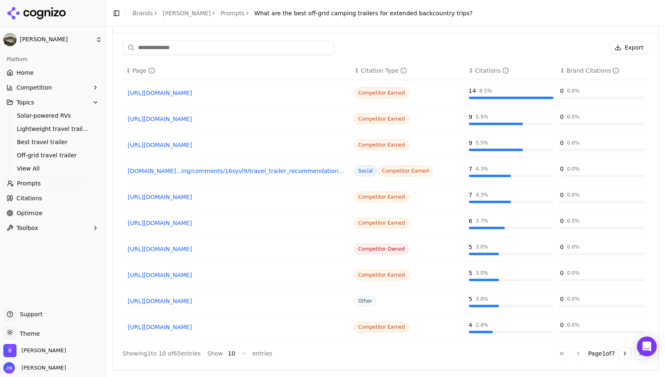
click at [207, 91] on link "[URL][DOMAIN_NAME]" at bounding box center [237, 93] width 219 height 8
click at [182, 169] on link "reddit.com...ing/comments/16syvl9/travel_trailer_recommendations_for_family_of_4" at bounding box center [237, 171] width 219 height 8
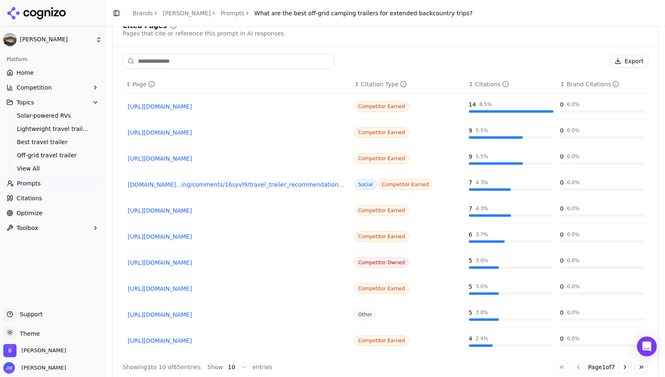
scroll to position [653, 0]
